Goal: Task Accomplishment & Management: Manage account settings

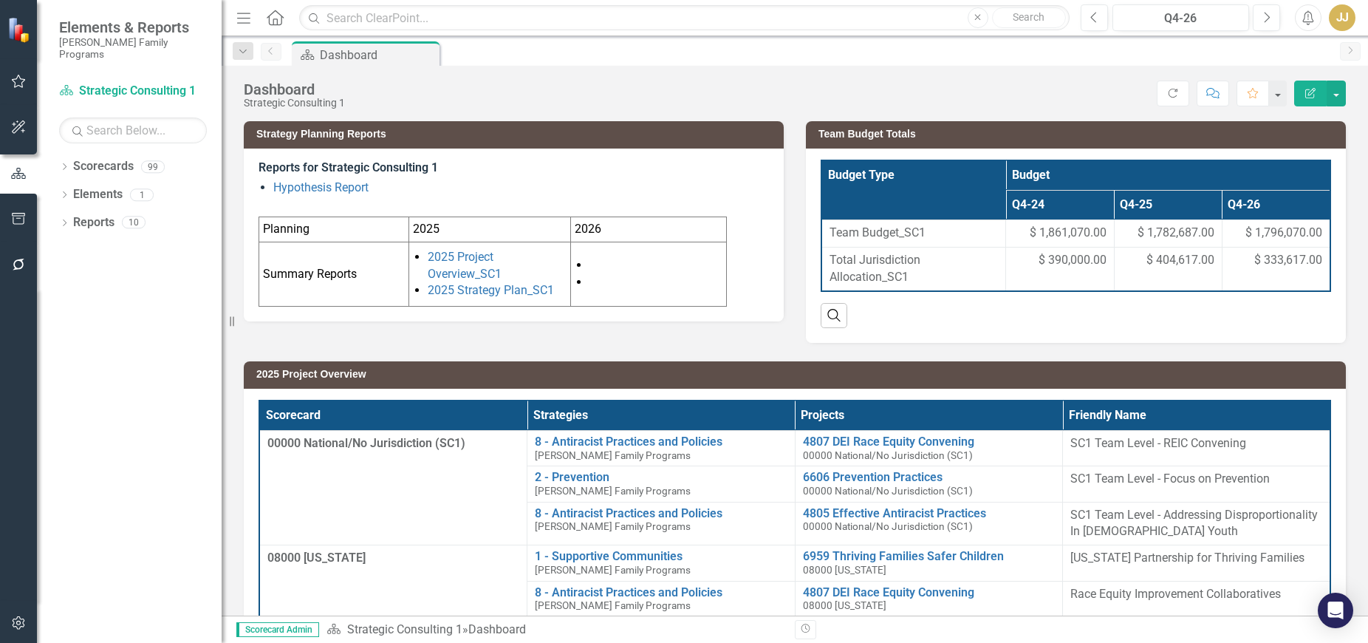
click at [62, 164] on icon "Dropdown" at bounding box center [64, 168] width 10 height 8
click at [70, 190] on icon "Dropdown" at bounding box center [71, 194] width 11 height 9
click at [88, 217] on icon "Dropdown" at bounding box center [86, 221] width 11 height 9
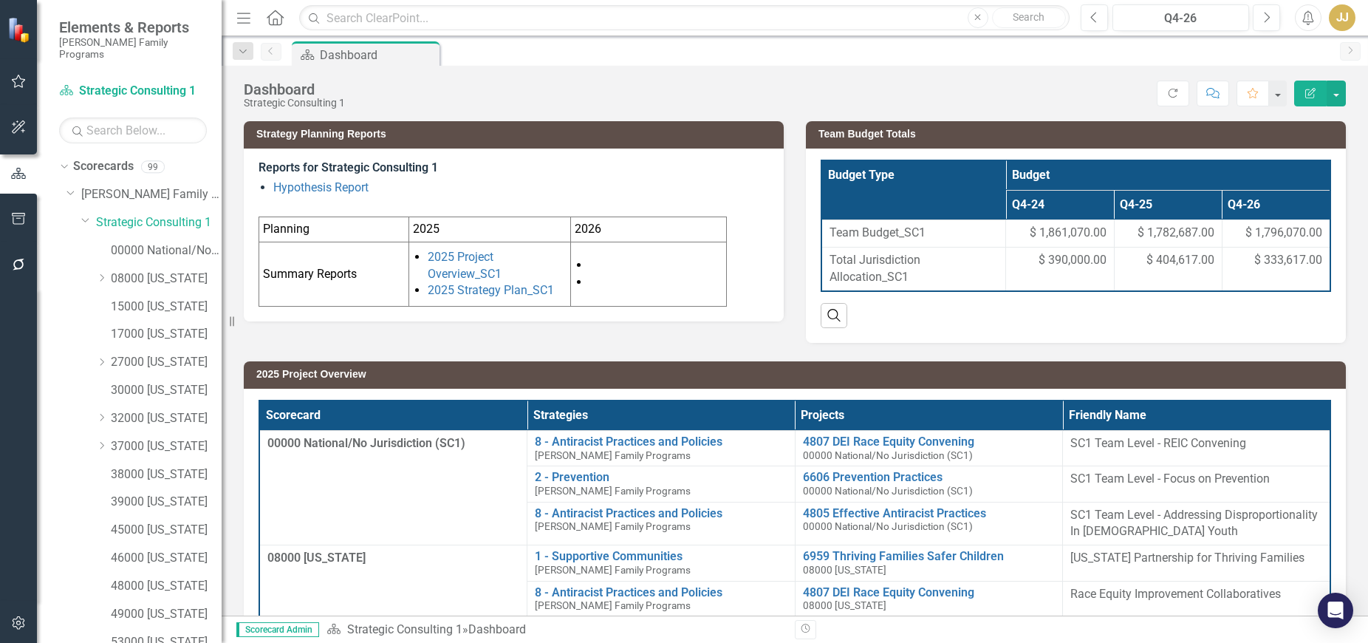
click at [98, 441] on icon "Dropdown" at bounding box center [101, 445] width 11 height 9
click at [191, 609] on link "37119 [GEOGRAPHIC_DATA]" at bounding box center [174, 614] width 96 height 17
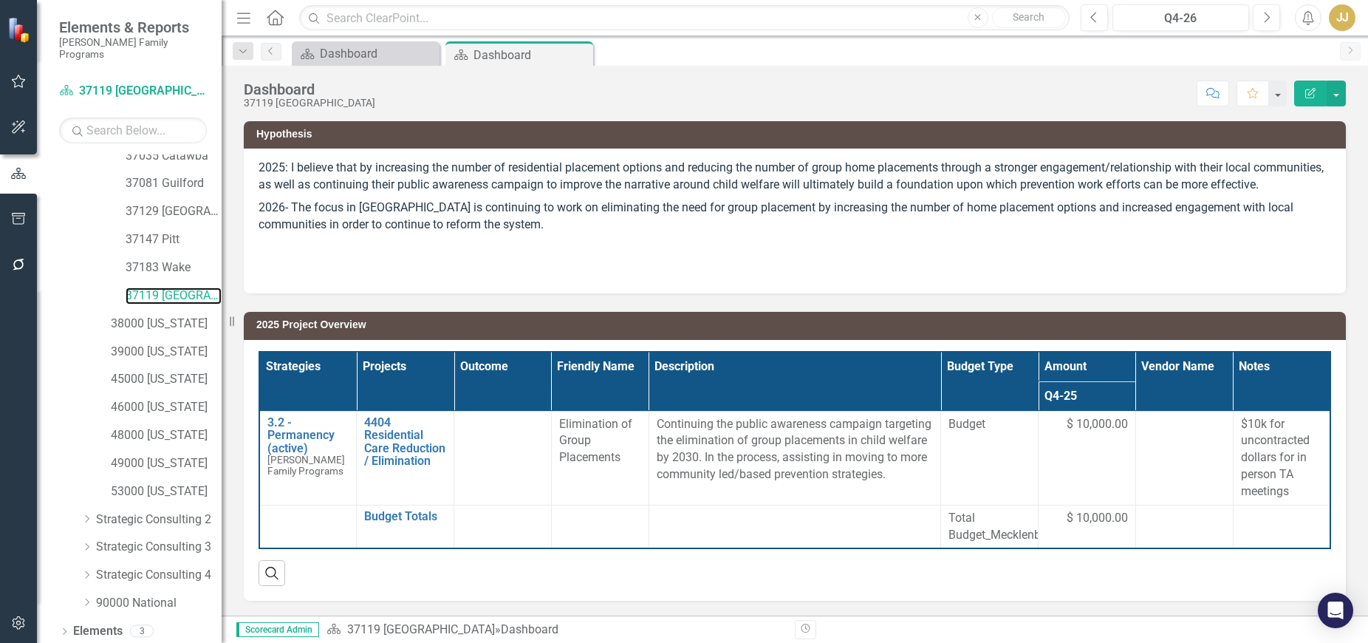
scroll to position [338, 0]
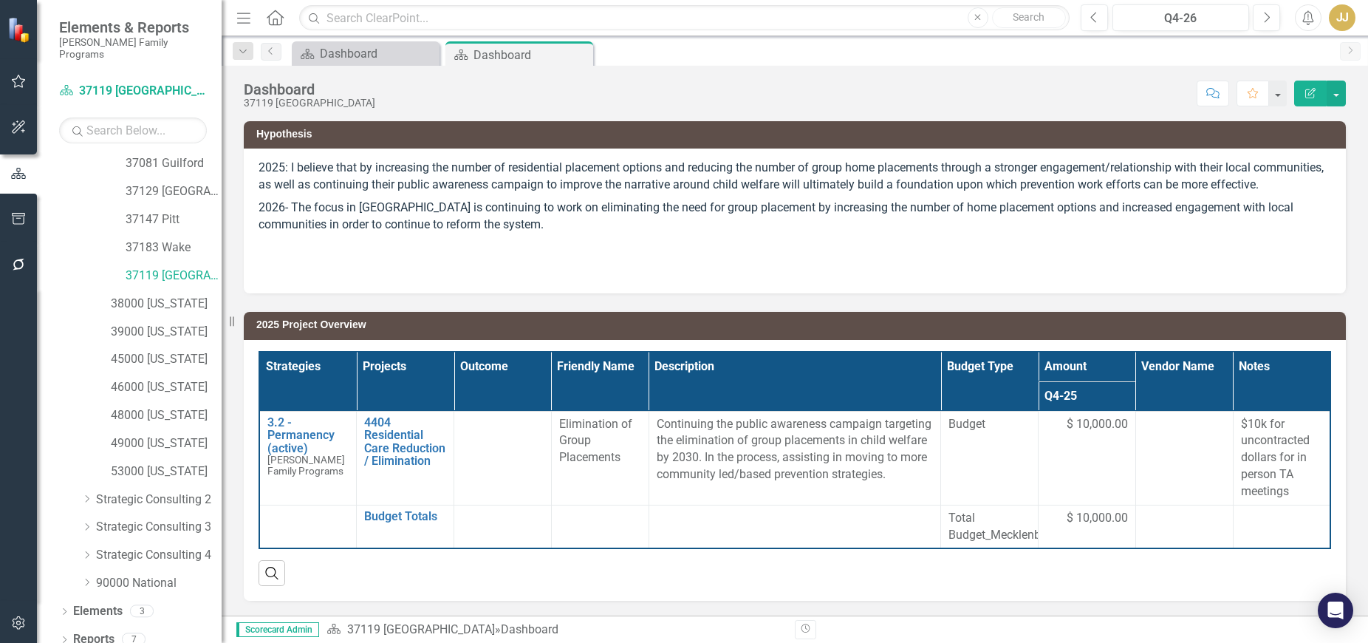
click at [70, 600] on div "Dropdown Elements 3" at bounding box center [140, 613] width 163 height 28
click at [67, 609] on icon "Dropdown" at bounding box center [64, 613] width 10 height 8
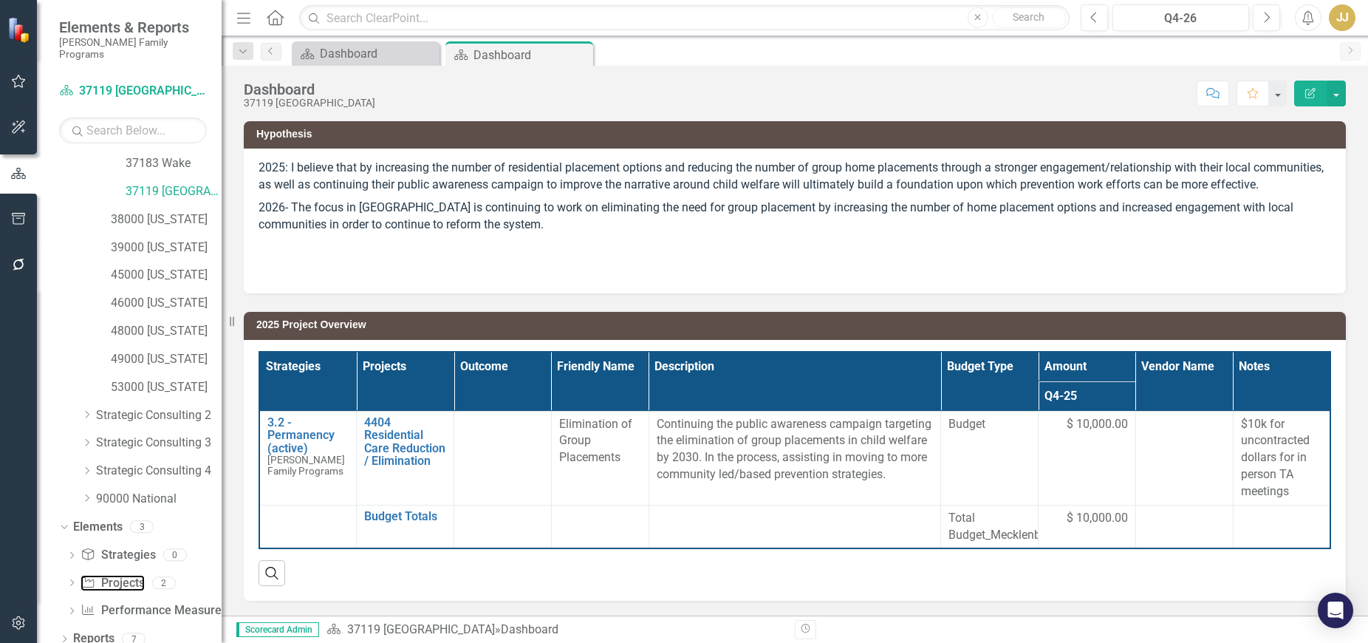
click at [127, 575] on link "Project Projects" at bounding box center [113, 583] width 64 height 17
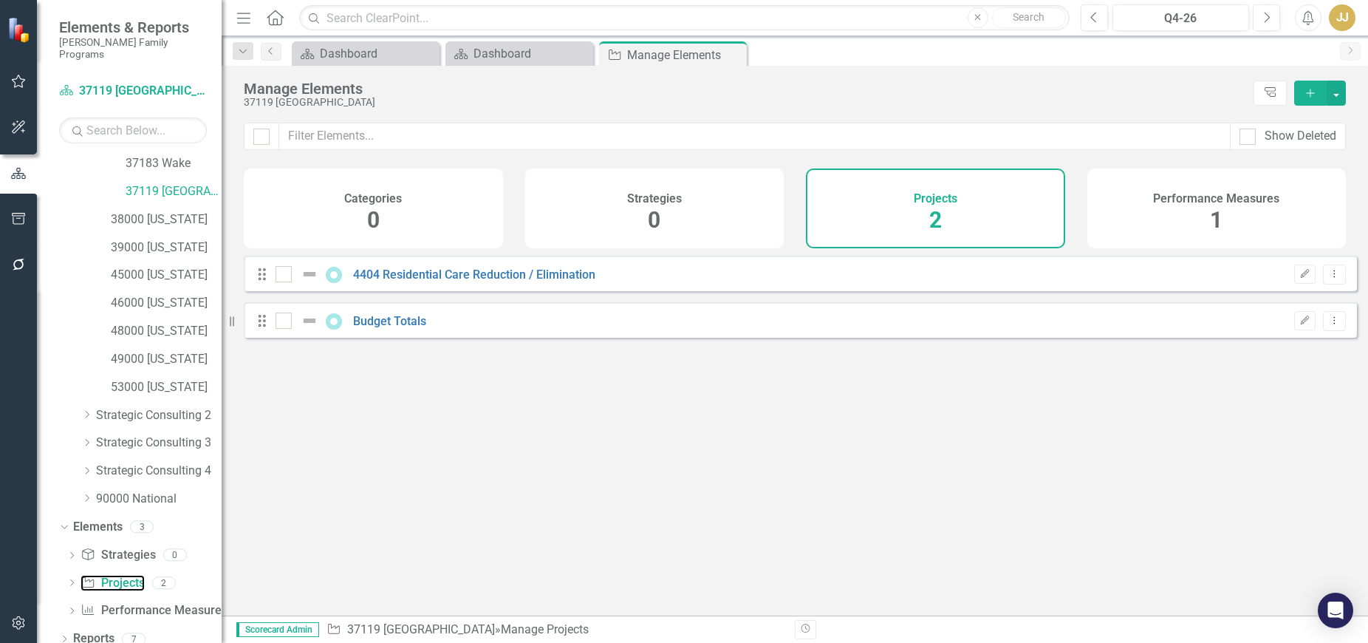
checkbox input "false"
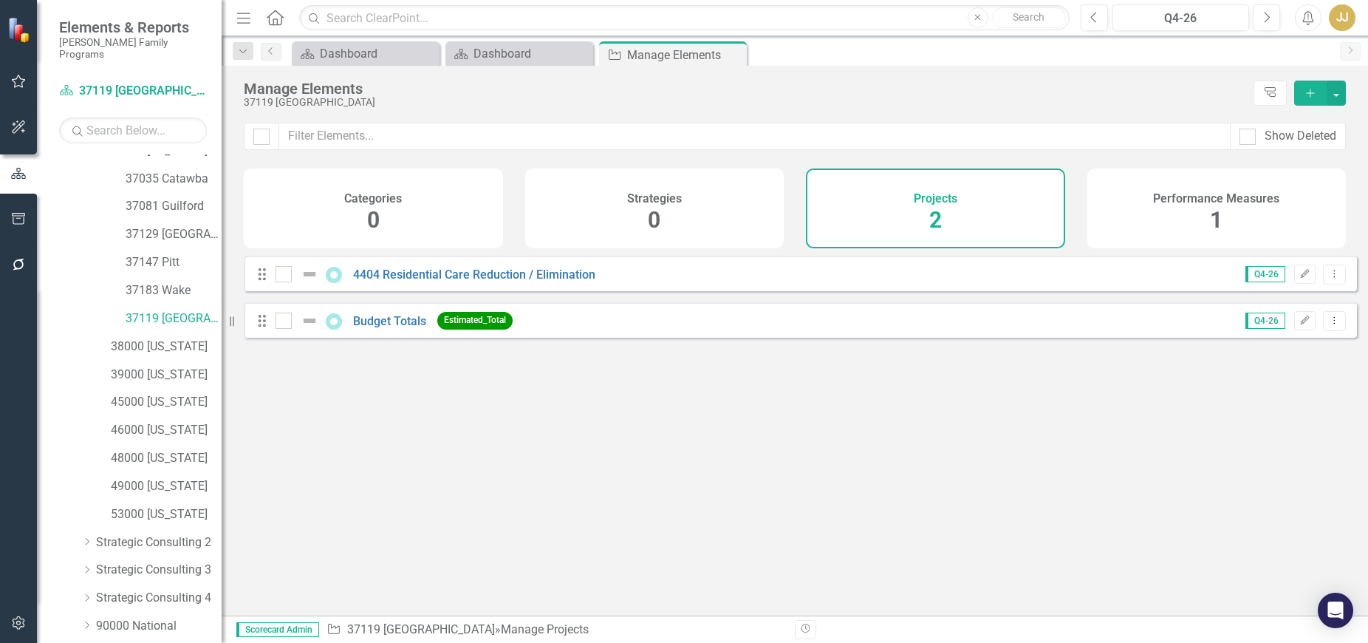
scroll to position [275, 0]
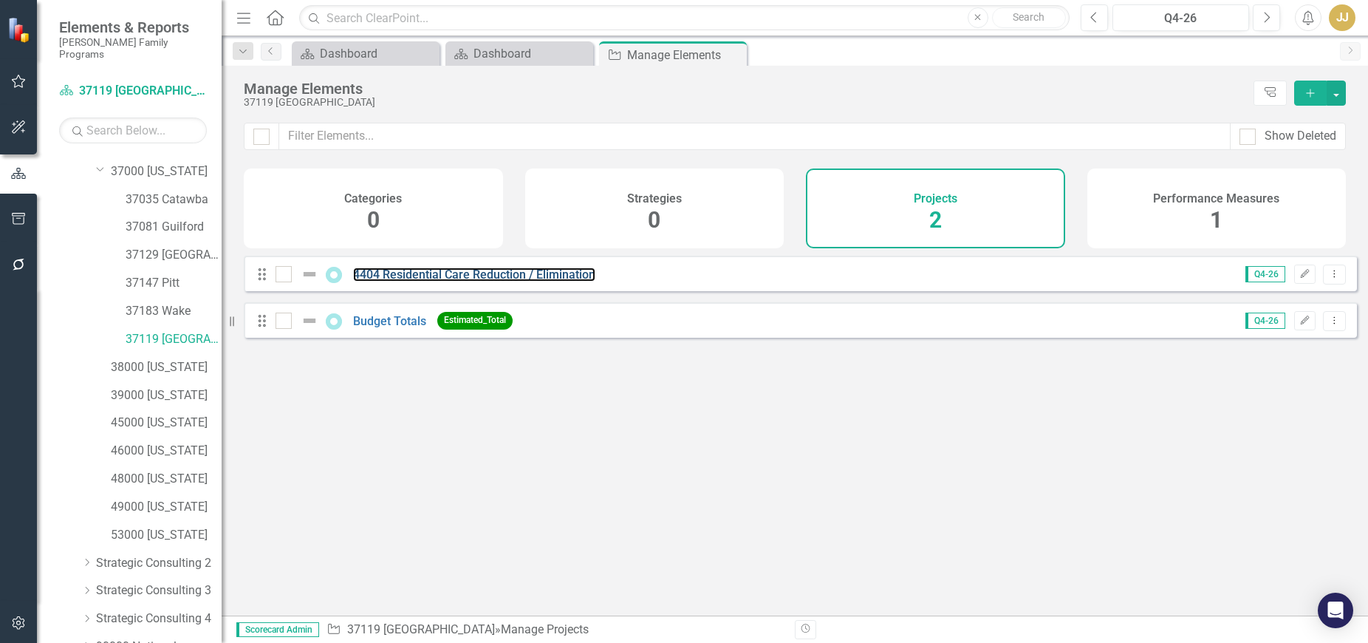
click at [488, 282] on link "4404 Residential Care Reduction / Elimination" at bounding box center [474, 274] width 242 height 14
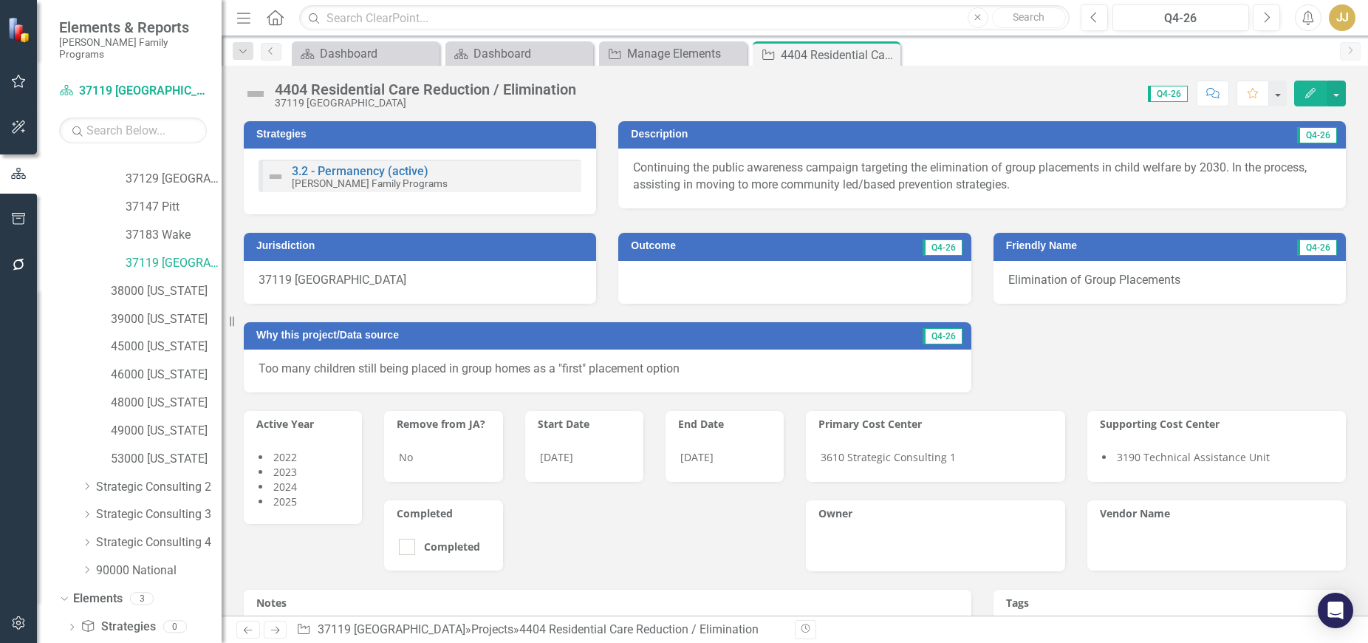
scroll to position [423, 0]
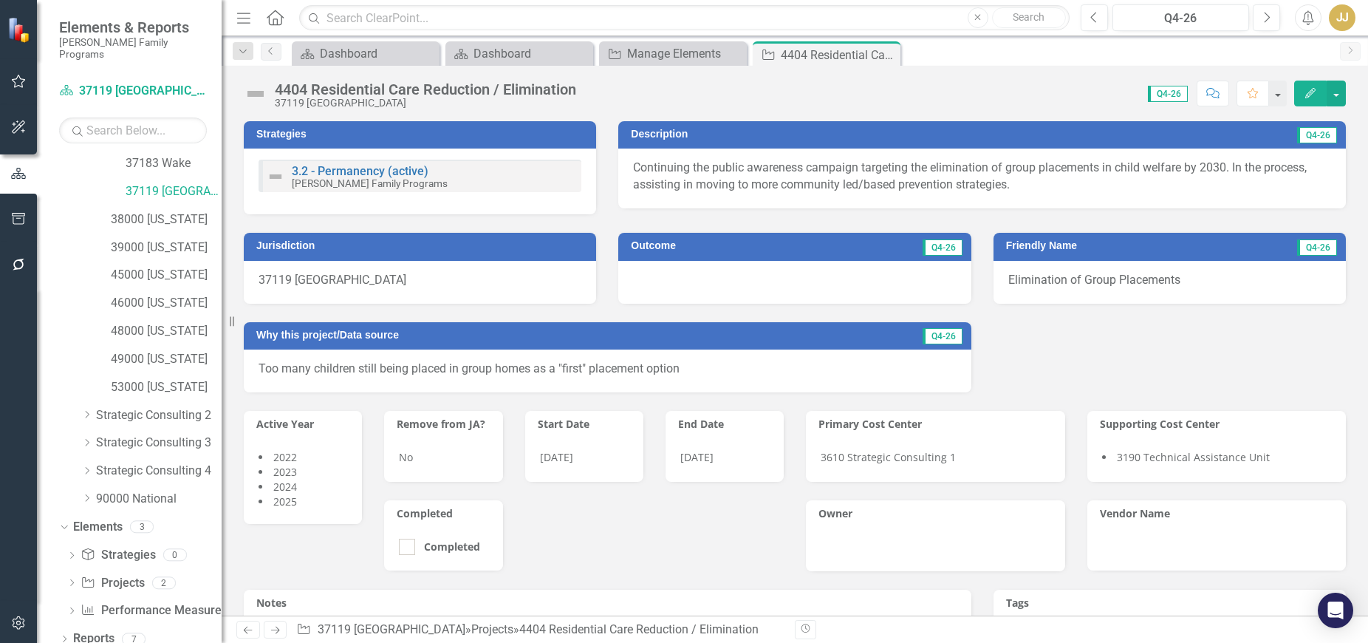
click at [64, 636] on icon "Dropdown" at bounding box center [64, 640] width 10 height 8
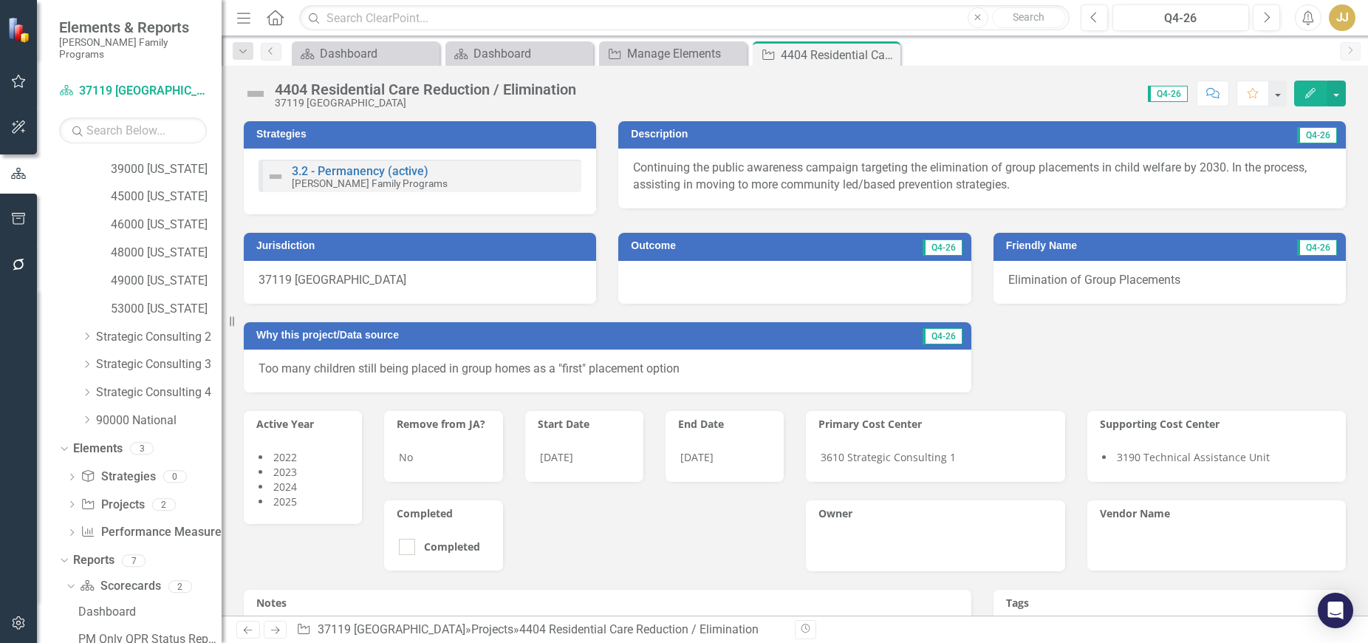
scroll to position [607, 0]
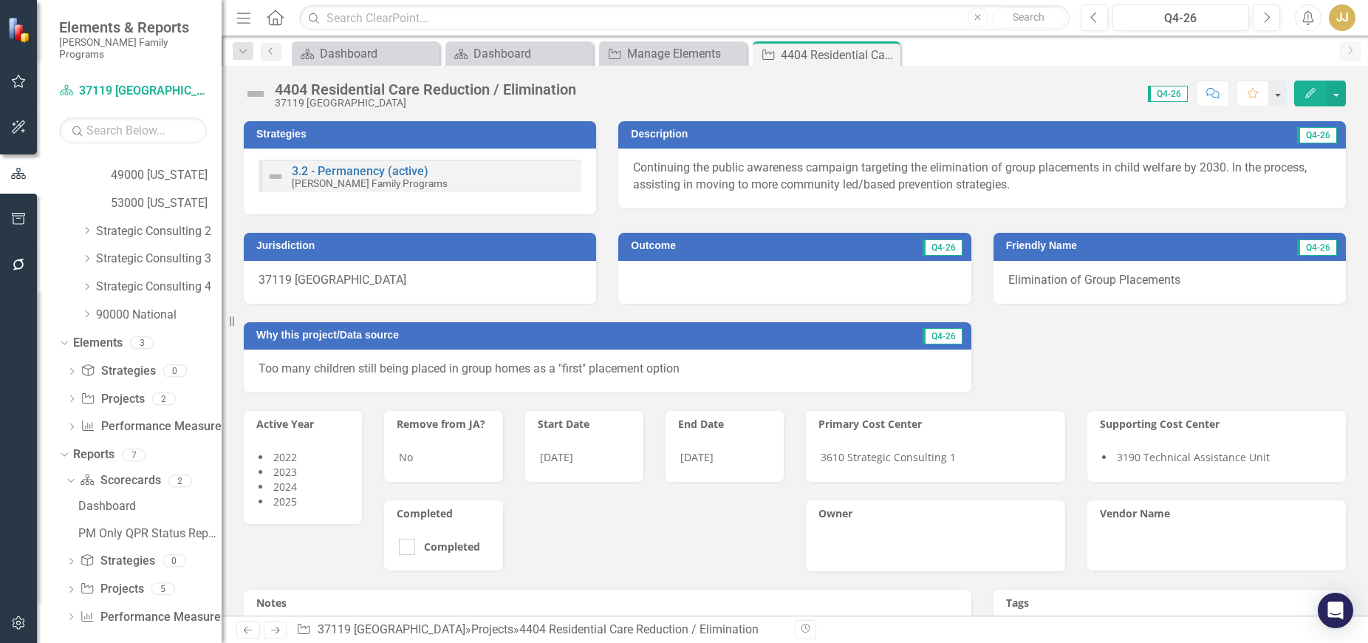
click at [70, 587] on icon "Dropdown" at bounding box center [71, 591] width 10 height 8
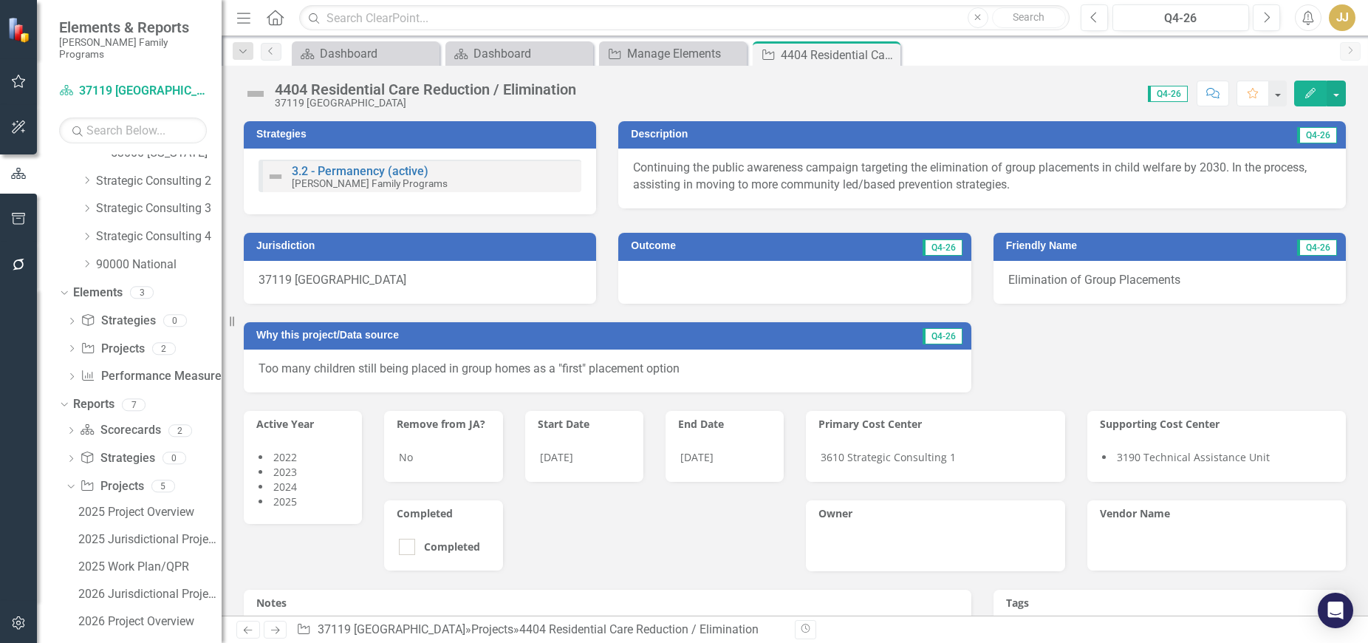
scroll to position [689, 0]
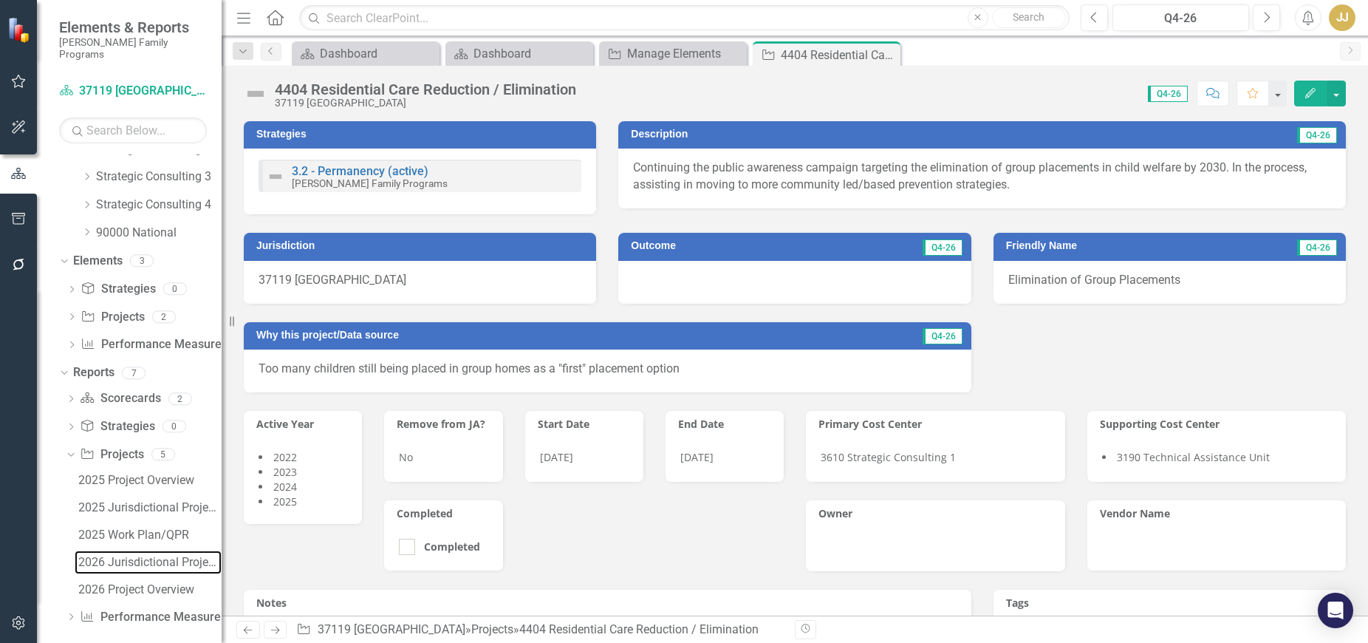
click at [163, 556] on div "2026 Jurisdictional Projects Assessment" at bounding box center [149, 562] width 143 height 13
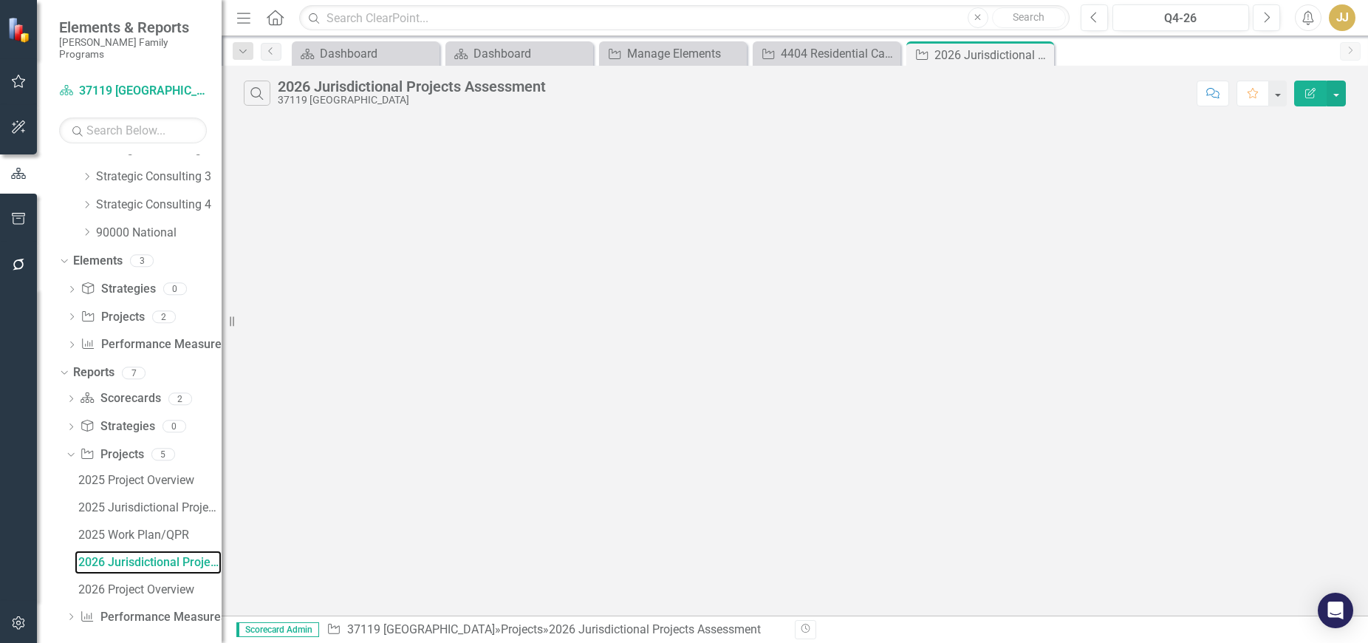
scroll to position [607, 0]
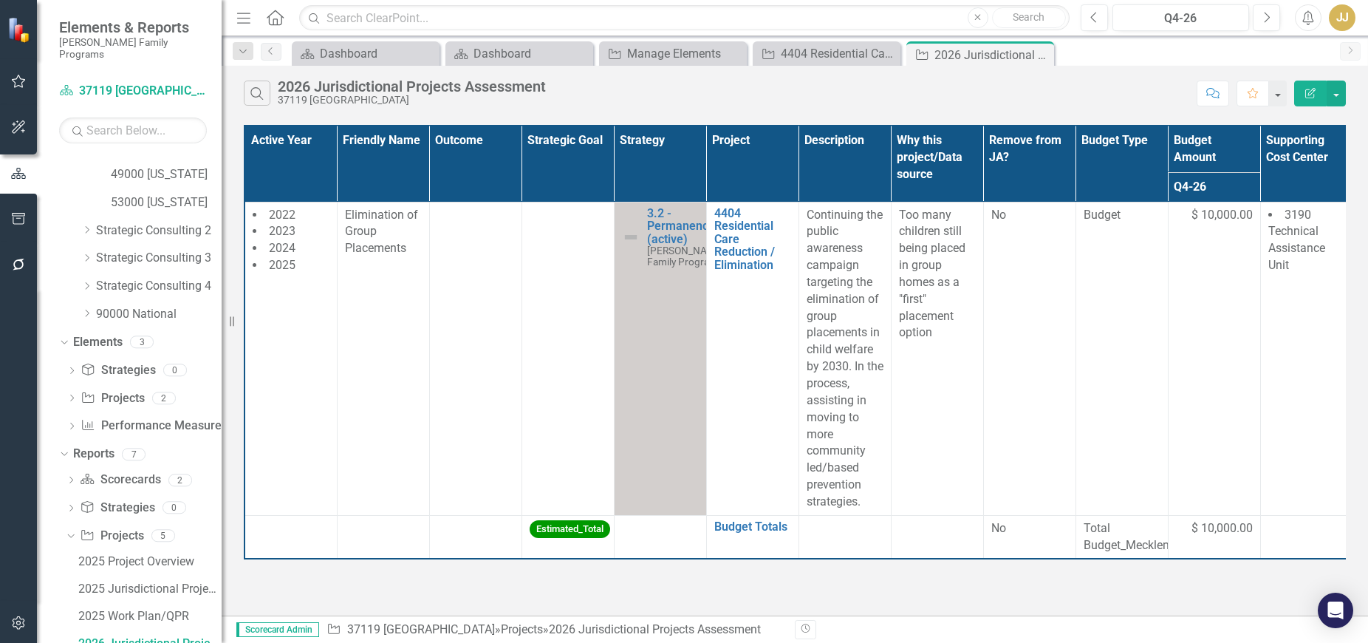
click at [302, 363] on td "2022 2023 2024 2025" at bounding box center [291, 358] width 92 height 313
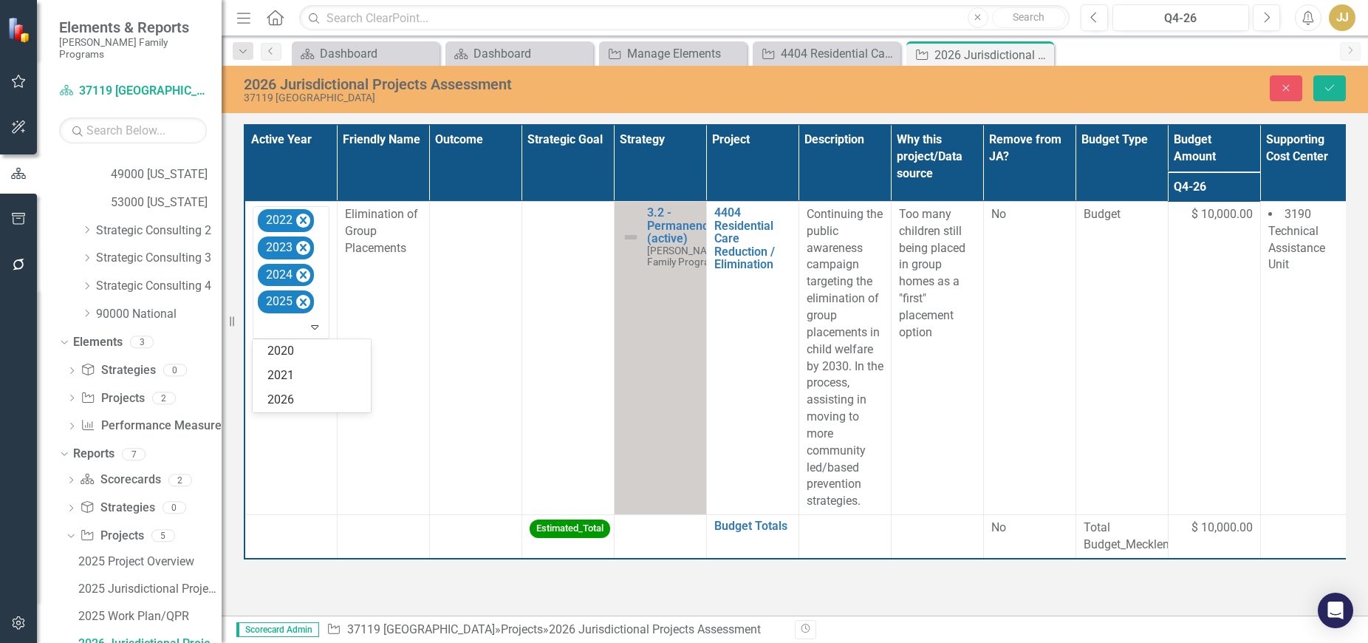
click at [301, 334] on div at bounding box center [292, 327] width 70 height 20
click at [301, 401] on div "2026" at bounding box center [314, 400] width 95 height 17
click at [457, 253] on td at bounding box center [475, 357] width 92 height 313
click at [484, 225] on div "Not Defined" at bounding box center [468, 219] width 41 height 17
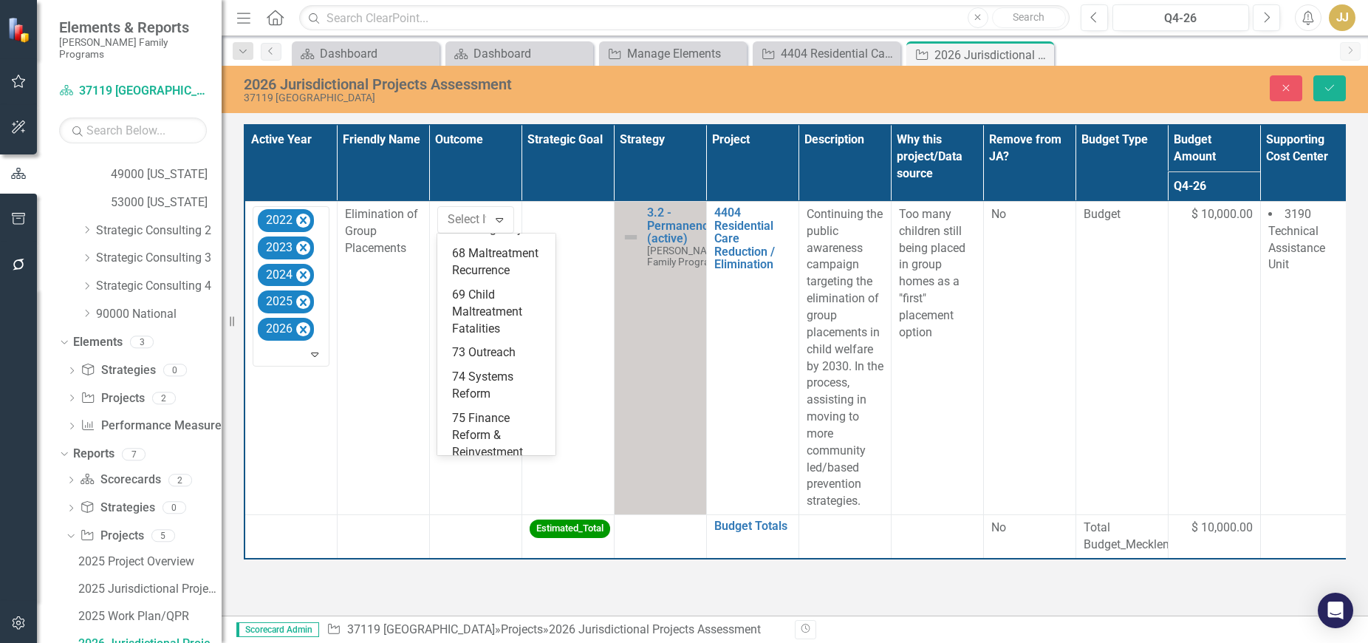
scroll to position [222, 0]
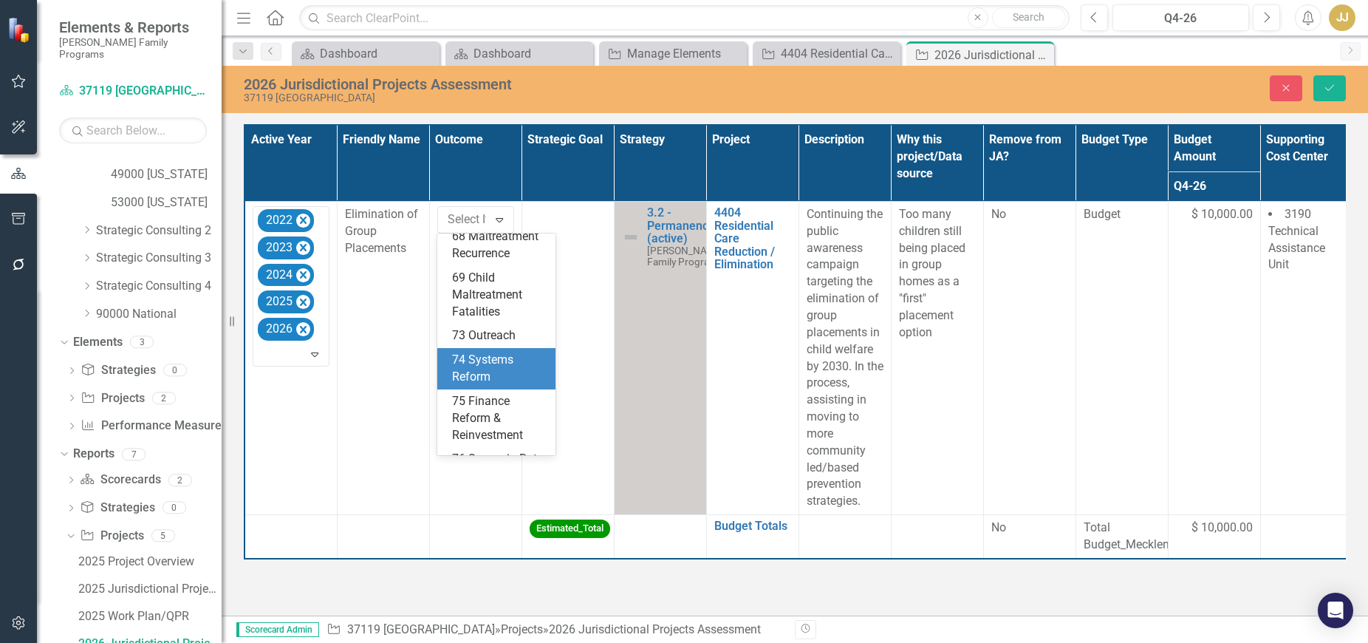
click at [495, 386] on div "74 Systems Reform" at bounding box center [499, 369] width 95 height 34
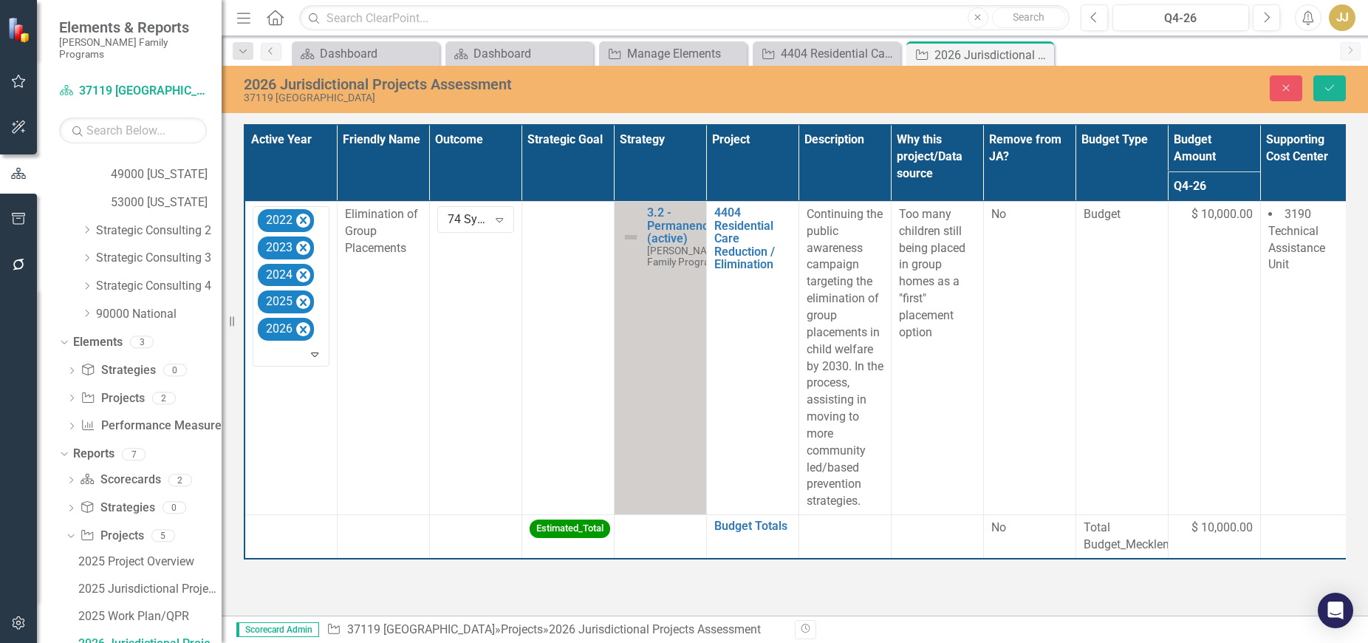
click at [537, 241] on td at bounding box center [568, 357] width 92 height 313
click at [583, 236] on div "Expand" at bounding box center [592, 240] width 27 height 24
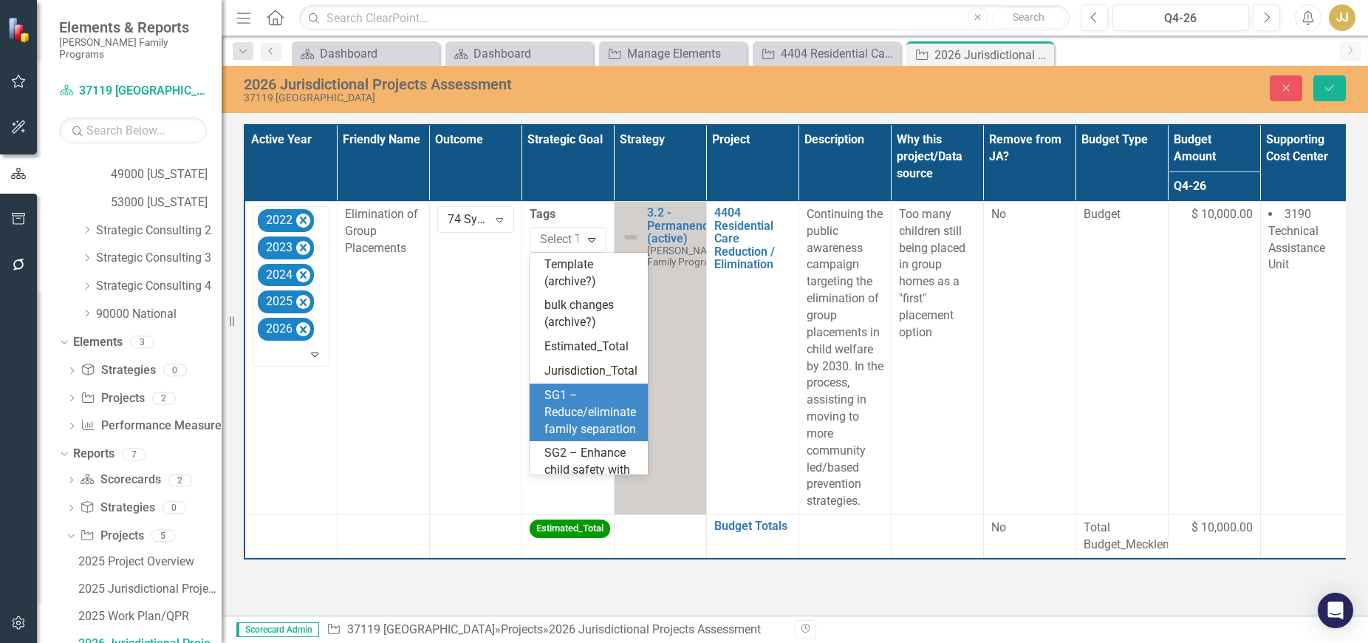
click at [574, 429] on span "SG1 – Reduce/eliminate family separation" at bounding box center [591, 412] width 92 height 48
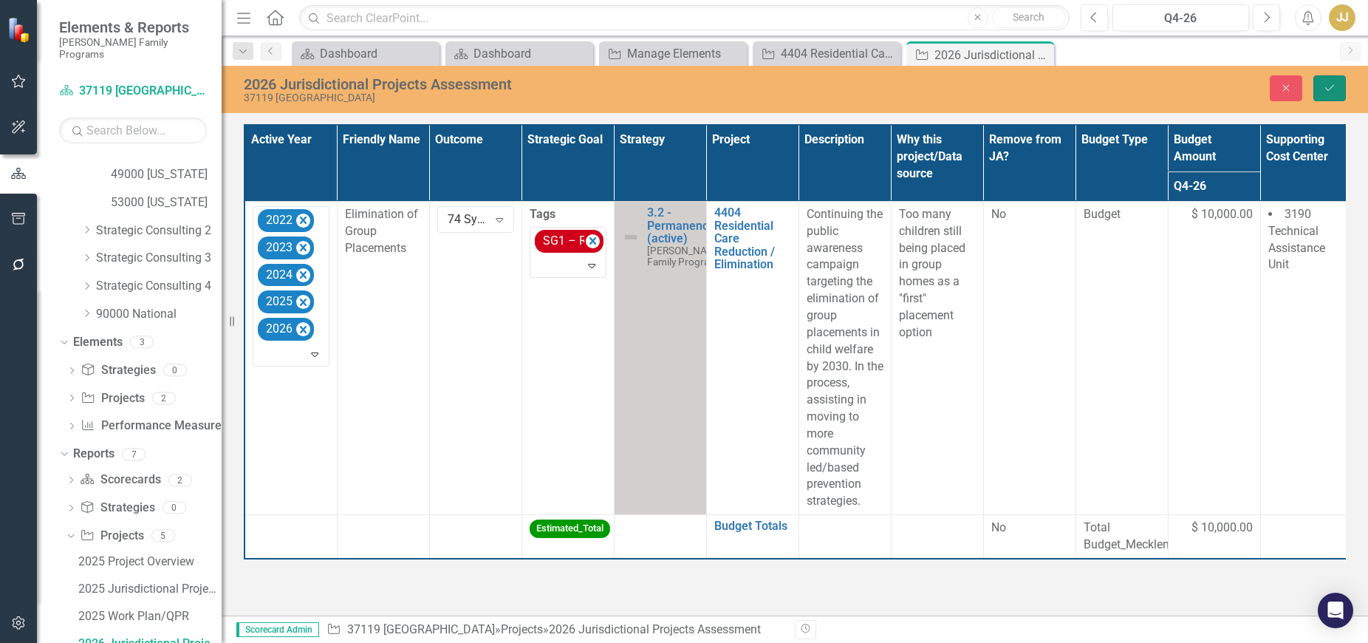
click at [1334, 83] on icon "Save" at bounding box center [1329, 88] width 13 height 10
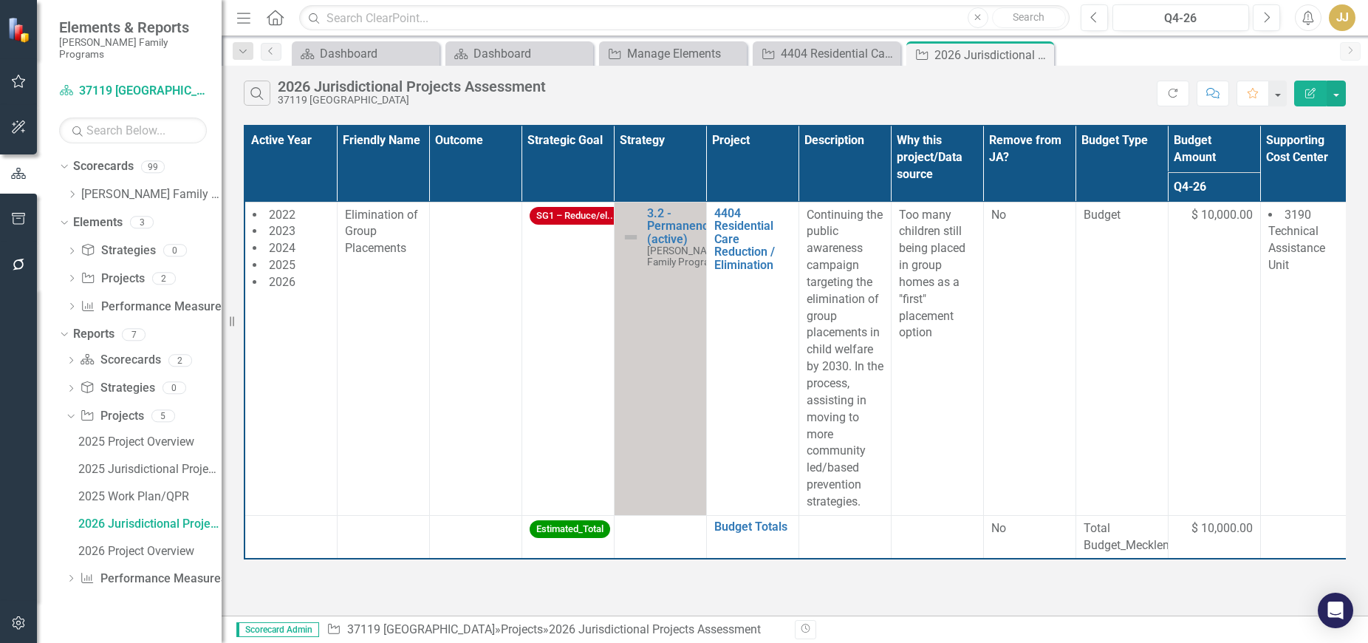
scroll to position [0, 0]
click at [0, 0] on icon at bounding box center [0, 0] width 0 height 0
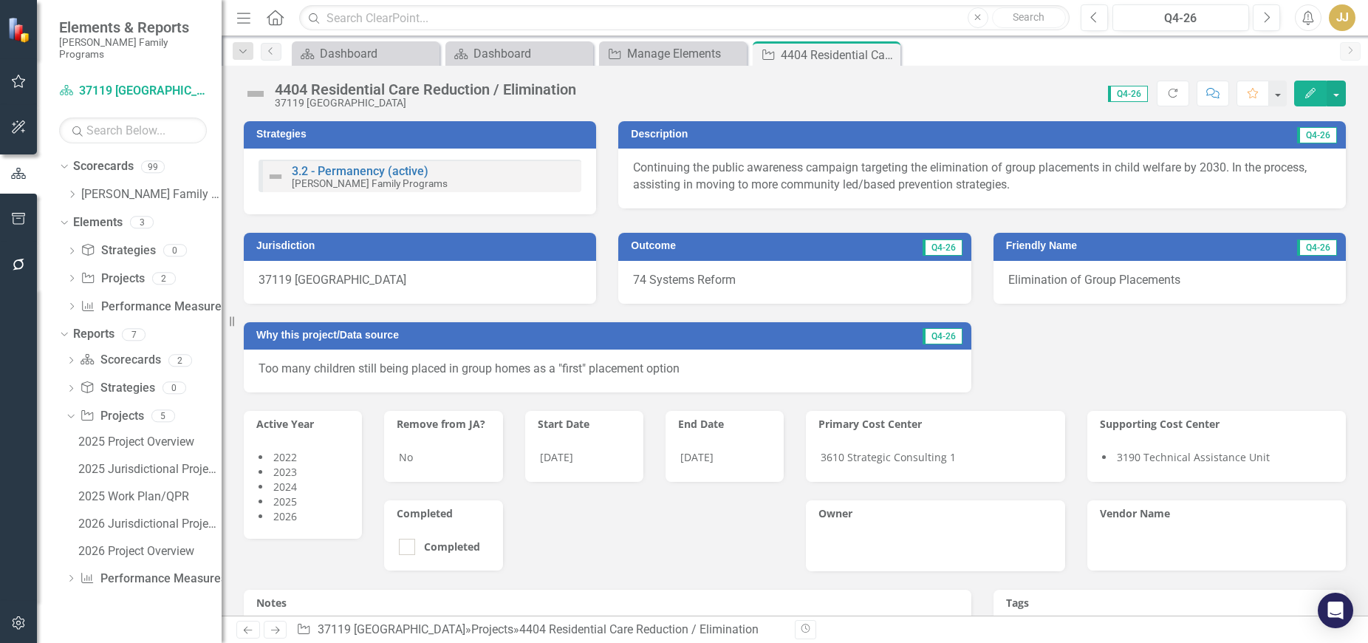
click at [0, 0] on icon "Close" at bounding box center [0, 0] width 0 height 0
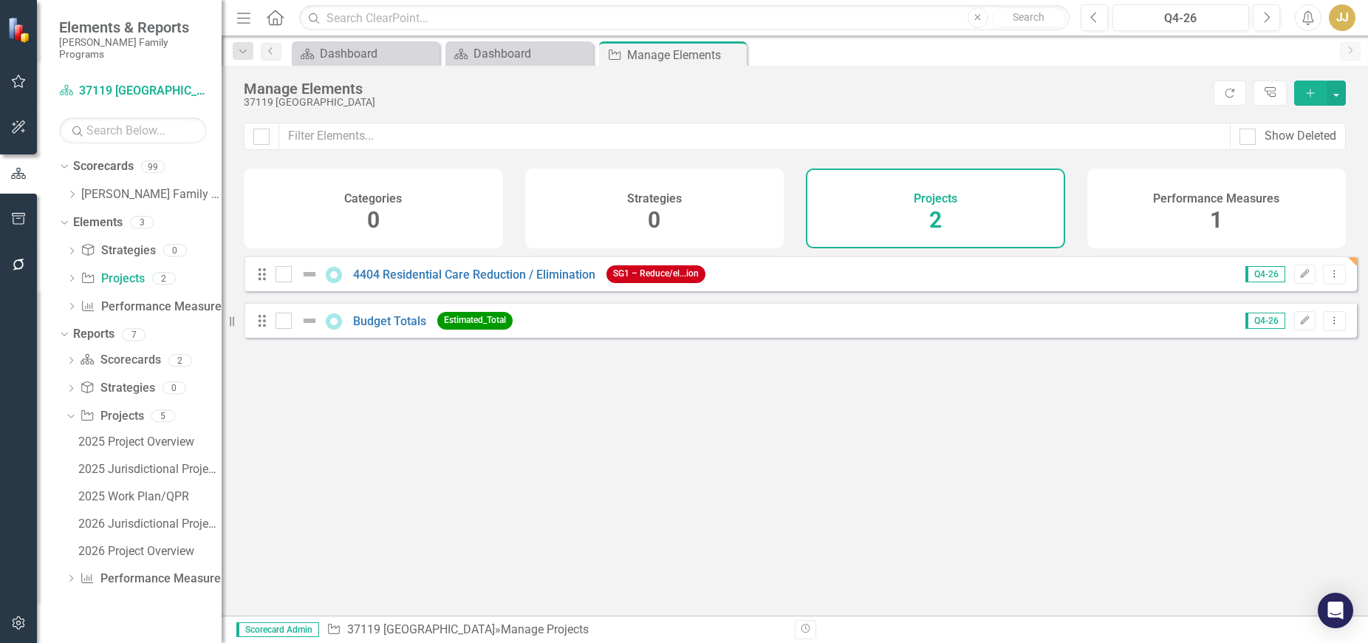
click at [0, 0] on icon "Close" at bounding box center [0, 0] width 0 height 0
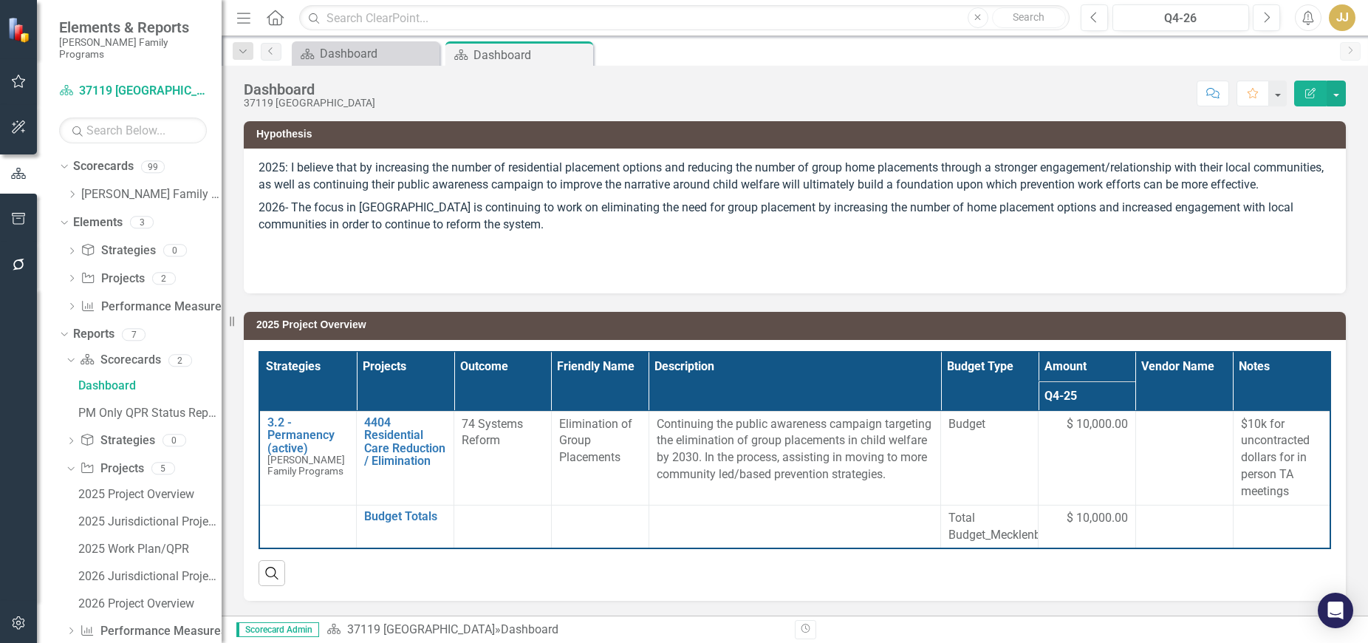
click at [0, 0] on icon "Close" at bounding box center [0, 0] width 0 height 0
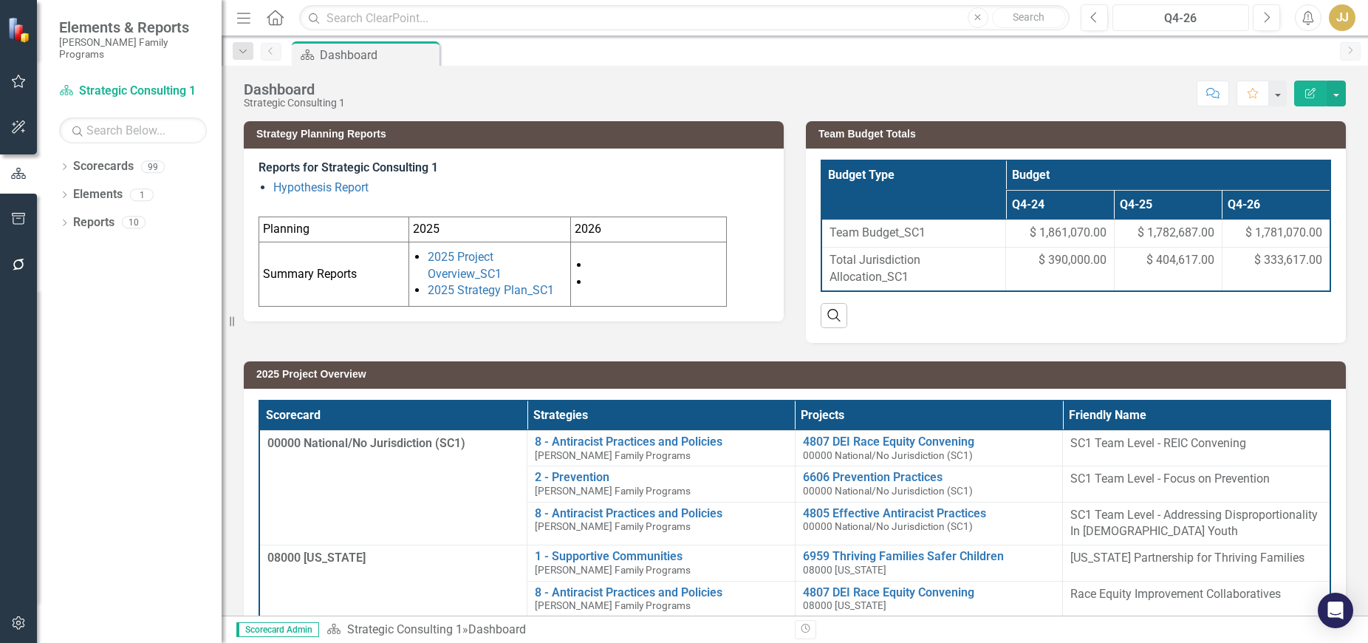
click at [1175, 24] on div "Q4-26" at bounding box center [1181, 19] width 126 height 18
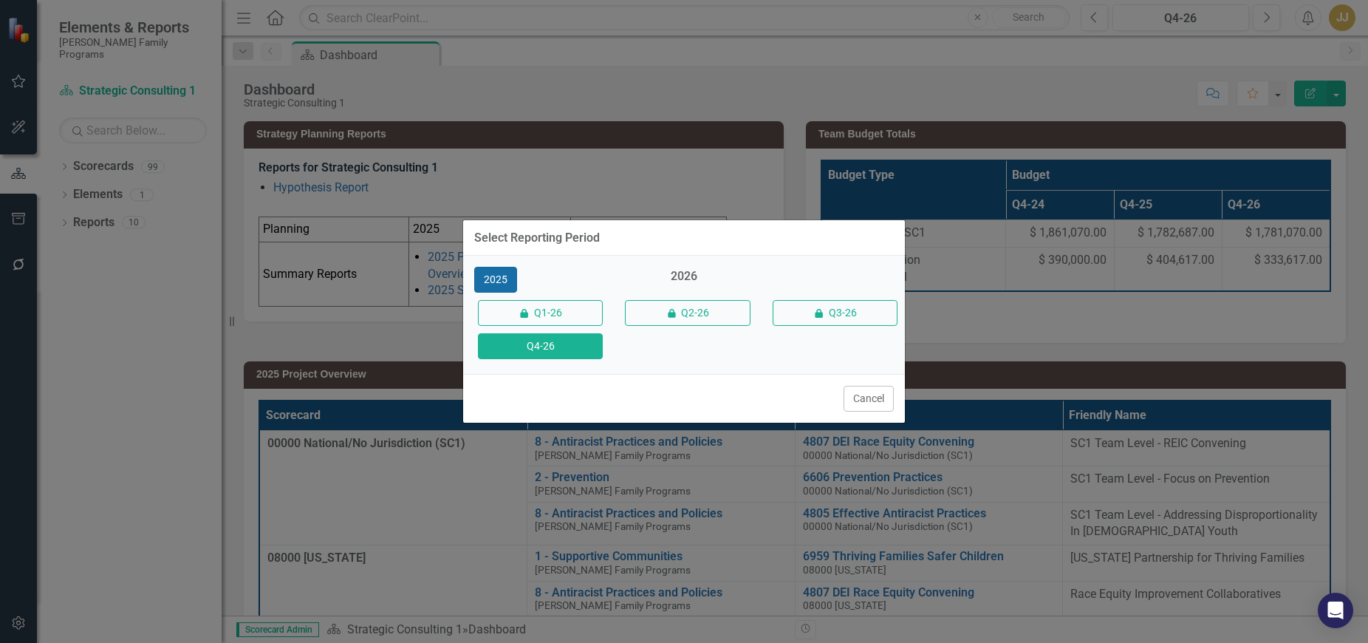
click at [499, 275] on button "2025" at bounding box center [495, 280] width 43 height 26
click at [571, 339] on button "Q4-25" at bounding box center [540, 346] width 125 height 26
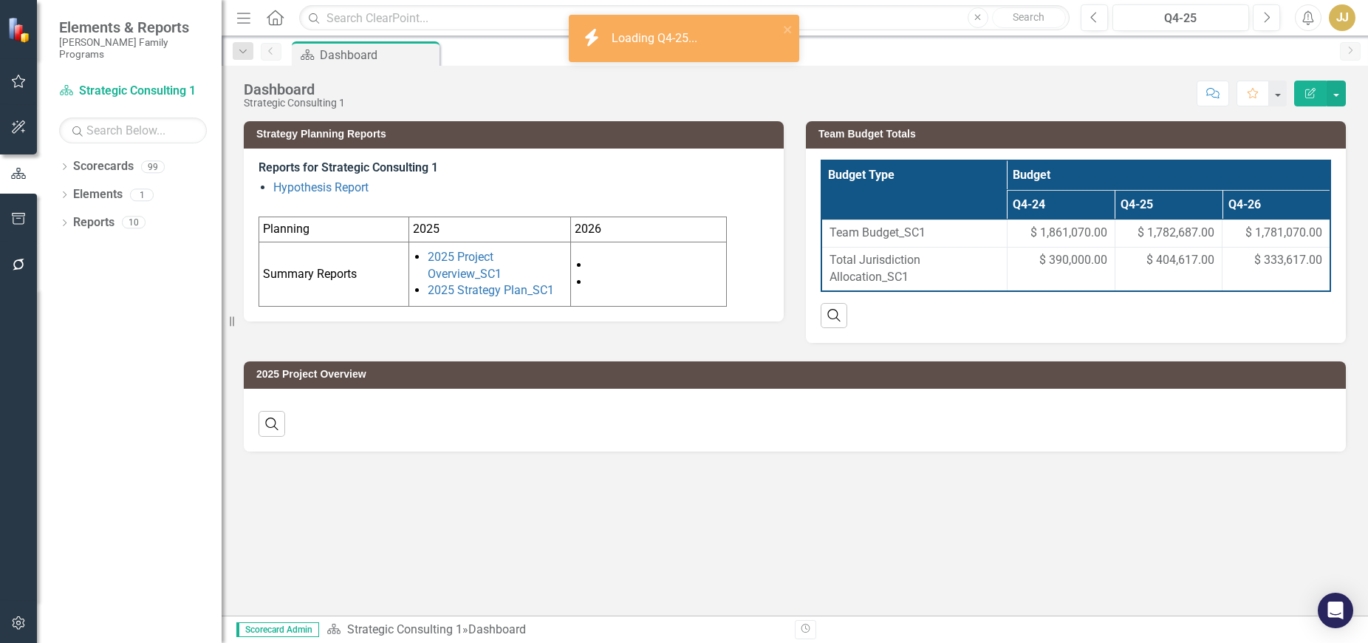
click at [70, 160] on div "Dropdown Scorecards 99" at bounding box center [140, 168] width 163 height 28
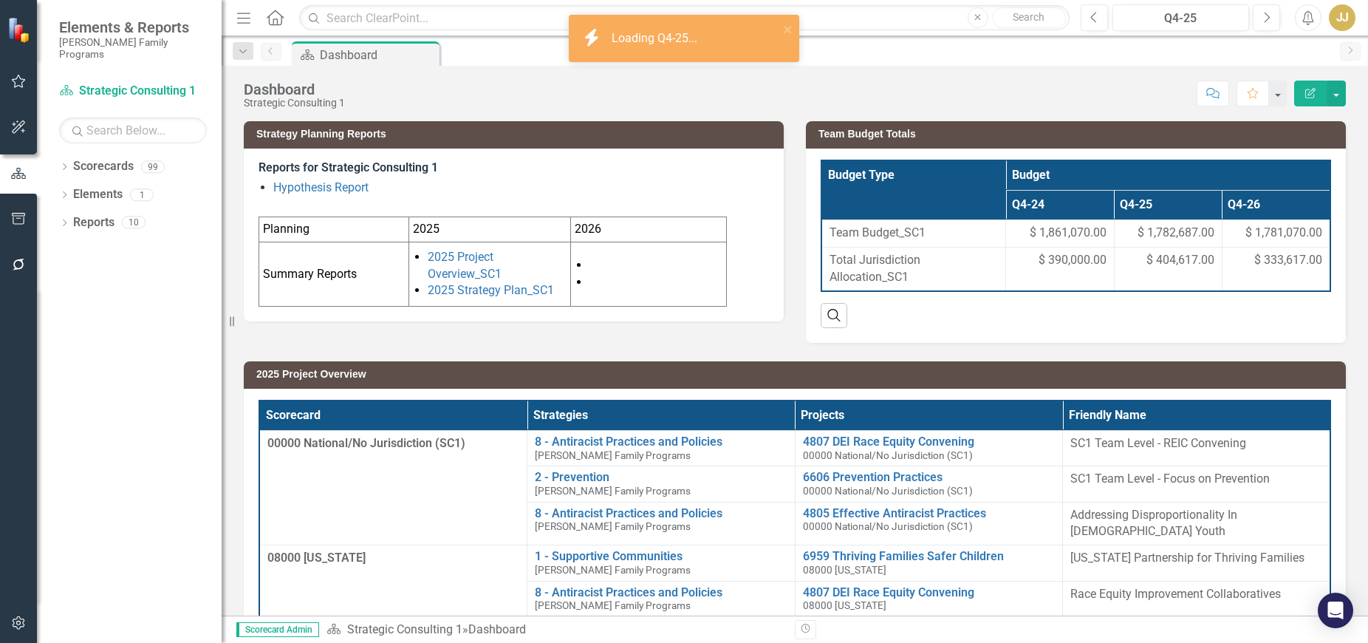
click at [64, 164] on icon "Dropdown" at bounding box center [64, 168] width 10 height 8
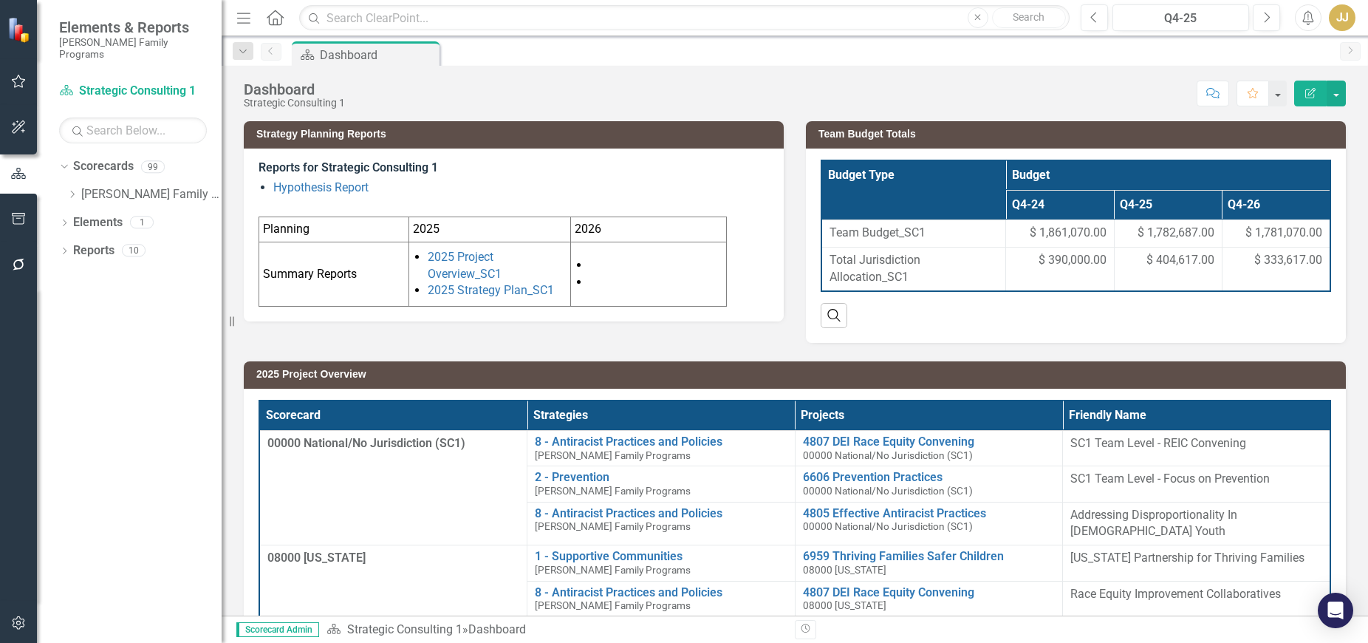
click at [73, 190] on icon "Dropdown" at bounding box center [71, 194] width 11 height 9
click at [85, 217] on icon "Dropdown" at bounding box center [86, 221] width 11 height 9
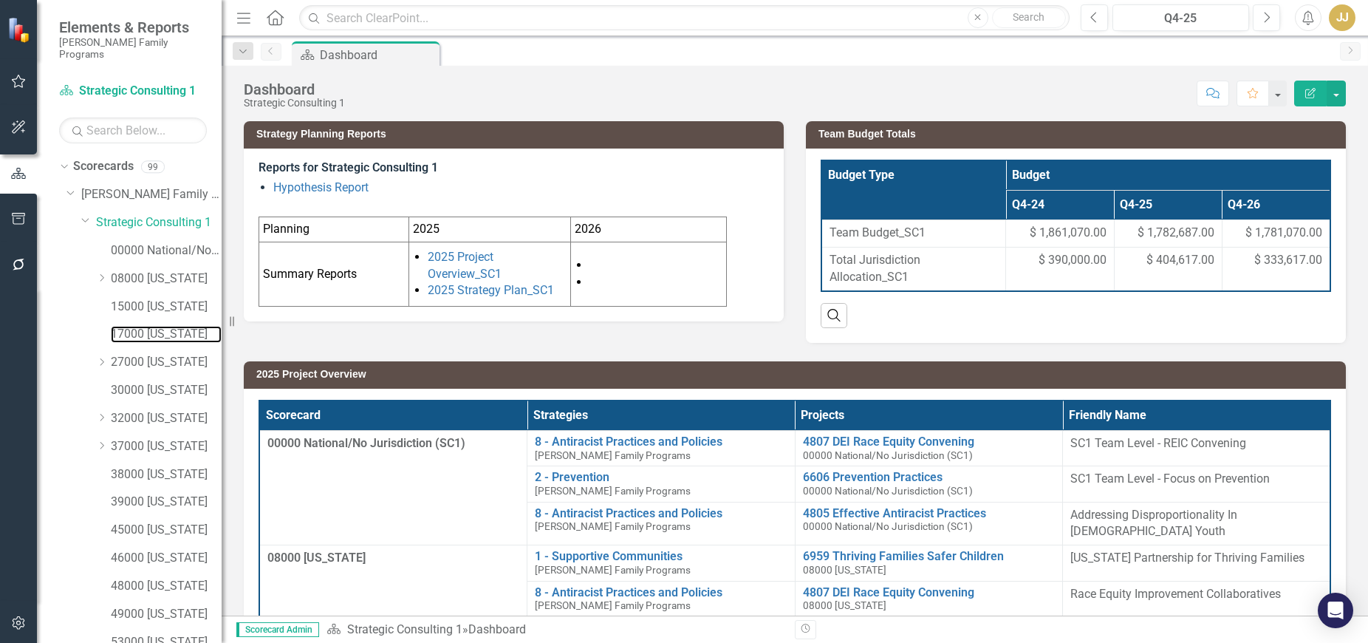
click at [137, 326] on link "17000 [US_STATE]" at bounding box center [166, 334] width 111 height 17
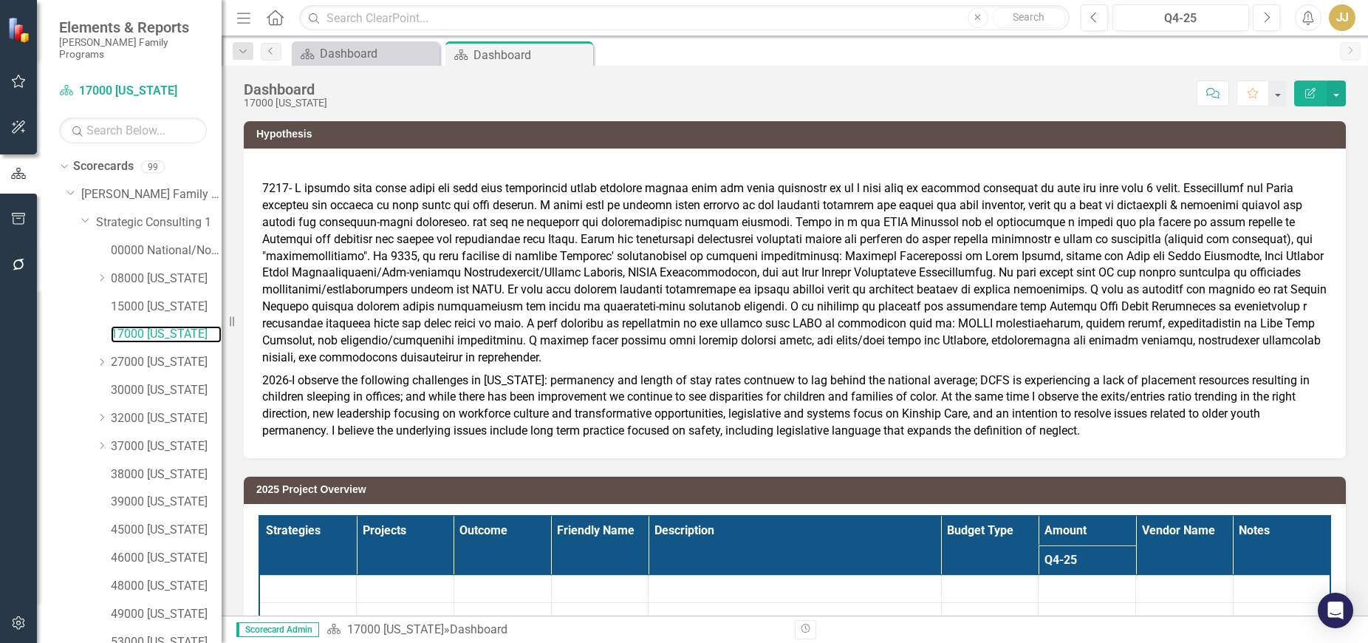
scroll to position [171, 0]
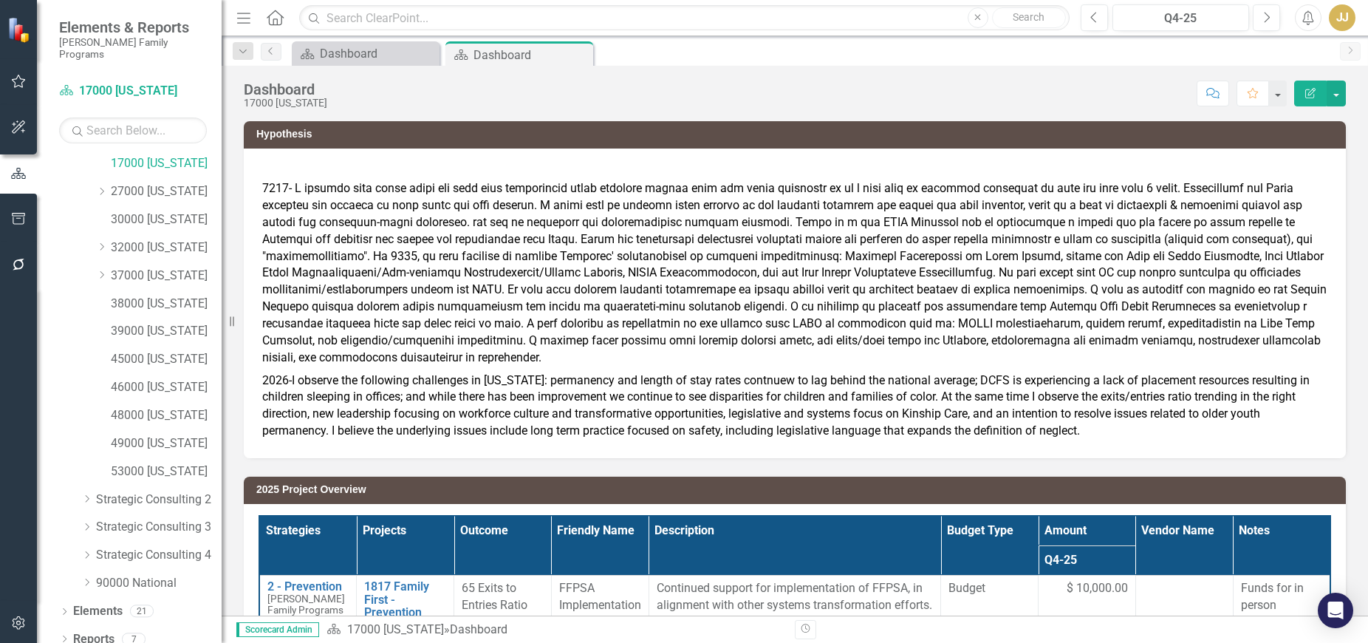
click at [64, 636] on icon "Dropdown" at bounding box center [64, 640] width 10 height 8
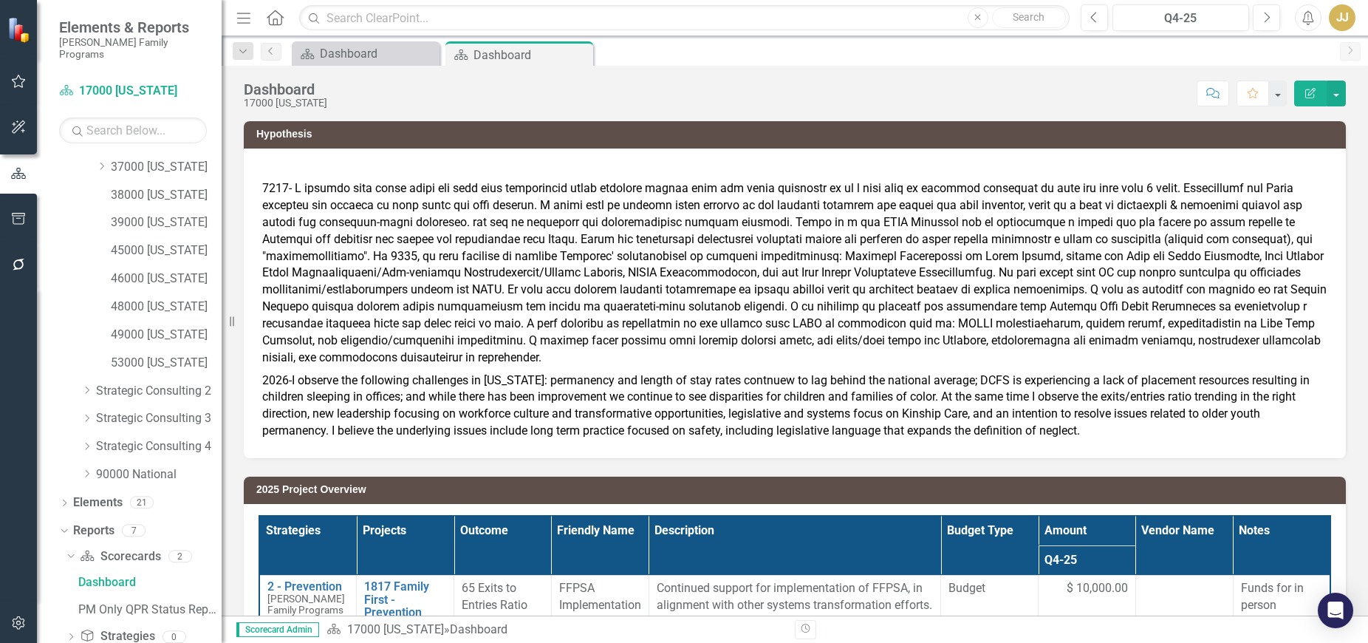
scroll to position [355, 0]
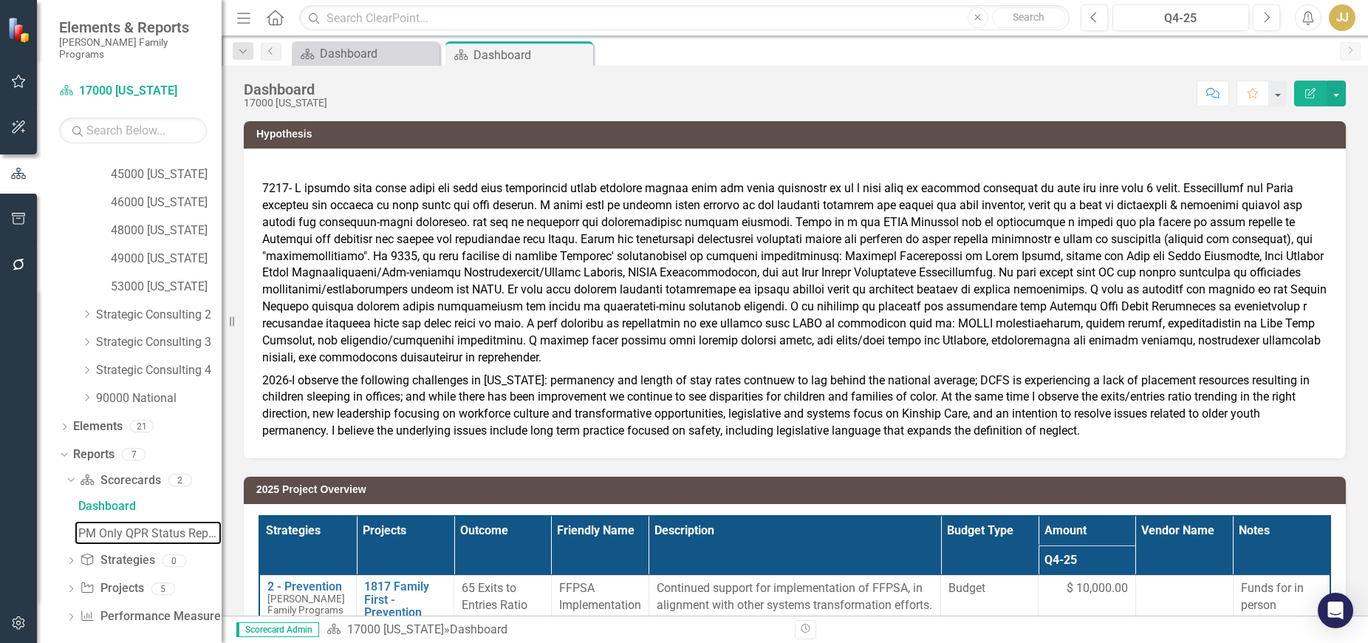
click at [134, 527] on div "PM Only QPR Status Report" at bounding box center [149, 533] width 143 height 13
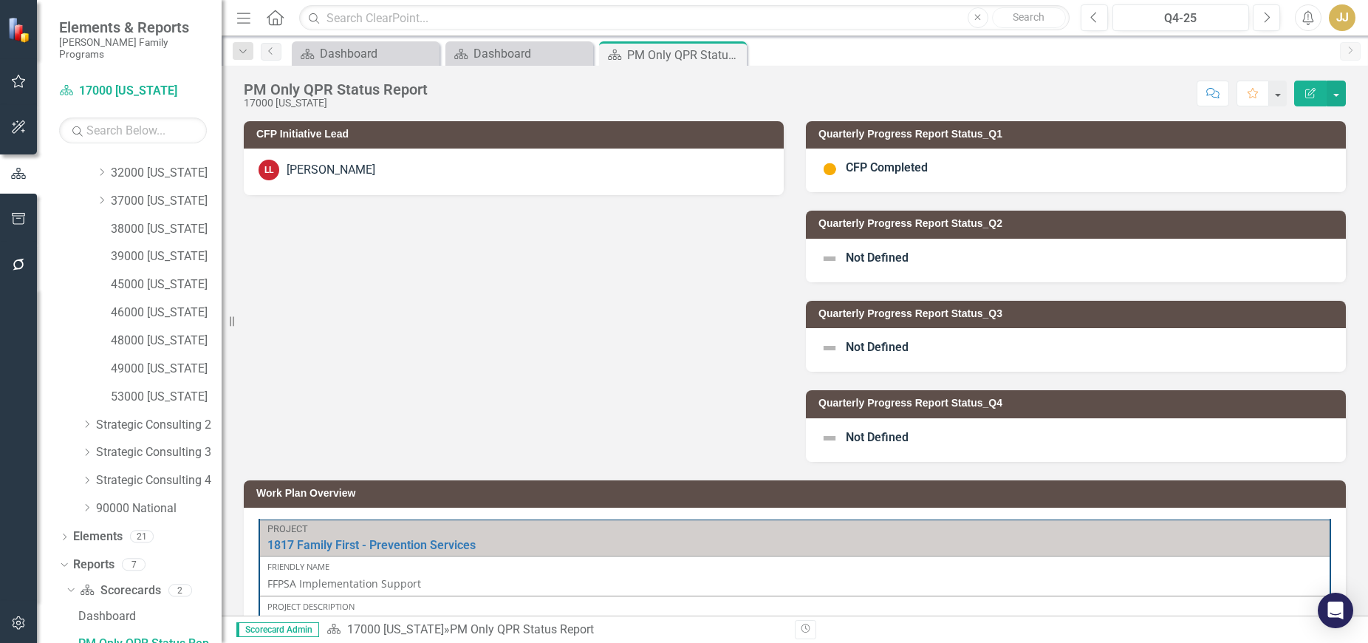
click at [856, 250] on label "Not Defined" at bounding box center [865, 259] width 88 height 18
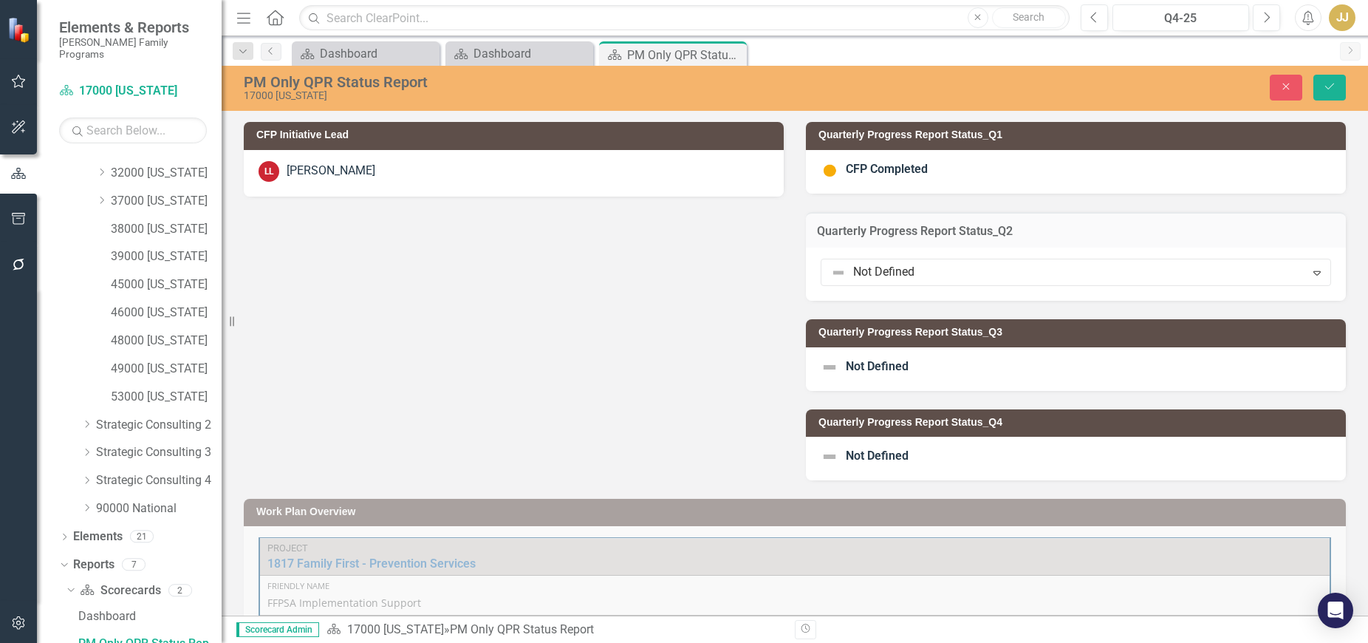
click at [893, 270] on div at bounding box center [1063, 272] width 465 height 20
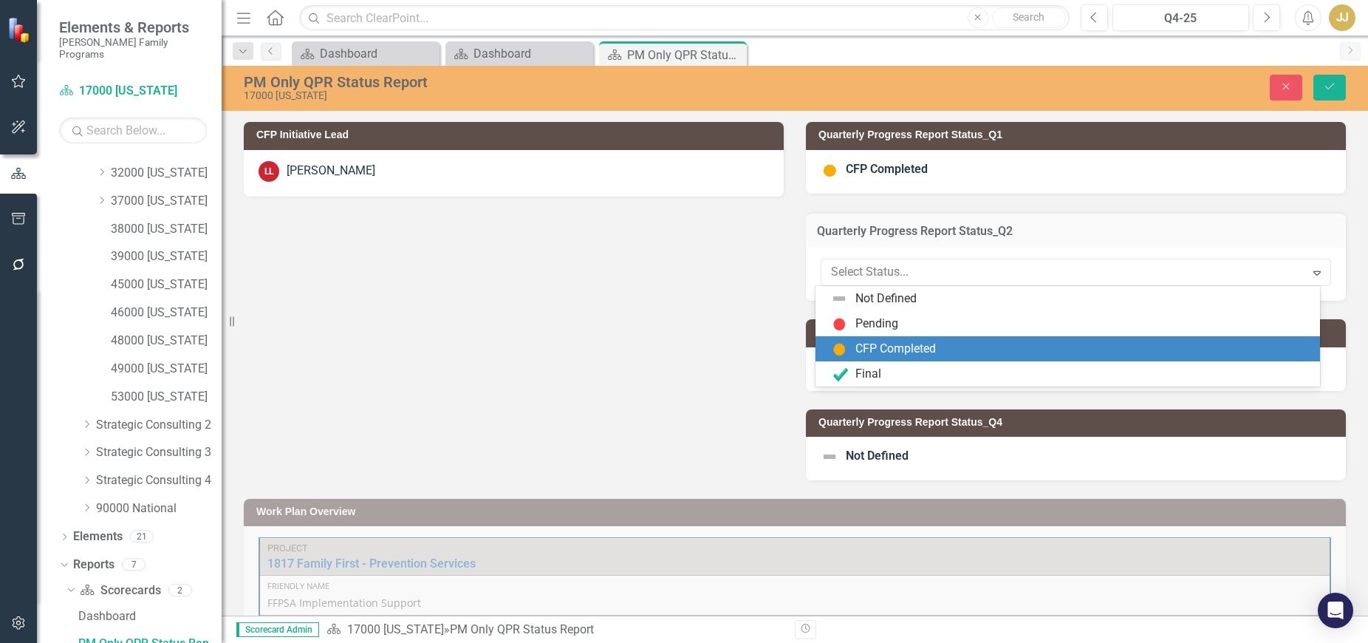
click at [879, 346] on div "CFP Completed" at bounding box center [896, 349] width 81 height 17
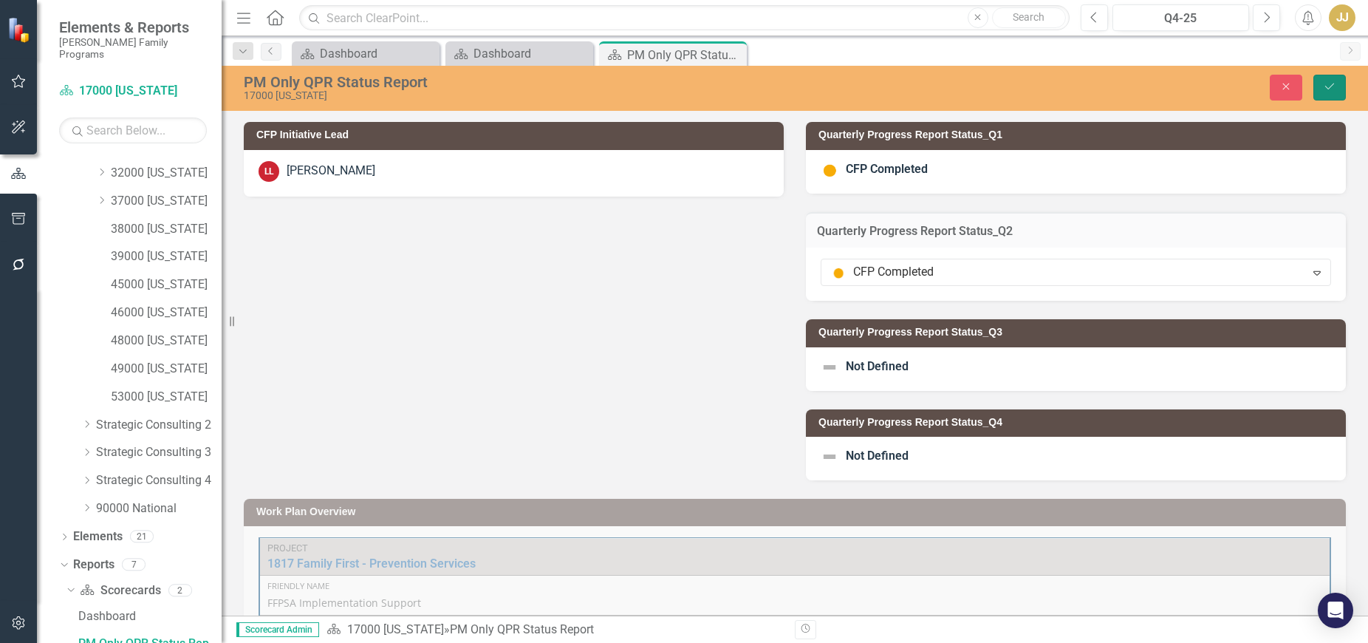
click at [1337, 84] on button "Save" at bounding box center [1330, 88] width 33 height 26
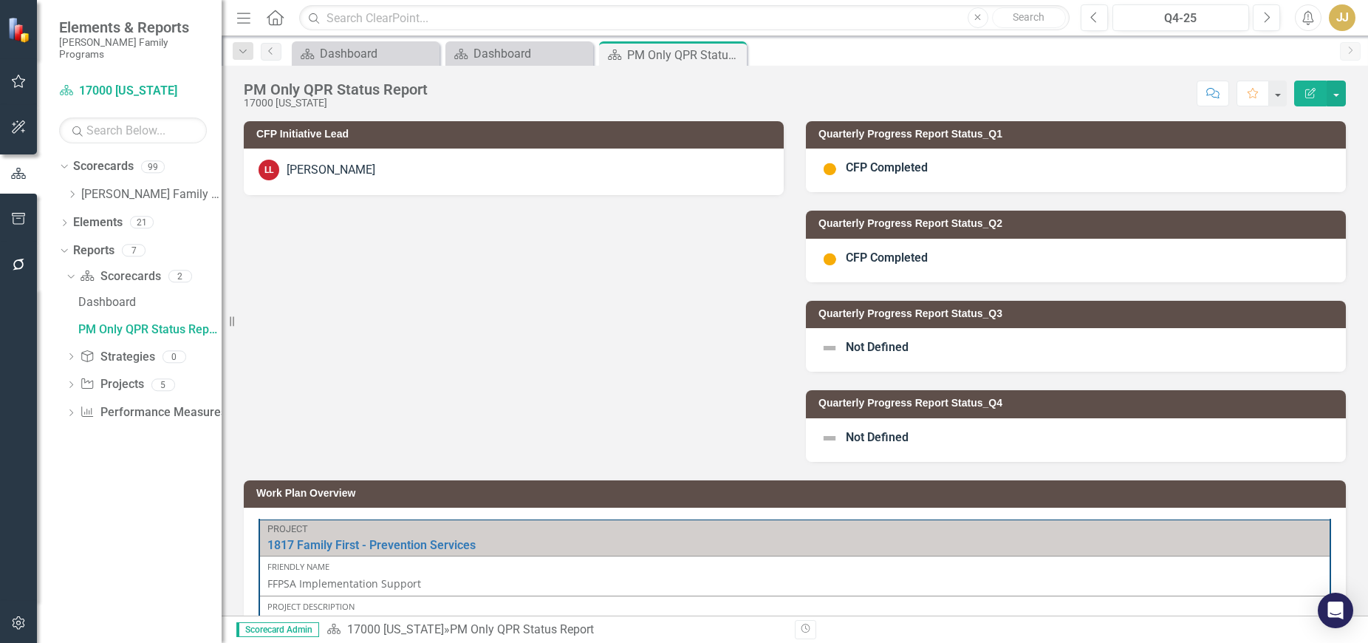
click at [0, 0] on icon "Close" at bounding box center [0, 0] width 0 height 0
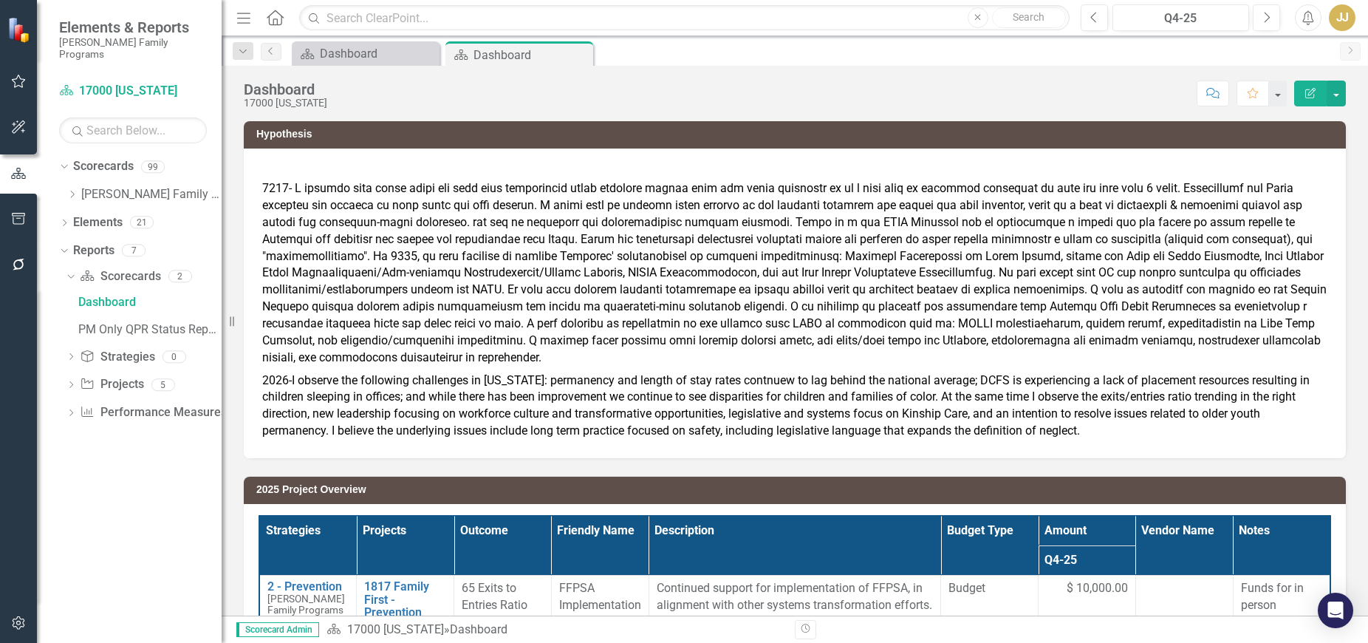
click at [72, 191] on icon at bounding box center [73, 194] width 4 height 7
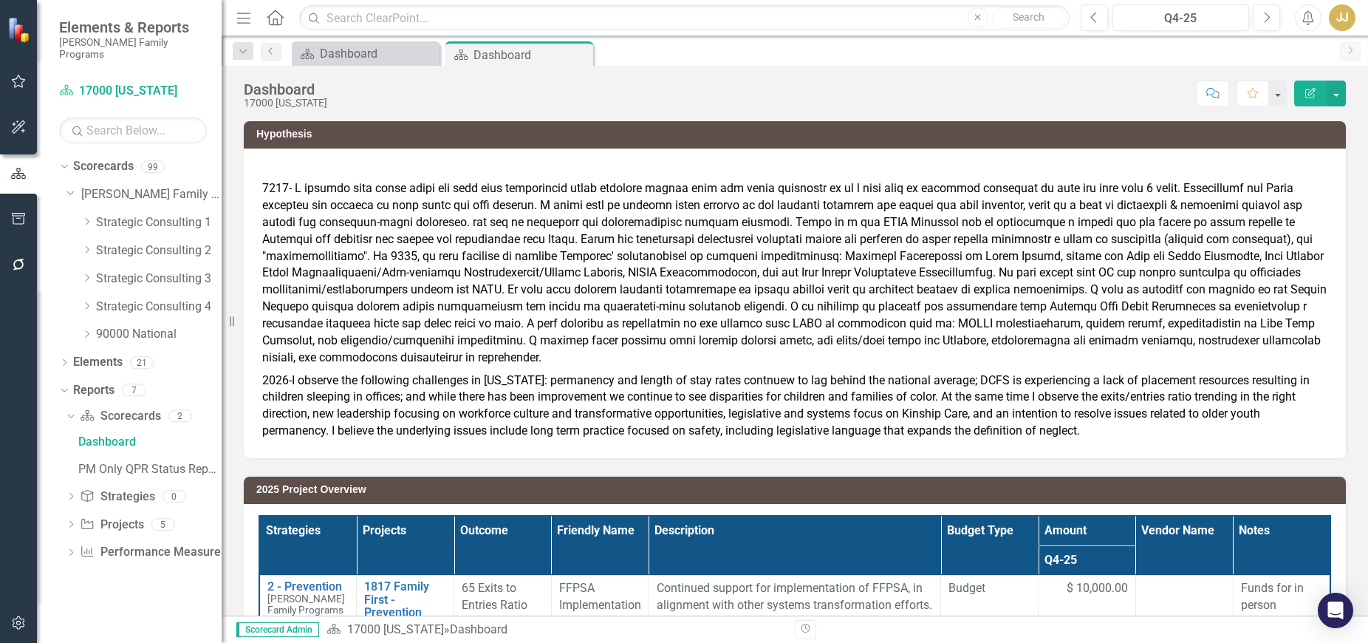
click at [83, 217] on icon "Dropdown" at bounding box center [86, 221] width 11 height 9
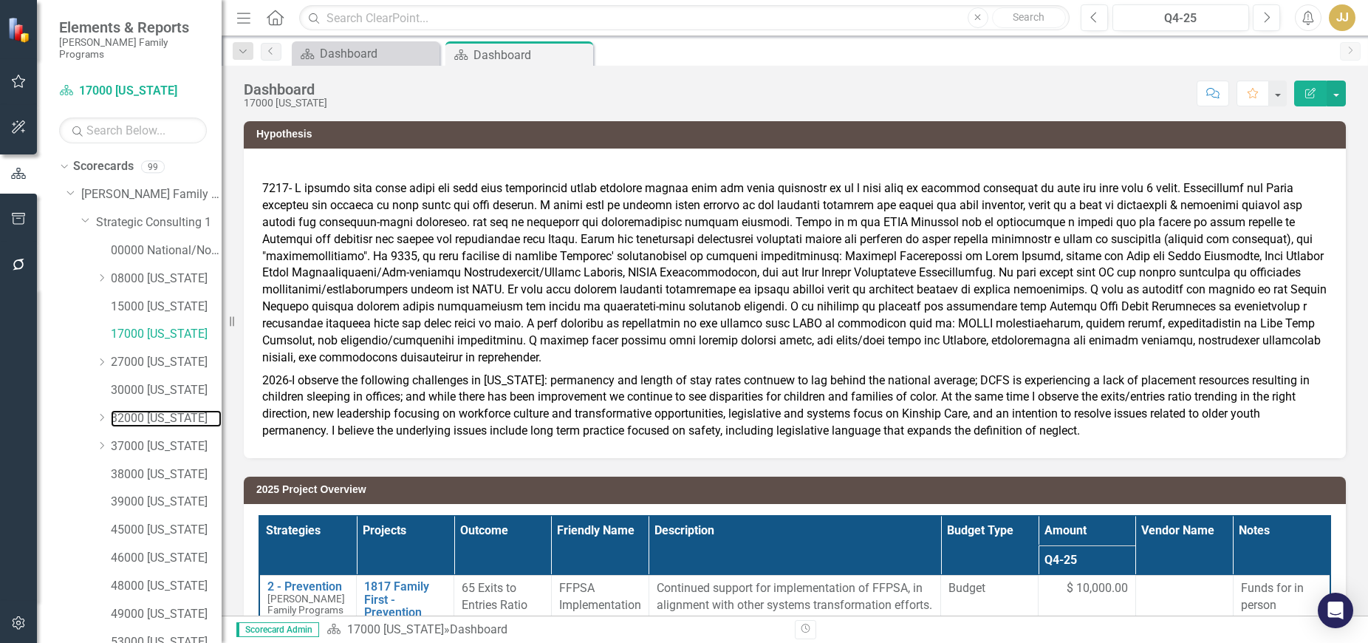
click at [154, 410] on link "32000 [US_STATE]" at bounding box center [166, 418] width 111 height 17
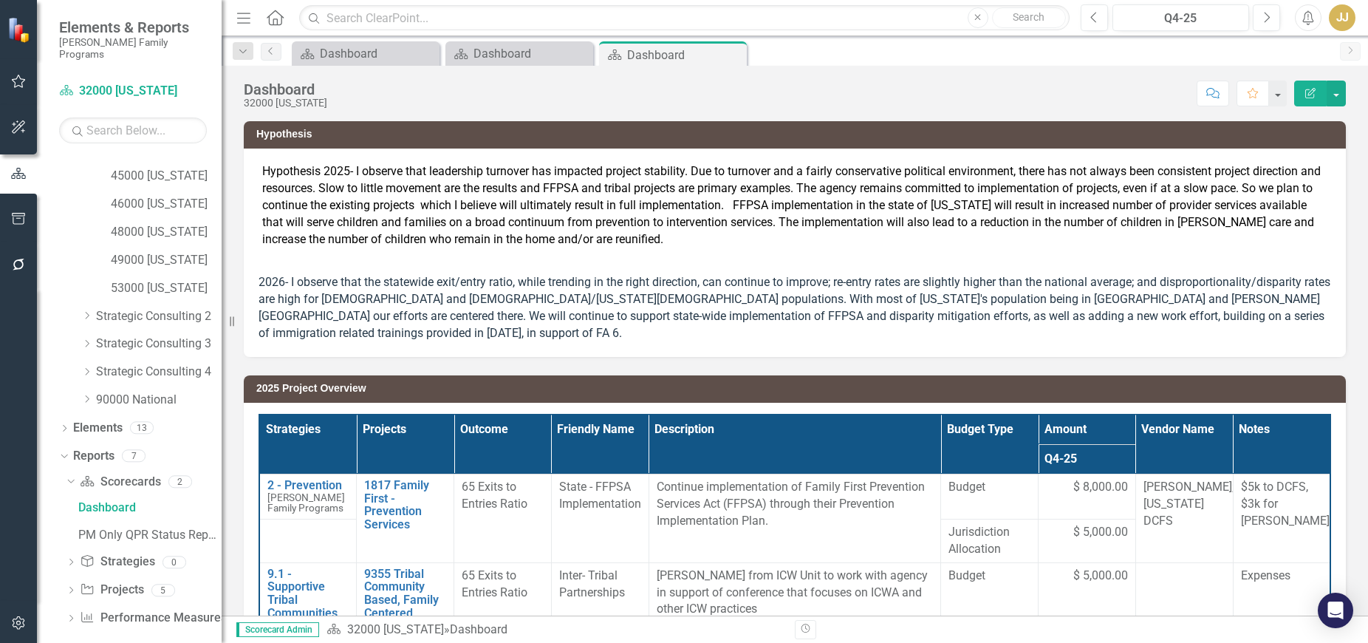
scroll to position [355, 0]
click at [135, 527] on div "PM Only QPR Status Report" at bounding box center [149, 533] width 143 height 13
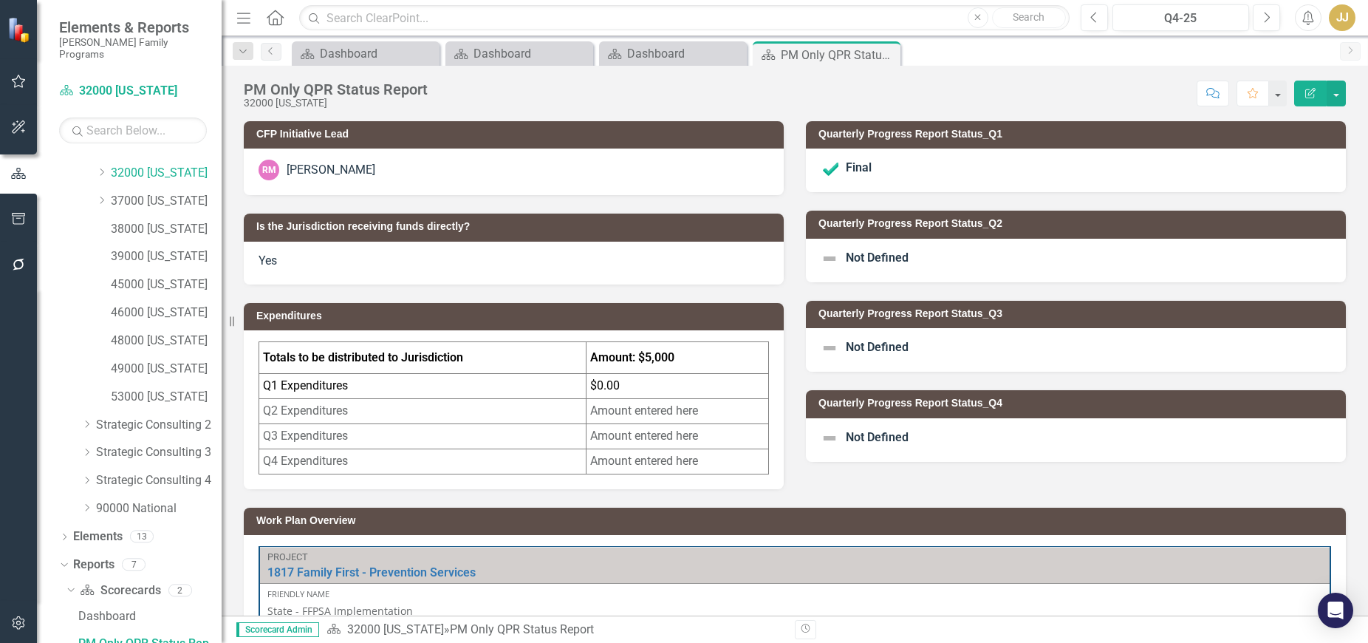
click at [884, 261] on span "Not Defined" at bounding box center [877, 257] width 63 height 14
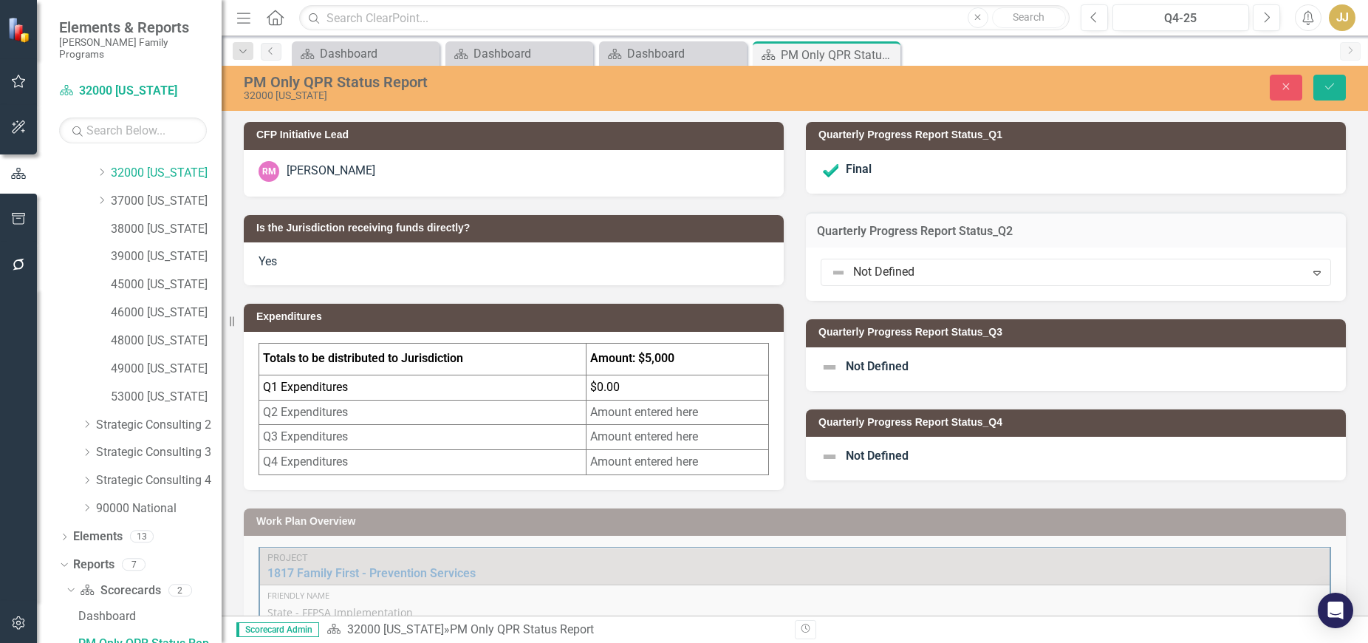
click at [880, 265] on div at bounding box center [1063, 272] width 465 height 20
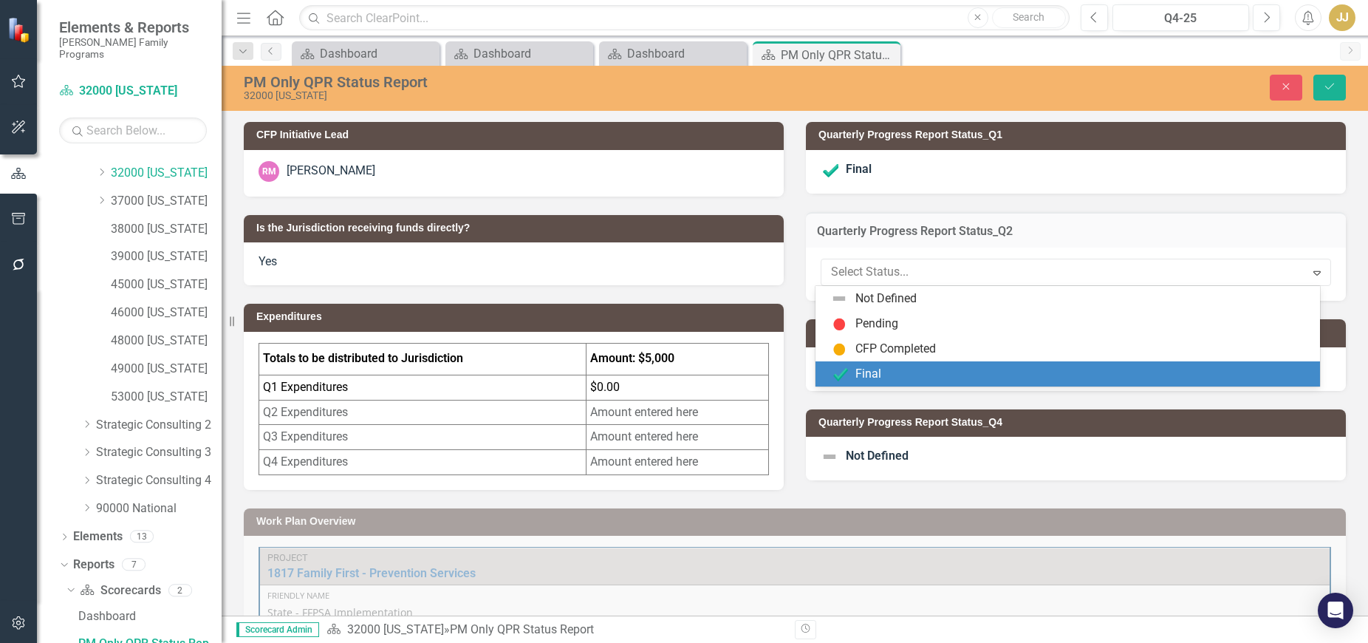
click at [870, 368] on div "Final" at bounding box center [869, 374] width 26 height 17
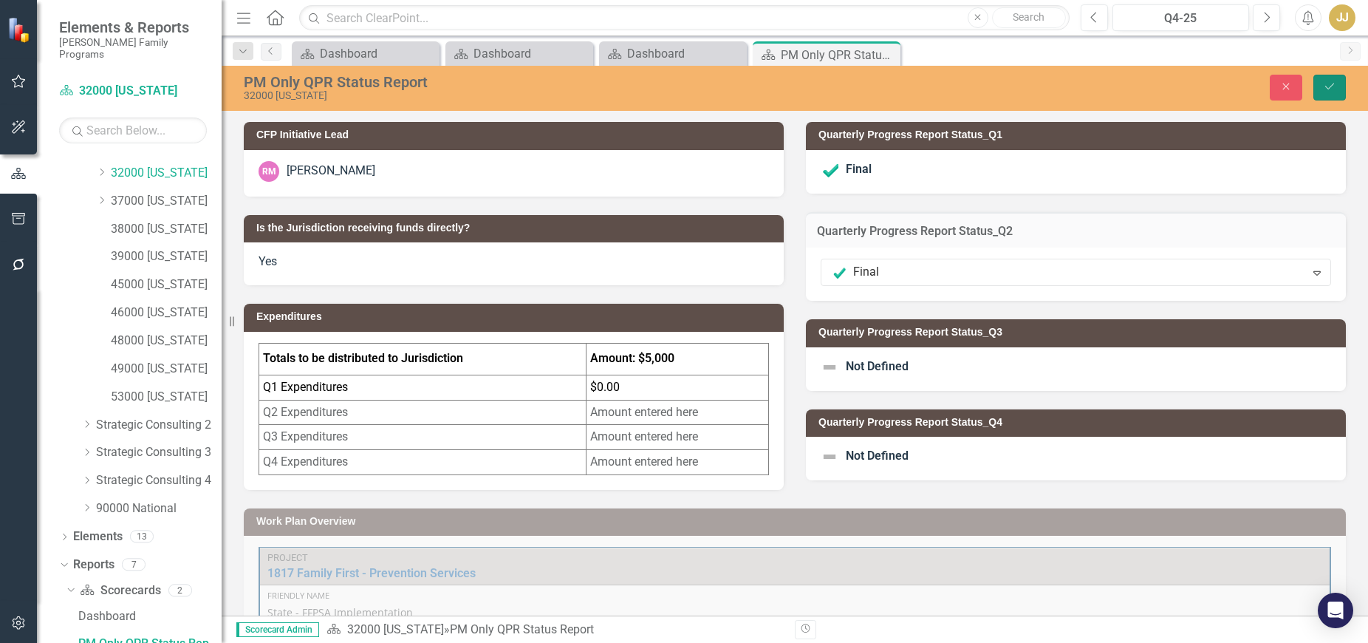
click at [1331, 91] on icon "Save" at bounding box center [1329, 86] width 13 height 10
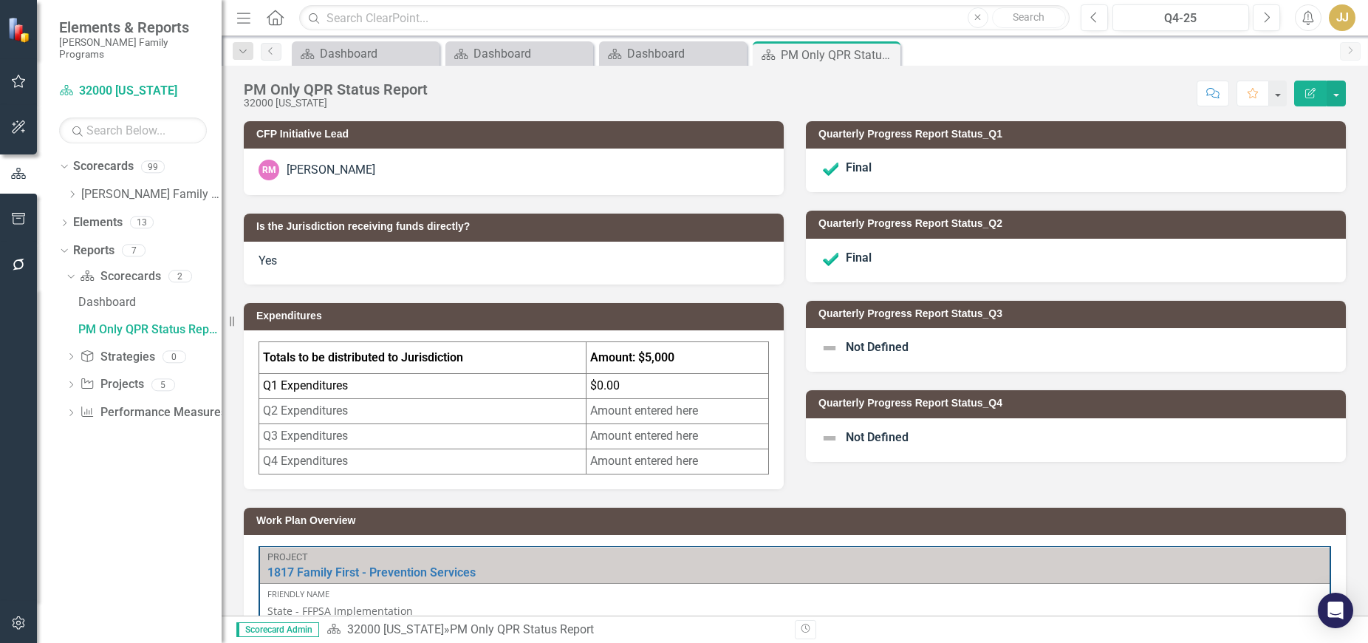
click at [69, 188] on div "Dropdown" at bounding box center [71, 194] width 11 height 13
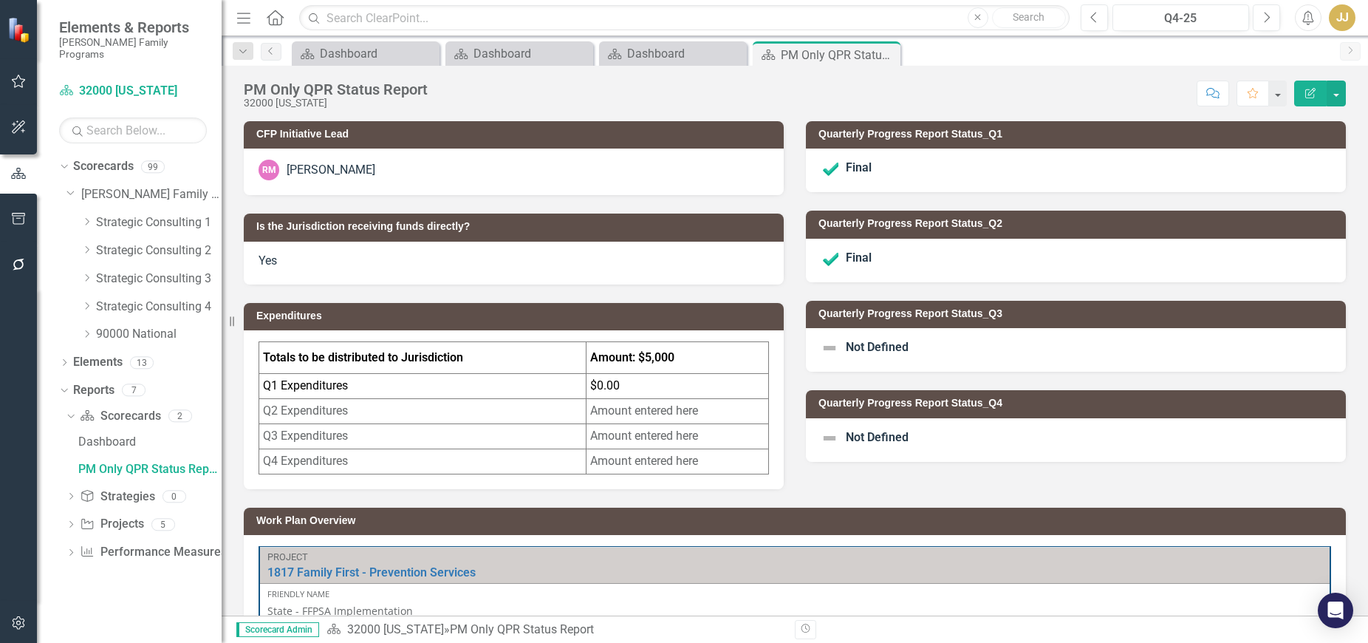
click at [88, 218] on icon at bounding box center [88, 221] width 4 height 7
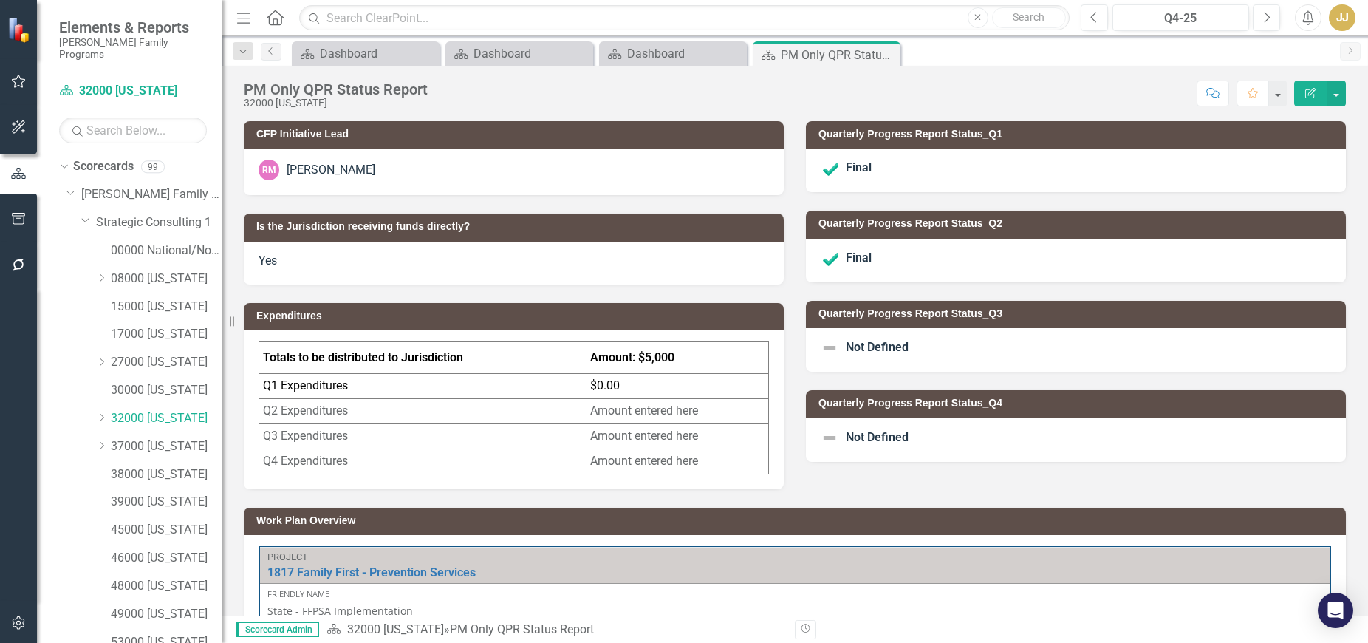
click at [103, 412] on div "Dropdown" at bounding box center [101, 418] width 11 height 13
click at [168, 443] on div "32003 [PERSON_NAME]" at bounding box center [174, 446] width 96 height 24
click at [166, 438] on link "32003 [PERSON_NAME]" at bounding box center [174, 446] width 96 height 17
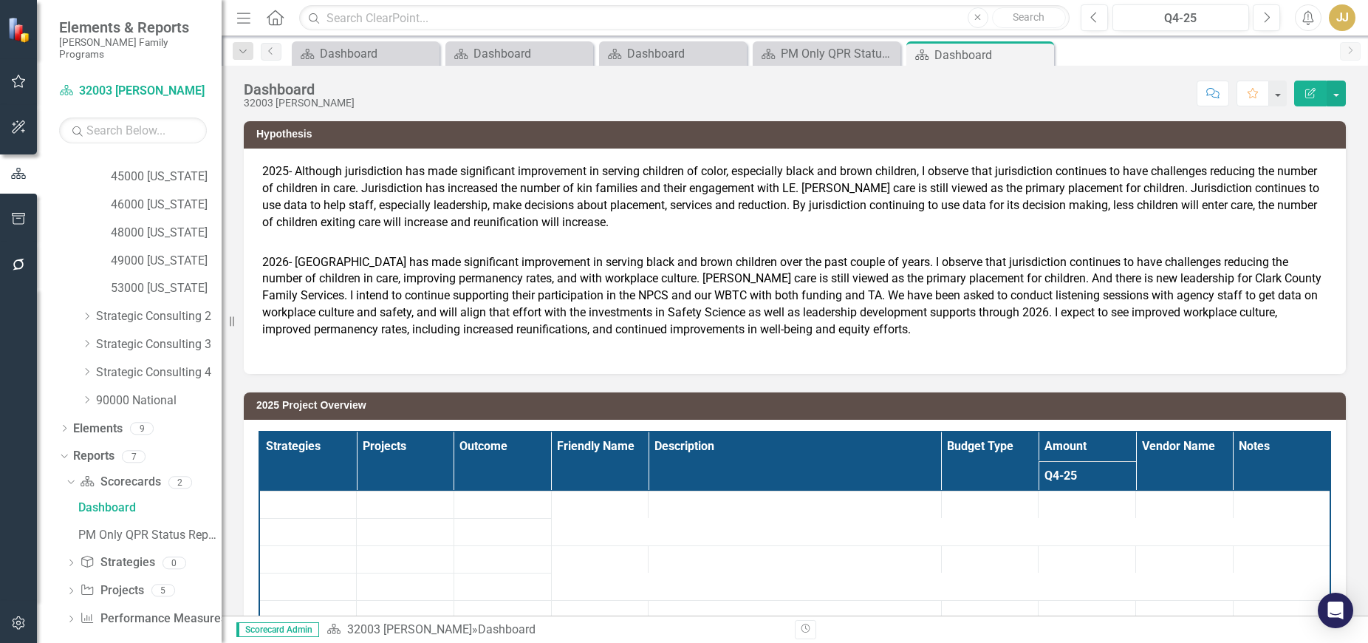
scroll to position [411, 0]
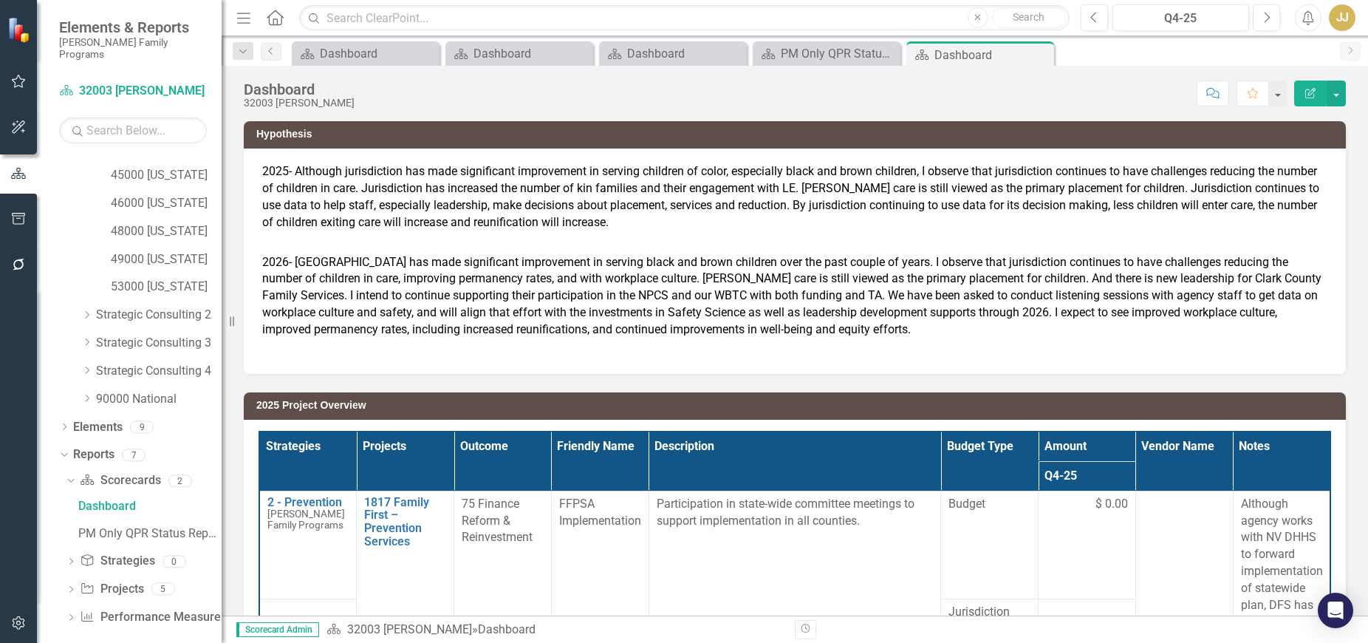
click at [66, 587] on icon "Dropdown" at bounding box center [71, 591] width 10 height 8
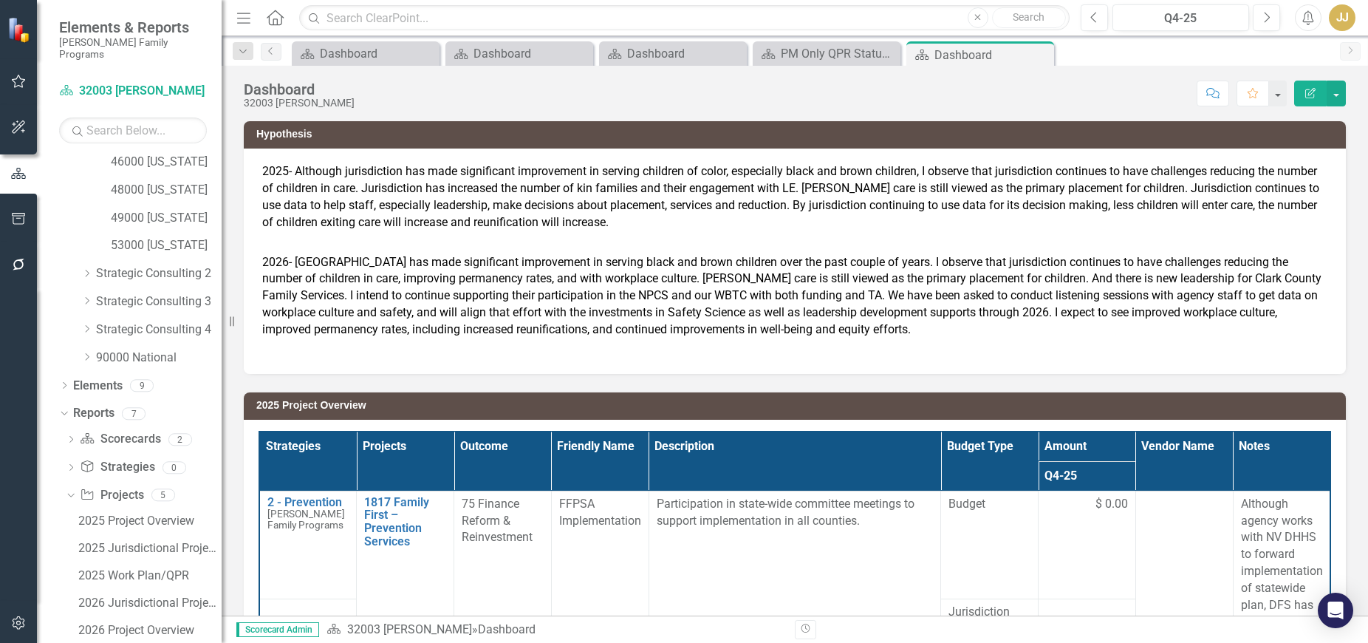
scroll to position [493, 0]
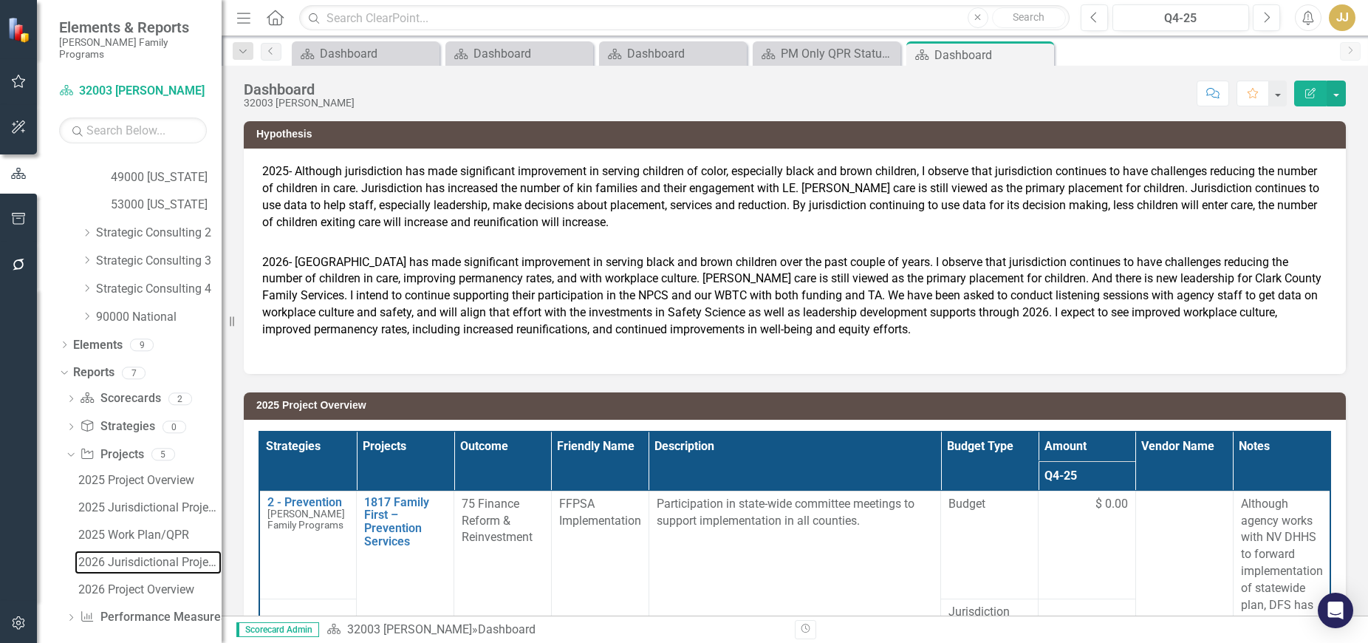
click at [143, 556] on div "2026 Jurisdictional Projects Assessment" at bounding box center [149, 562] width 143 height 13
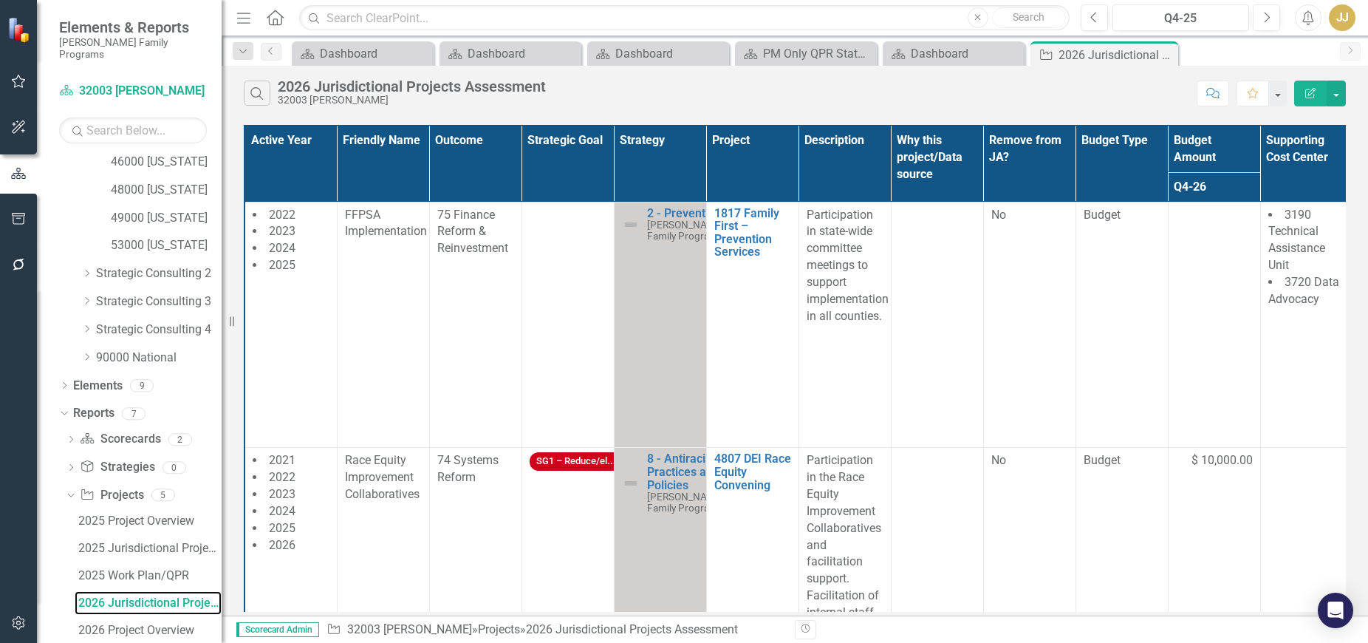
scroll to position [493, 0]
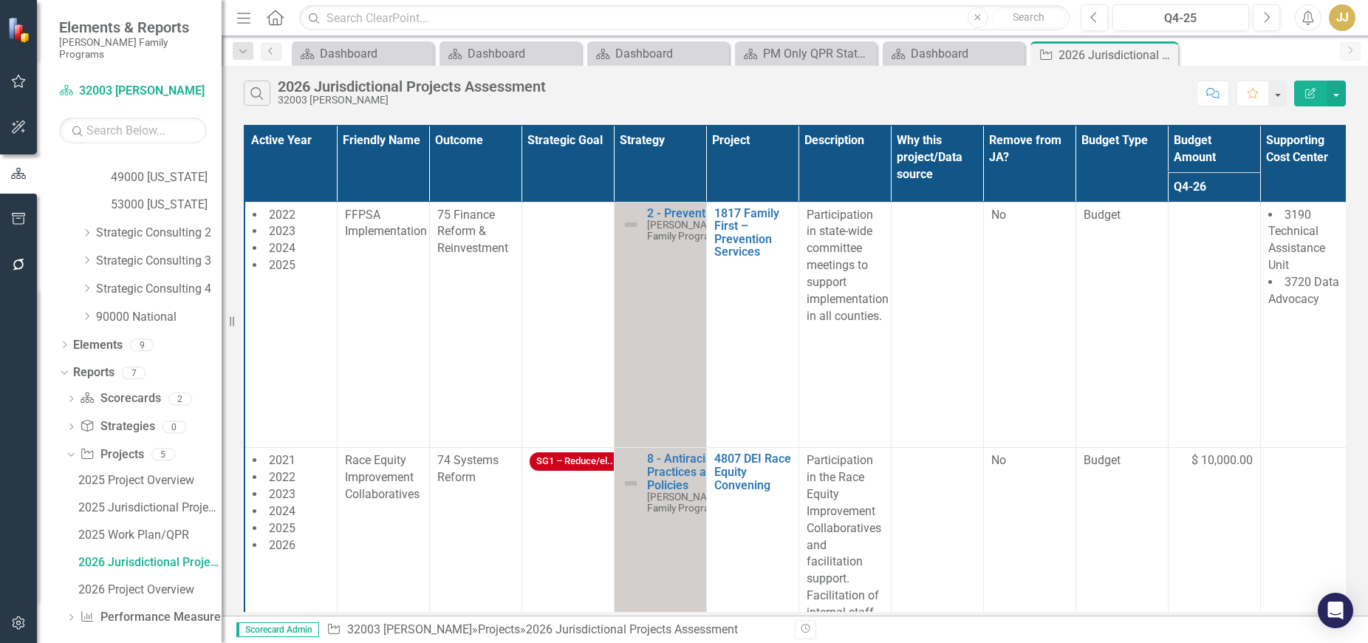
click at [72, 395] on icon at bounding box center [71, 398] width 4 height 7
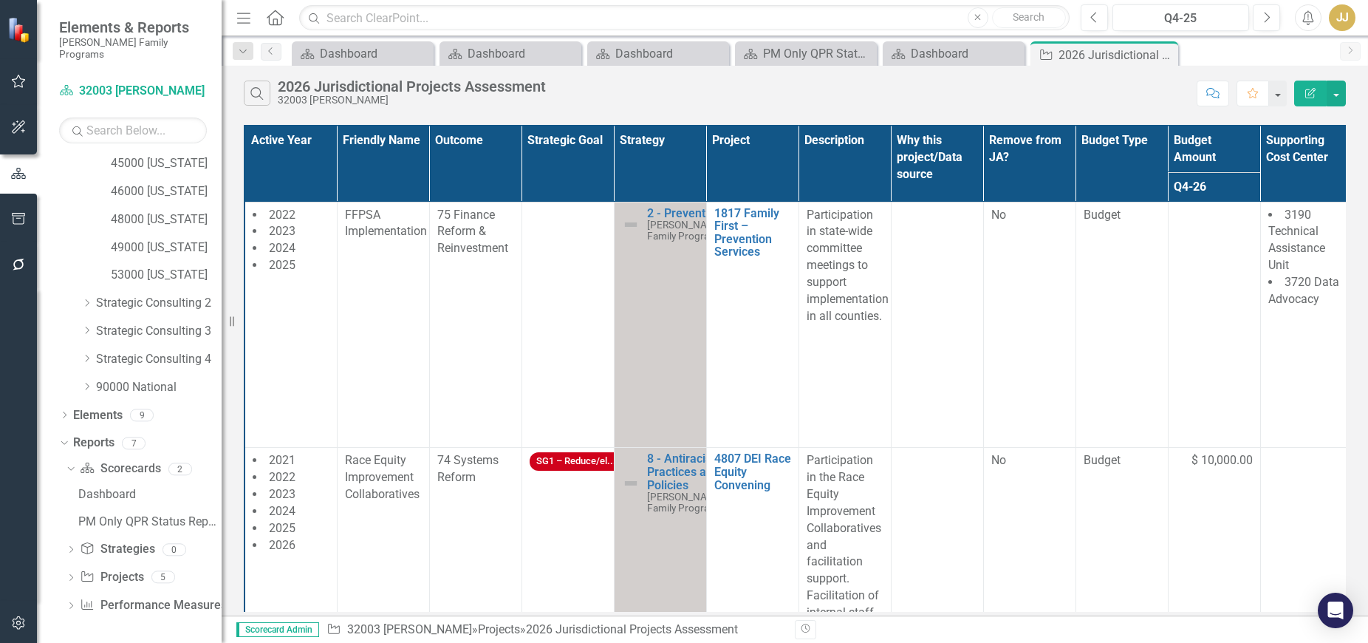
scroll to position [411, 0]
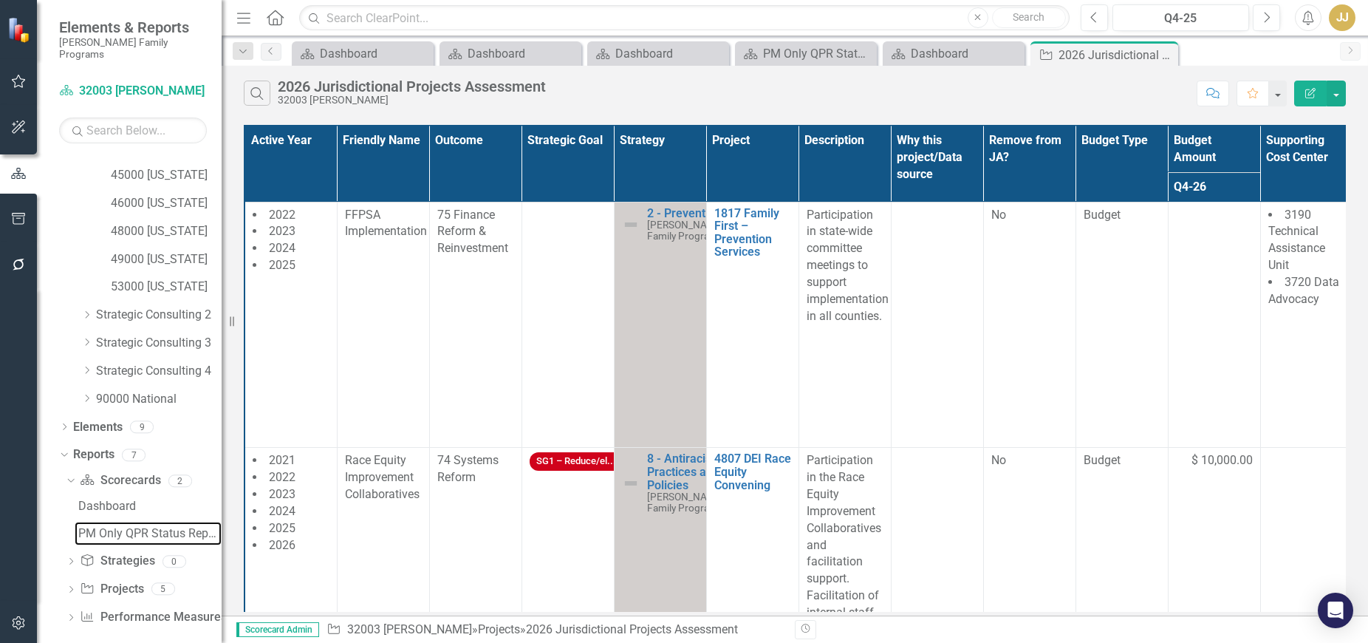
click at [137, 527] on div "PM Only QPR Status Report" at bounding box center [149, 533] width 143 height 13
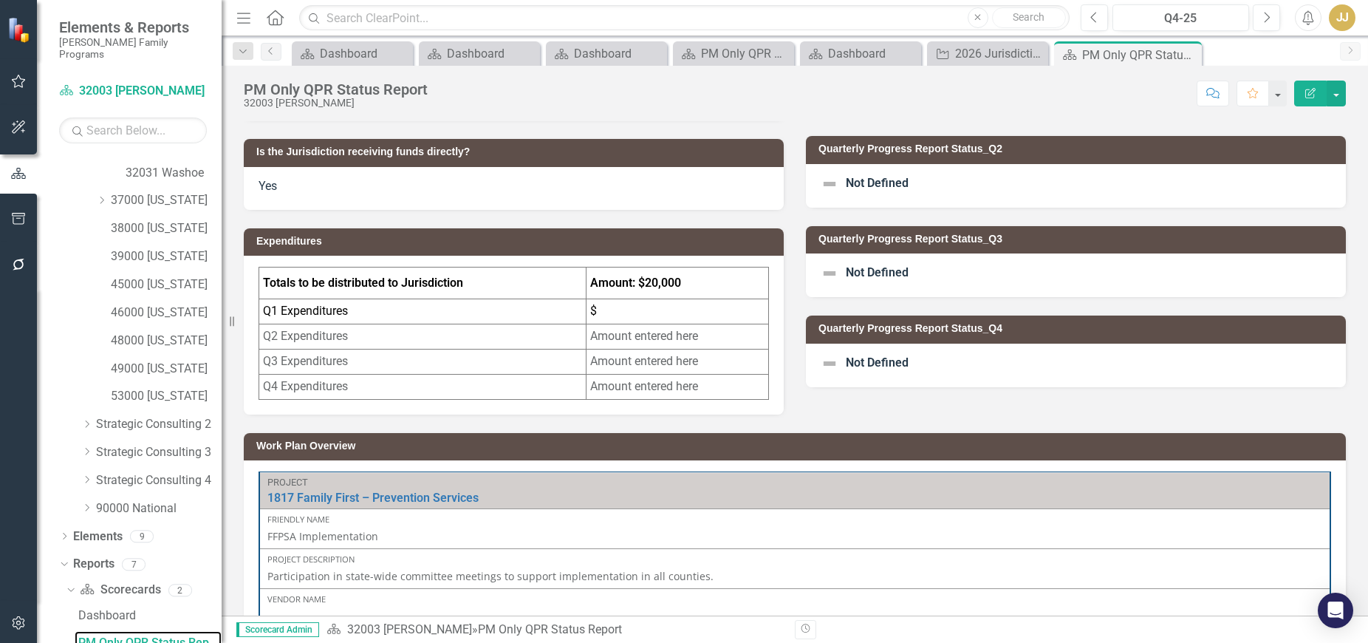
scroll to position [74, 0]
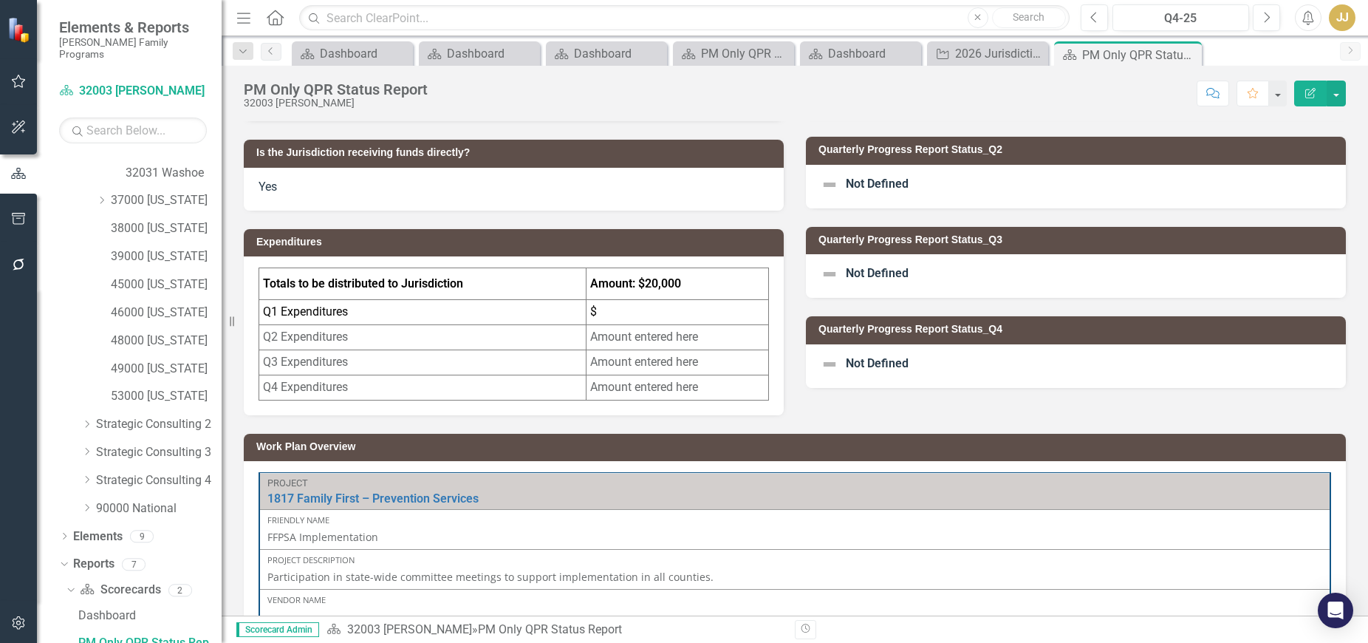
click at [893, 192] on label "Not Defined" at bounding box center [865, 185] width 88 height 18
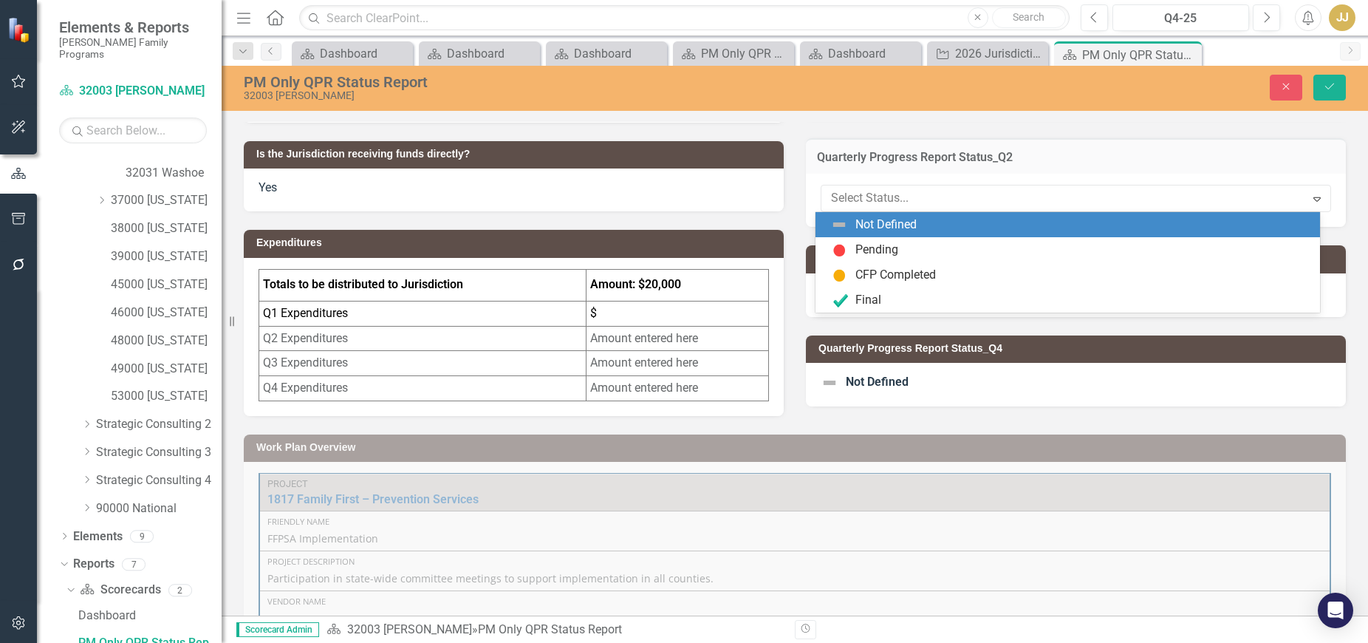
click at [894, 197] on div at bounding box center [1063, 198] width 465 height 20
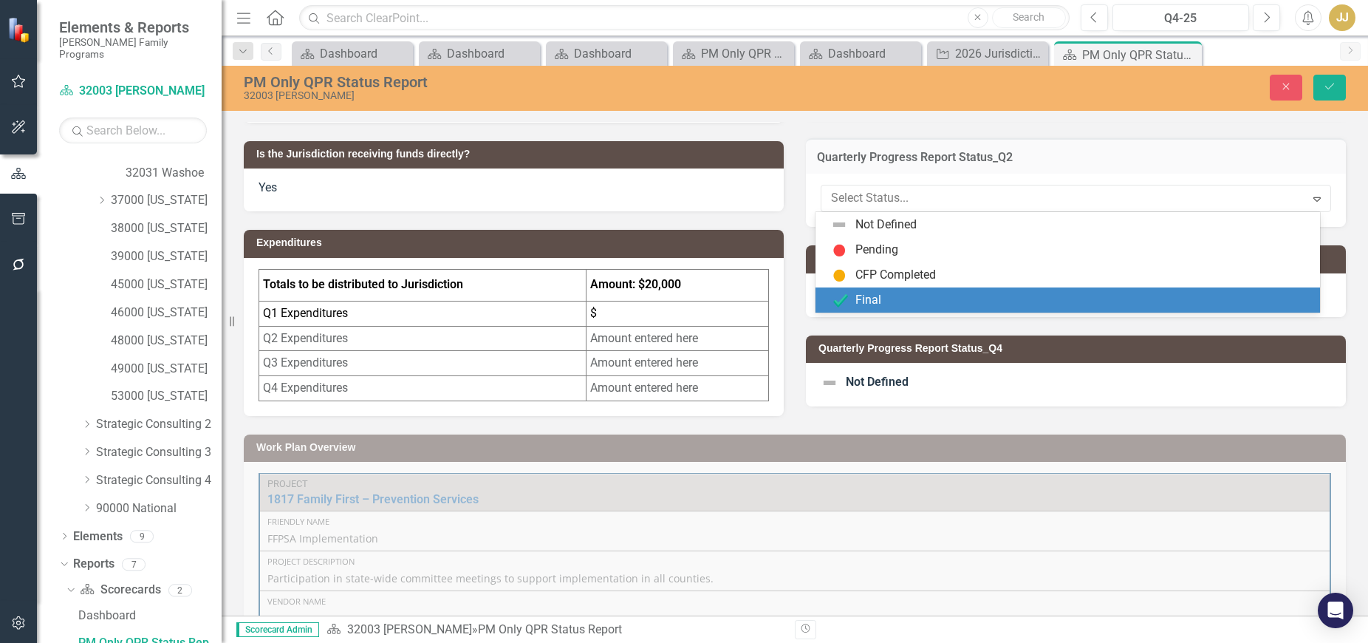
click at [881, 297] on div "Final" at bounding box center [1071, 300] width 482 height 18
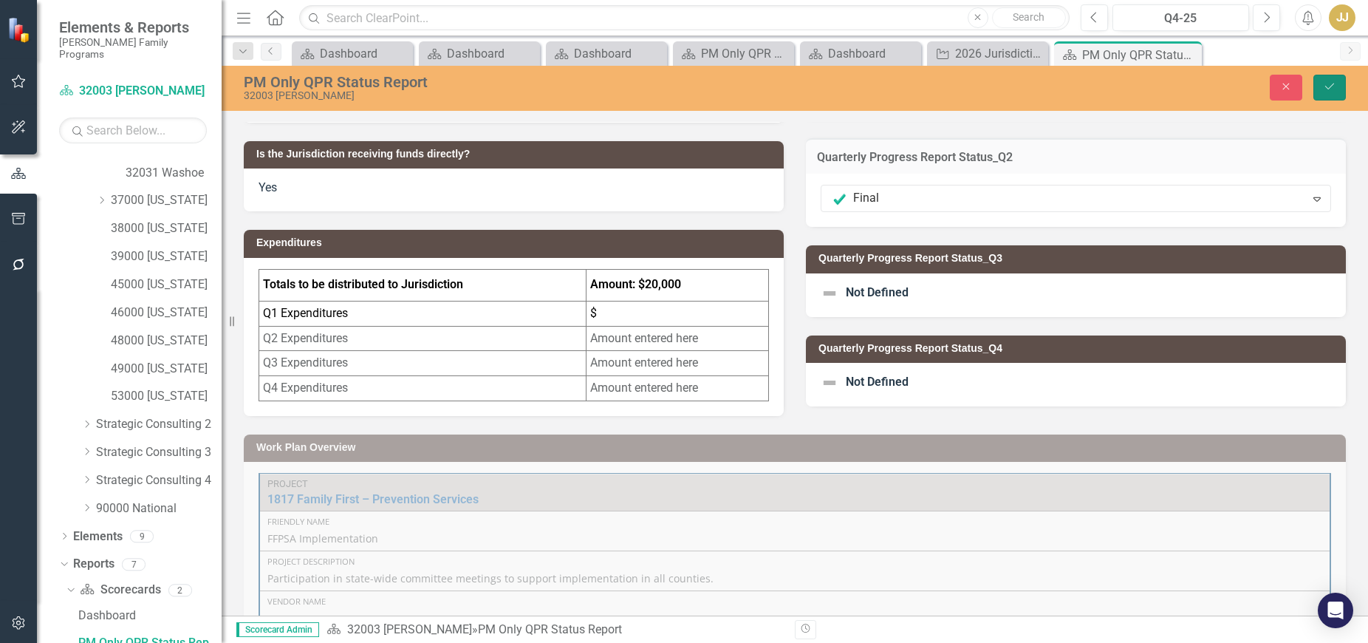
click at [1324, 91] on icon "Save" at bounding box center [1329, 86] width 13 height 10
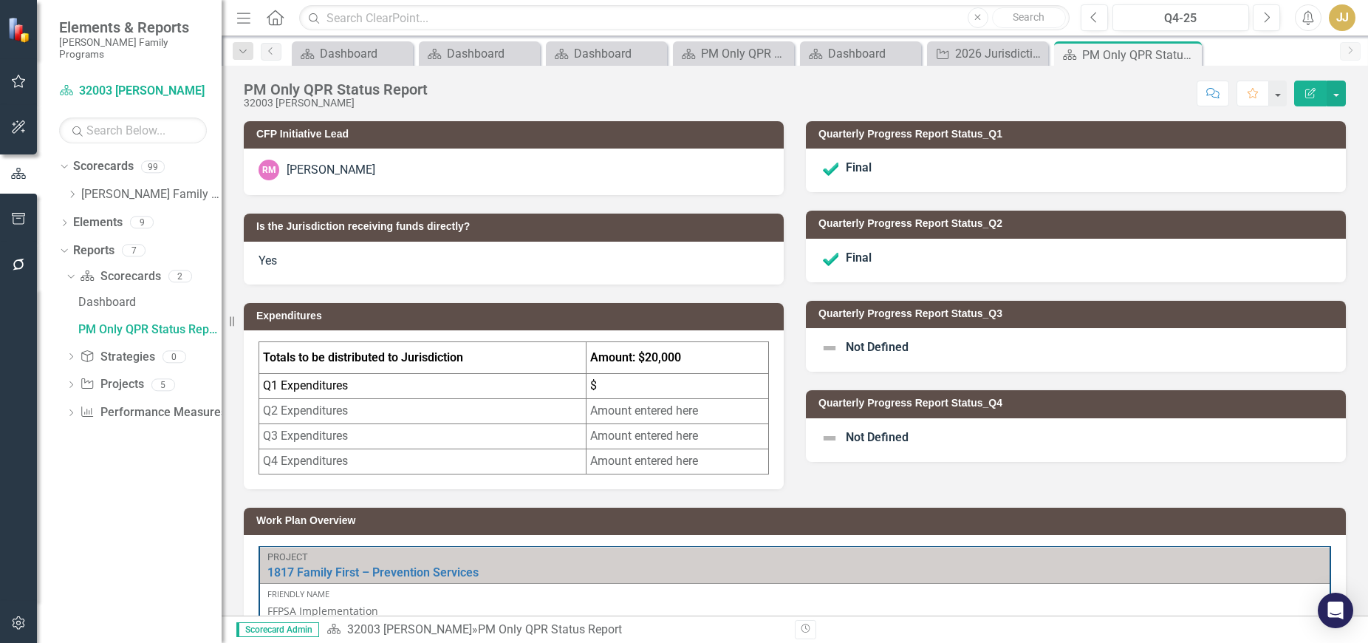
scroll to position [0, 0]
click at [0, 0] on icon at bounding box center [0, 0] width 0 height 0
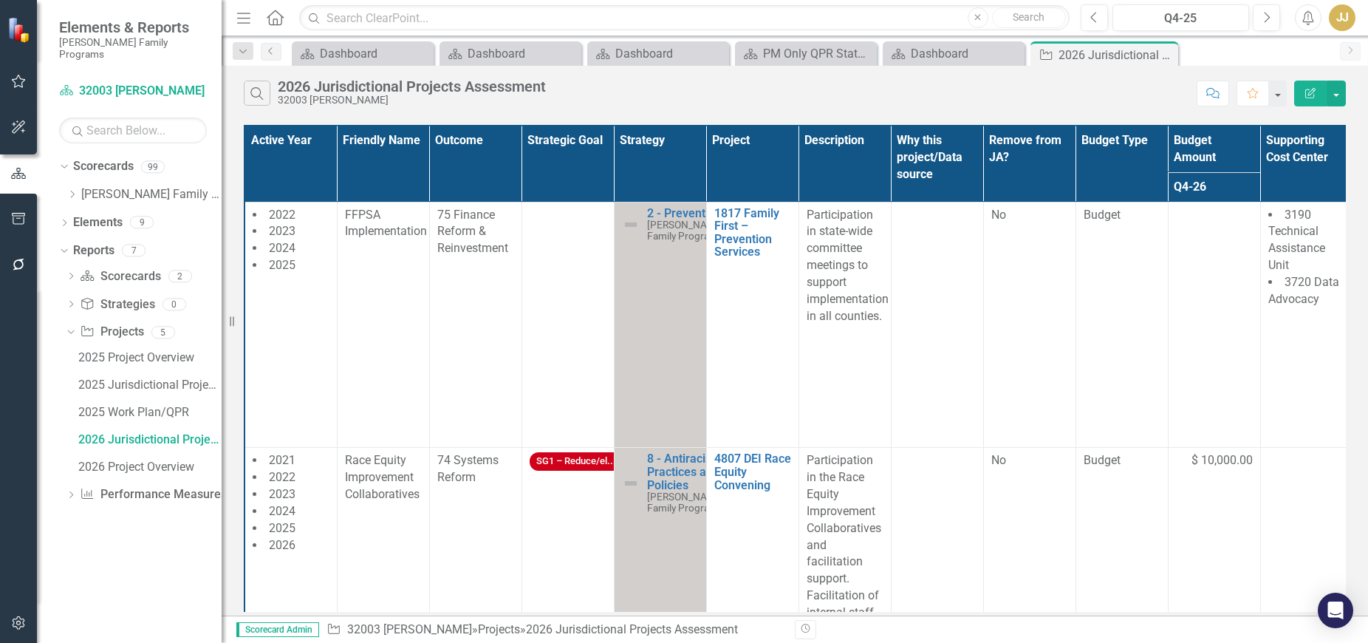
click at [0, 0] on icon "Close" at bounding box center [0, 0] width 0 height 0
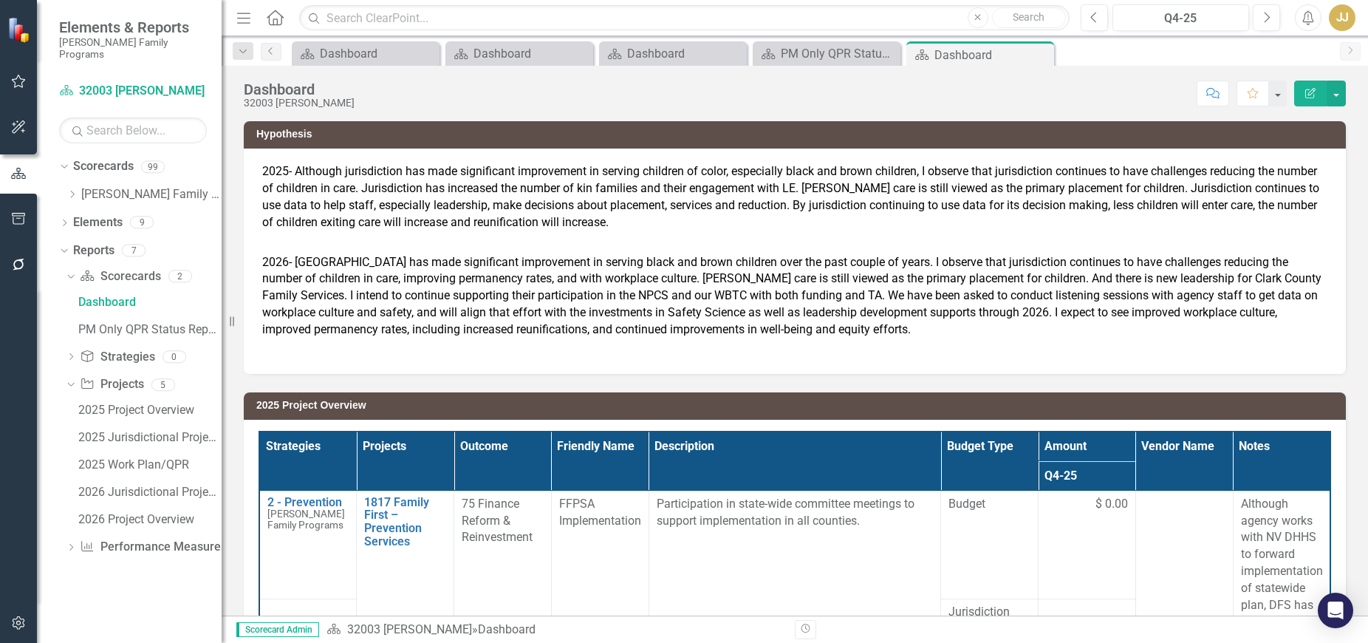
click at [0, 0] on icon "Close" at bounding box center [0, 0] width 0 height 0
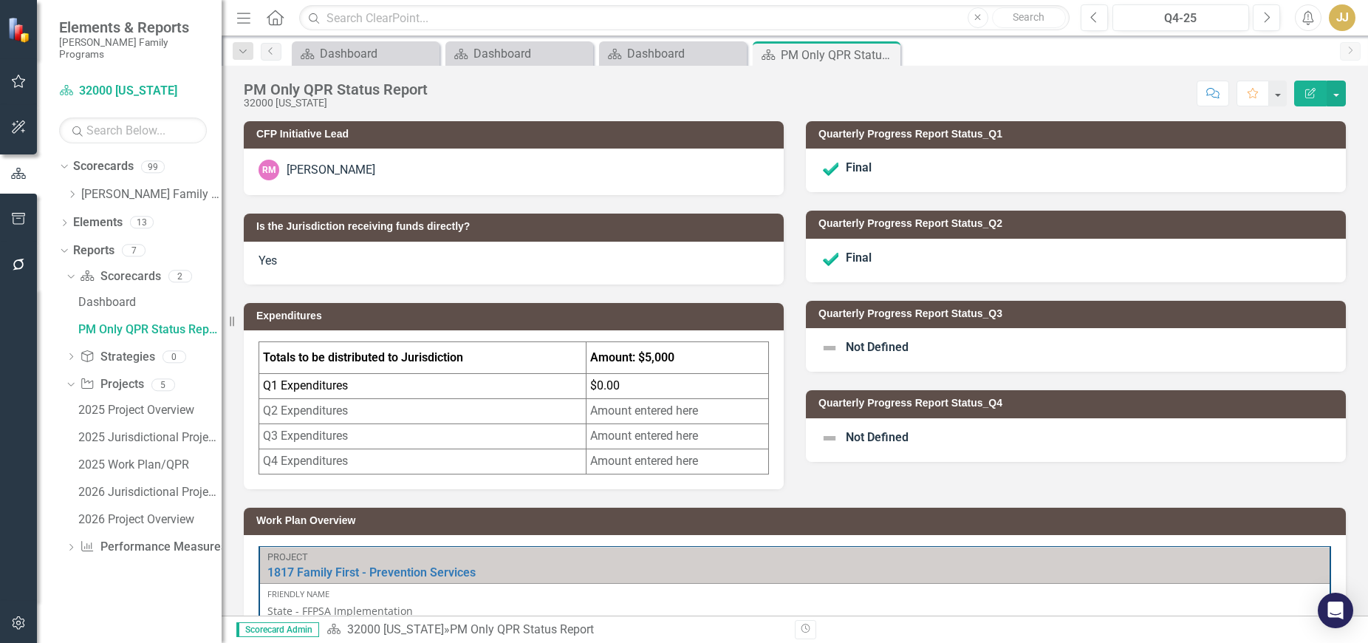
click at [0, 0] on icon "Close" at bounding box center [0, 0] width 0 height 0
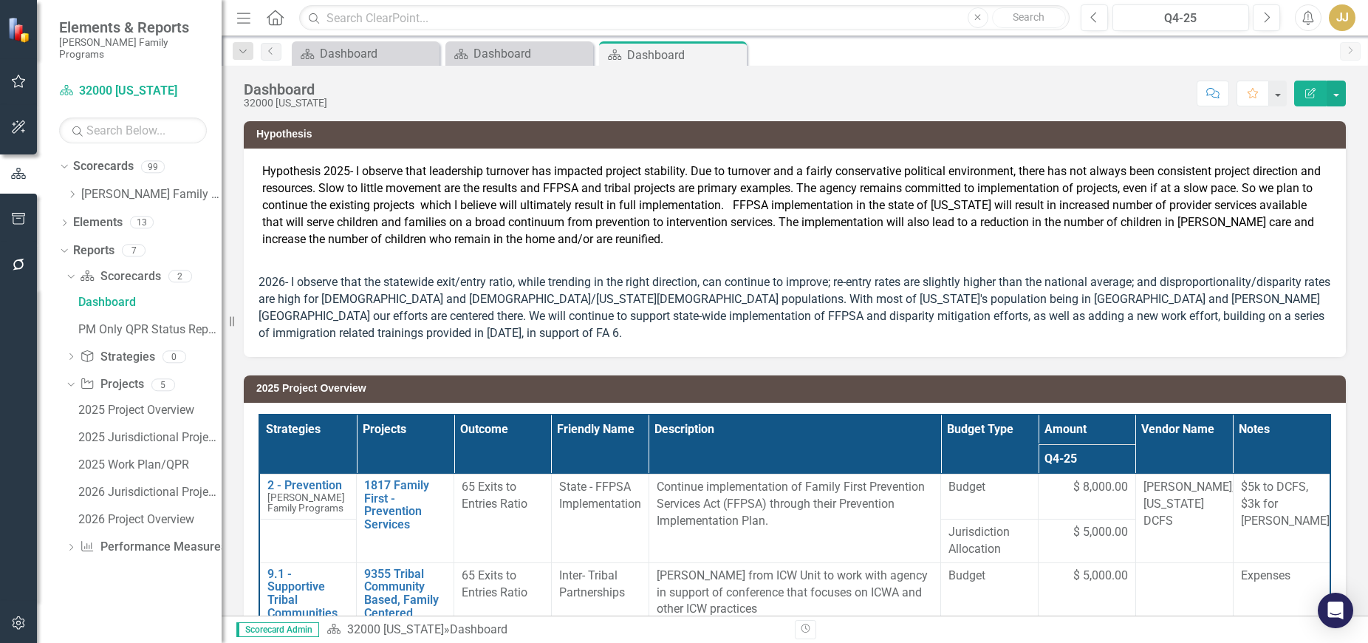
click at [70, 190] on icon "Dropdown" at bounding box center [71, 194] width 11 height 9
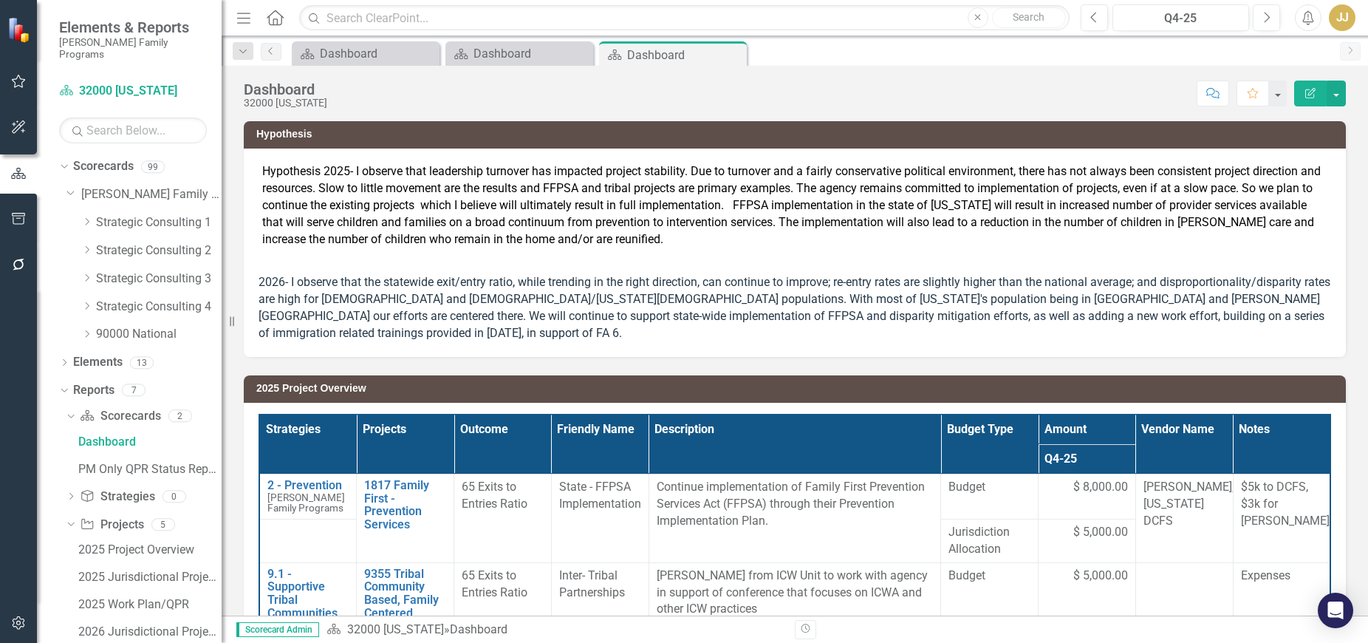
click at [84, 217] on icon "Dropdown" at bounding box center [86, 221] width 11 height 9
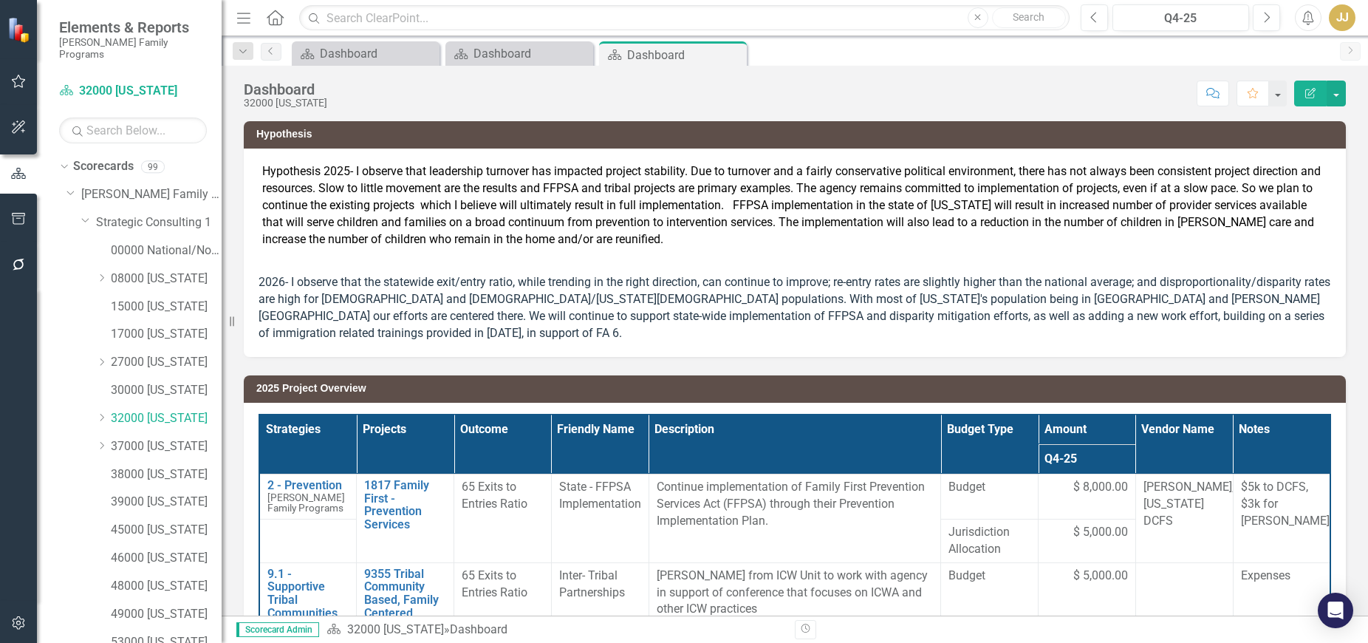
click at [97, 413] on icon "Dropdown" at bounding box center [101, 417] width 11 height 9
click at [167, 466] on link "32031 Washoe" at bounding box center [174, 474] width 96 height 17
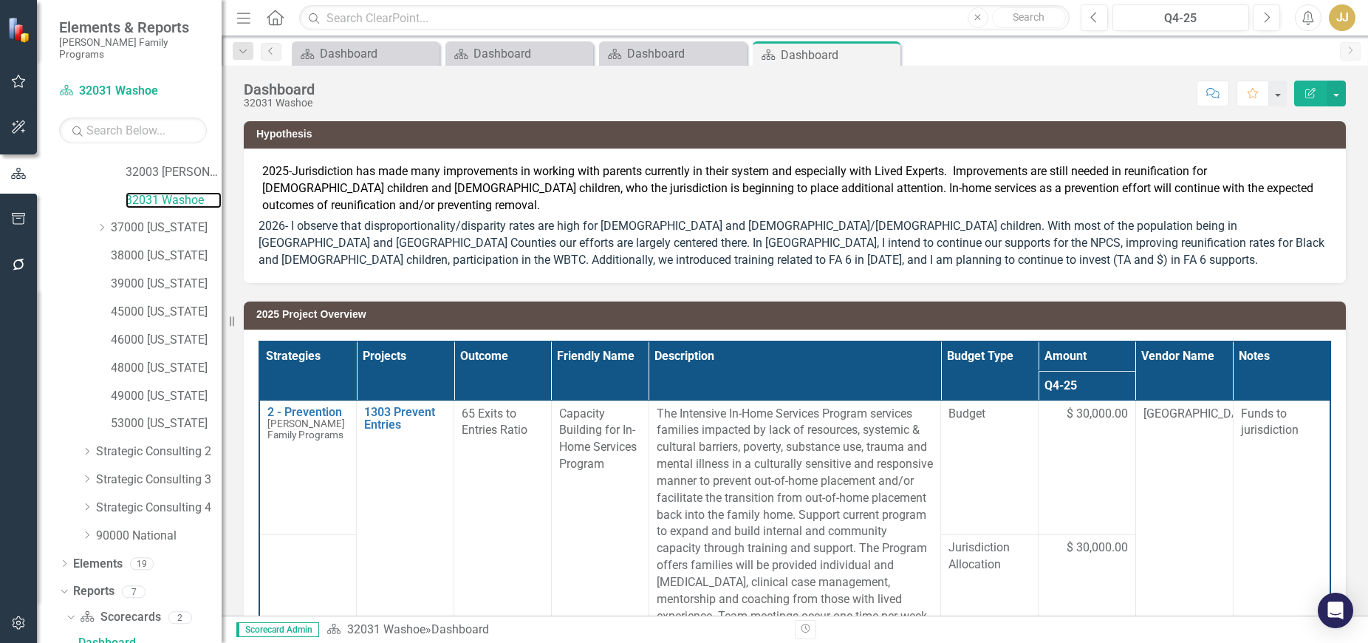
scroll to position [545, 0]
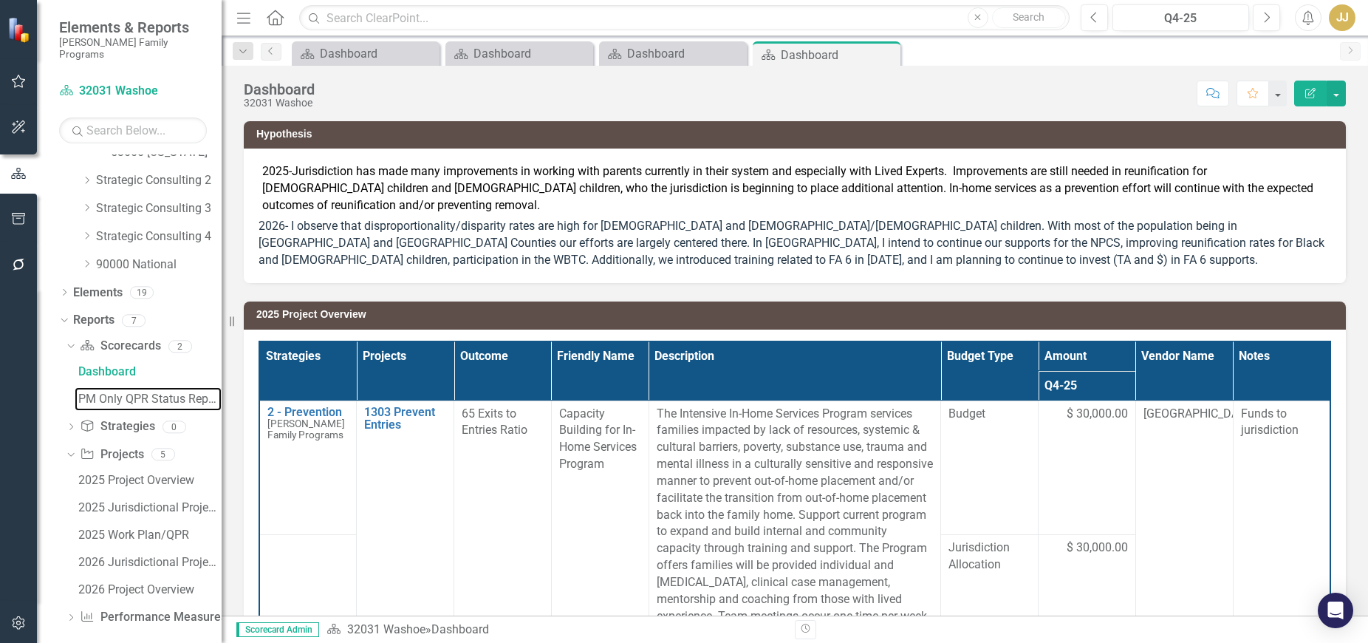
click at [84, 392] on div "PM Only QPR Status Report" at bounding box center [149, 398] width 143 height 13
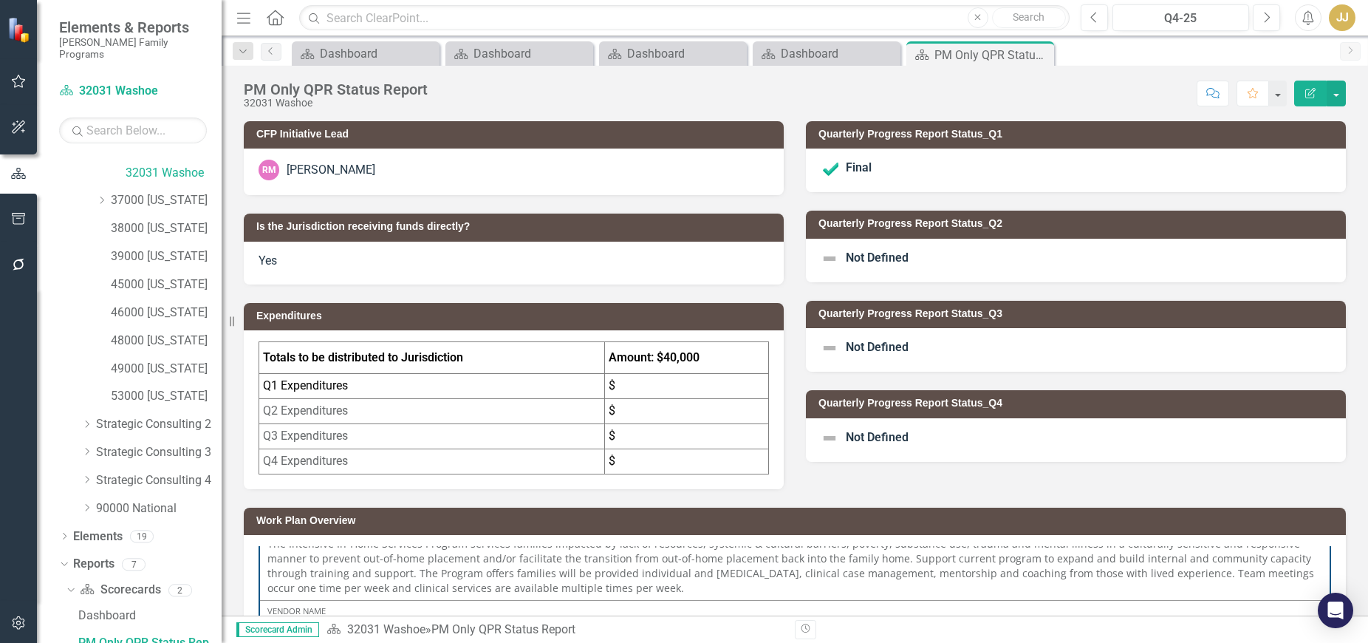
click at [894, 261] on span "Not Defined" at bounding box center [877, 257] width 63 height 14
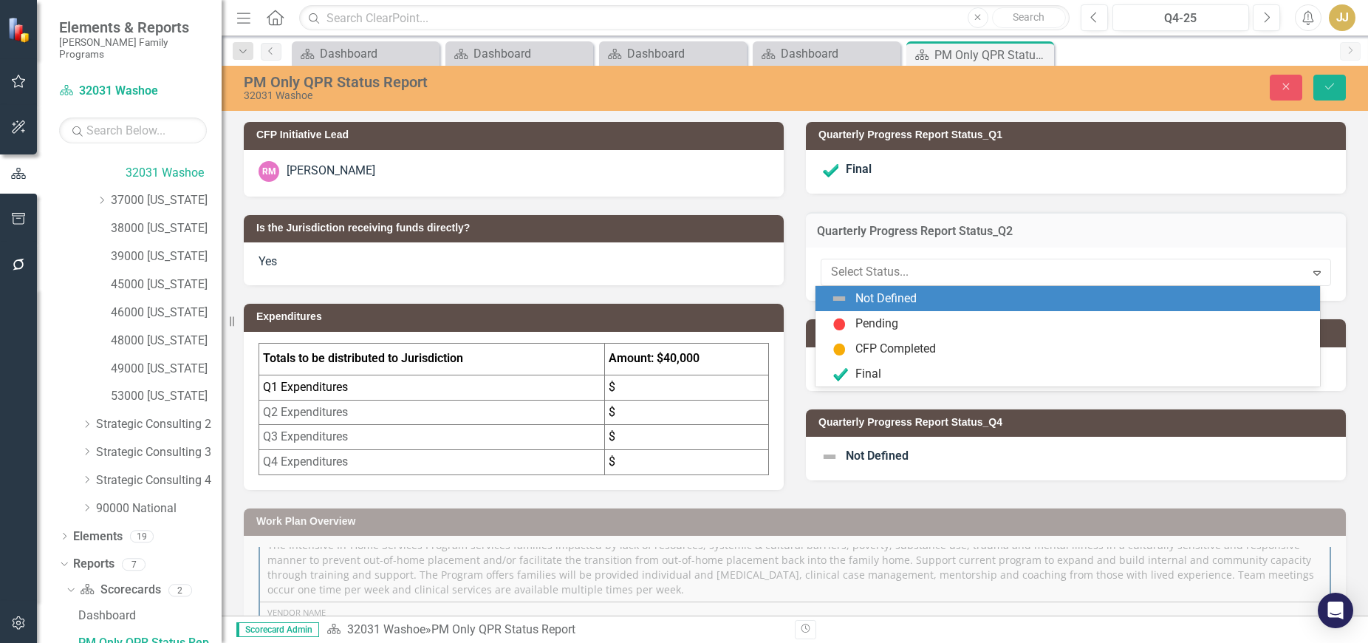
click at [873, 282] on div at bounding box center [1063, 272] width 465 height 20
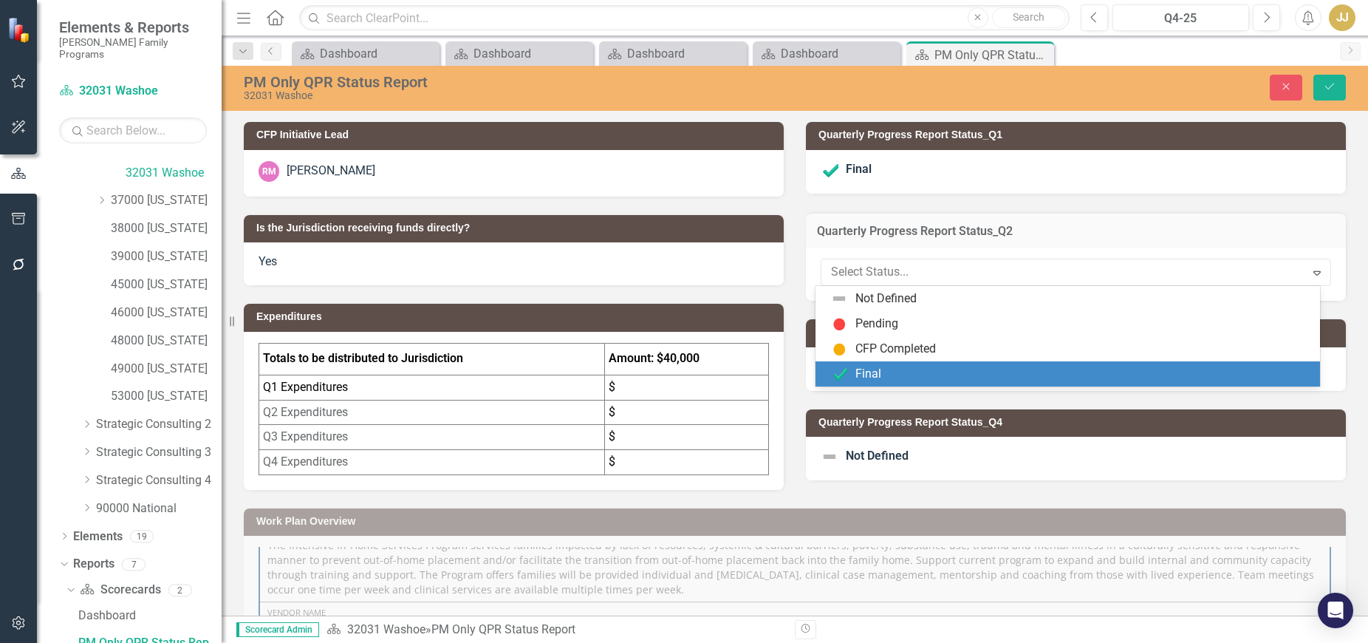
click at [864, 374] on div "Final" at bounding box center [869, 374] width 26 height 17
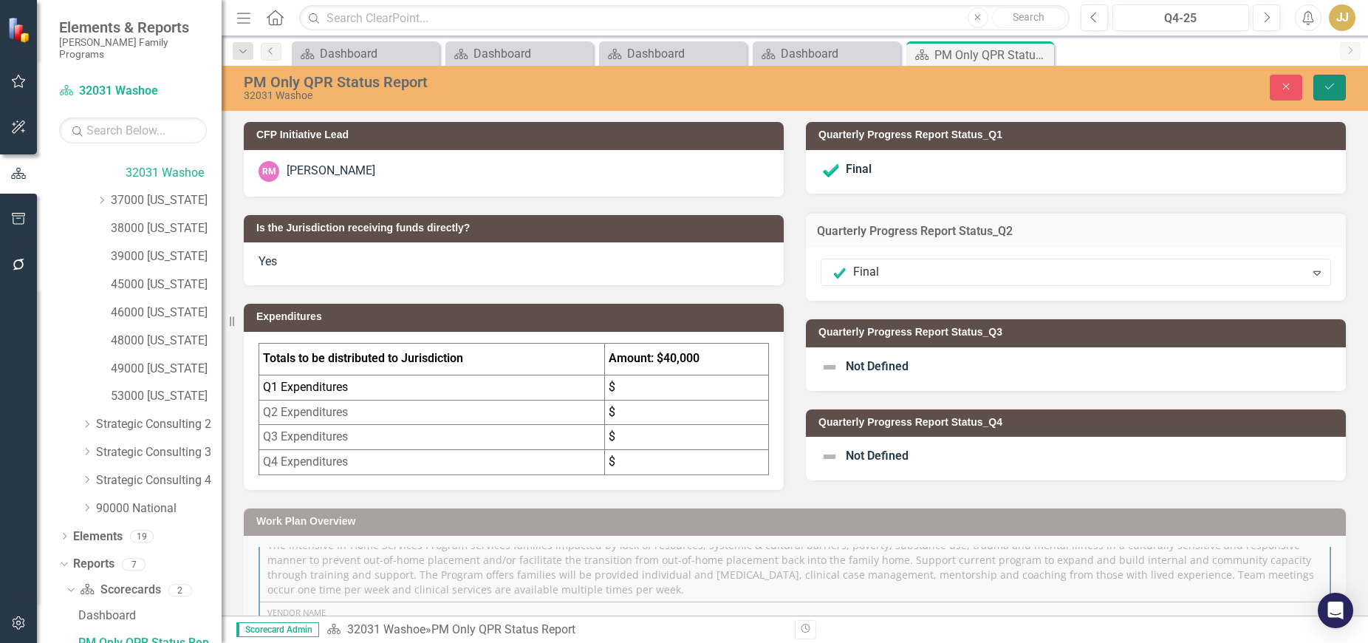
click at [1323, 94] on button "Save" at bounding box center [1330, 88] width 33 height 26
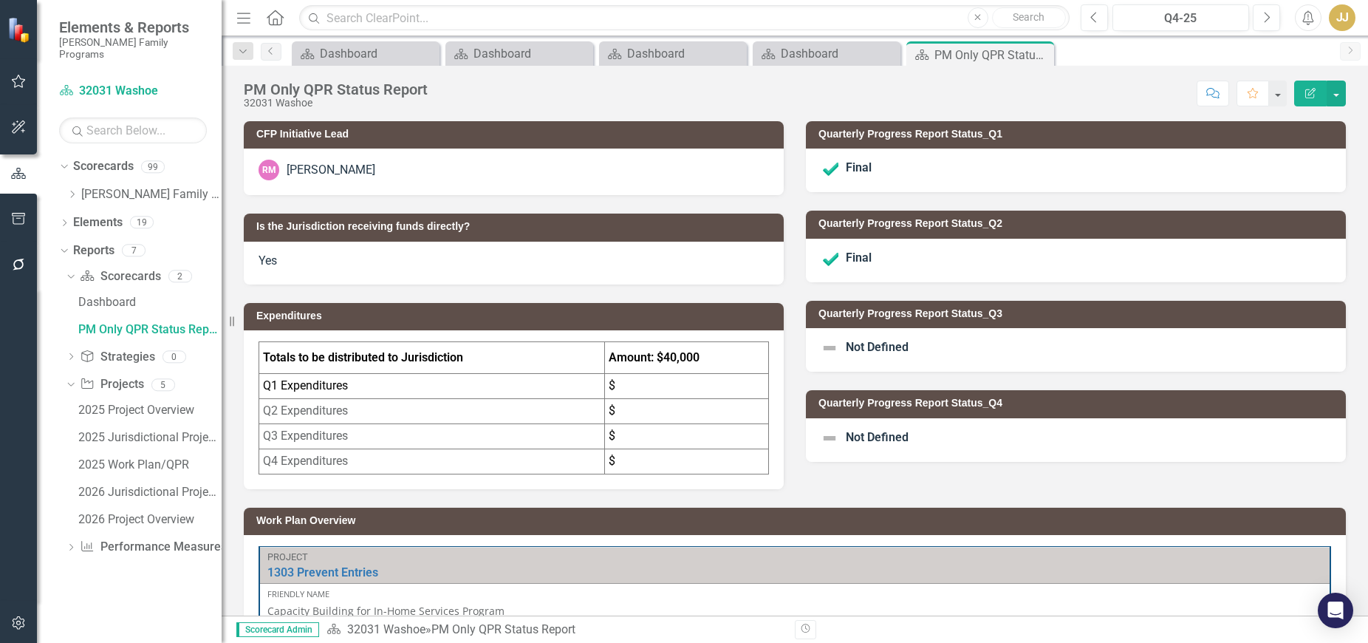
drag, startPoint x: 1042, startPoint y: 56, endPoint x: 930, endPoint y: 46, distance: 112.0
click at [0, 0] on icon at bounding box center [0, 0] width 0 height 0
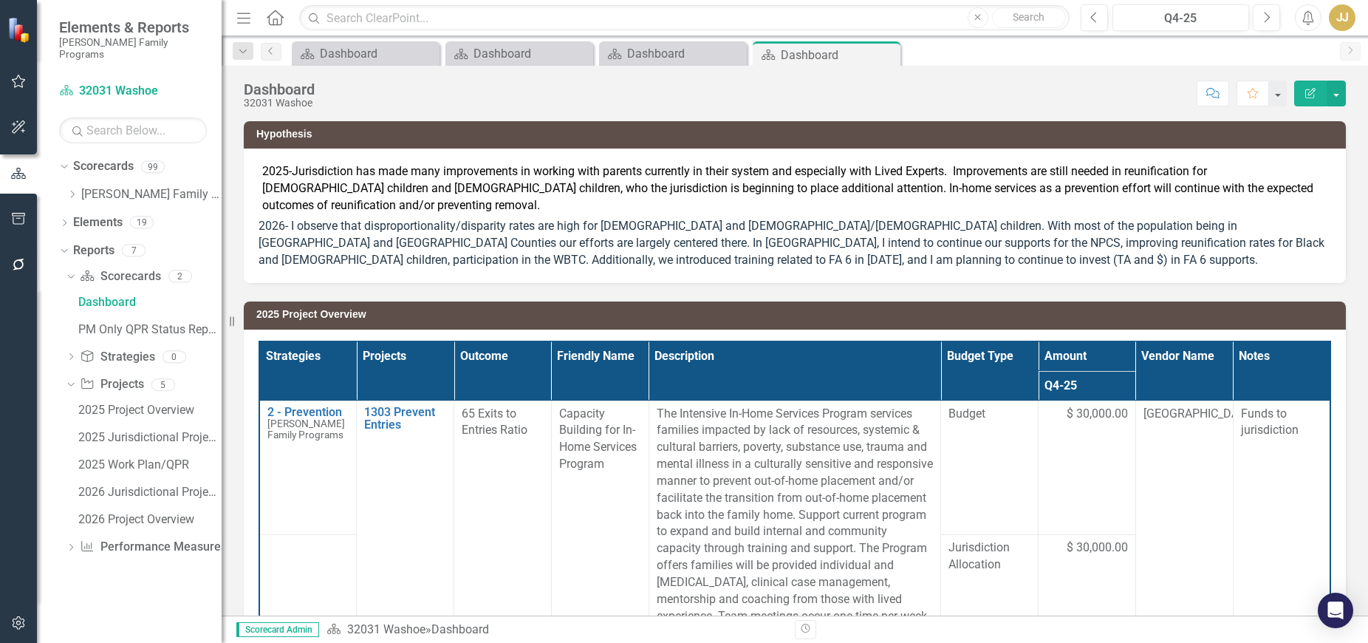
click at [0, 0] on icon "Close" at bounding box center [0, 0] width 0 height 0
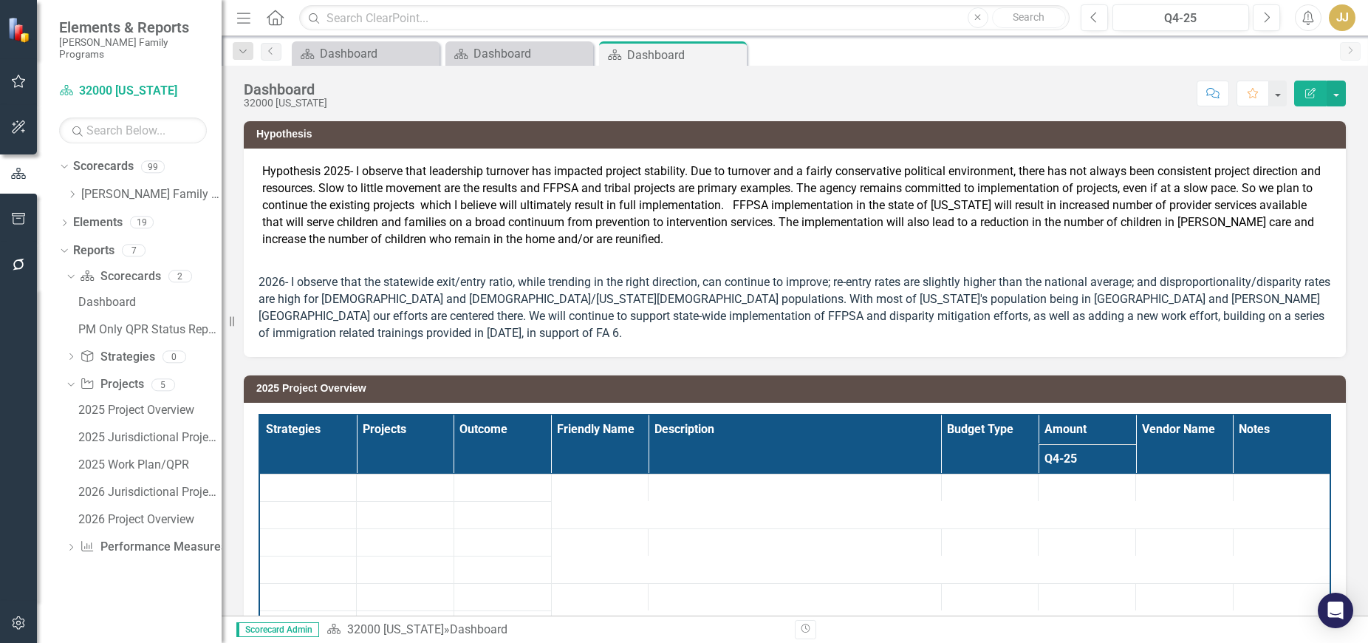
click at [0, 0] on icon "Close" at bounding box center [0, 0] width 0 height 0
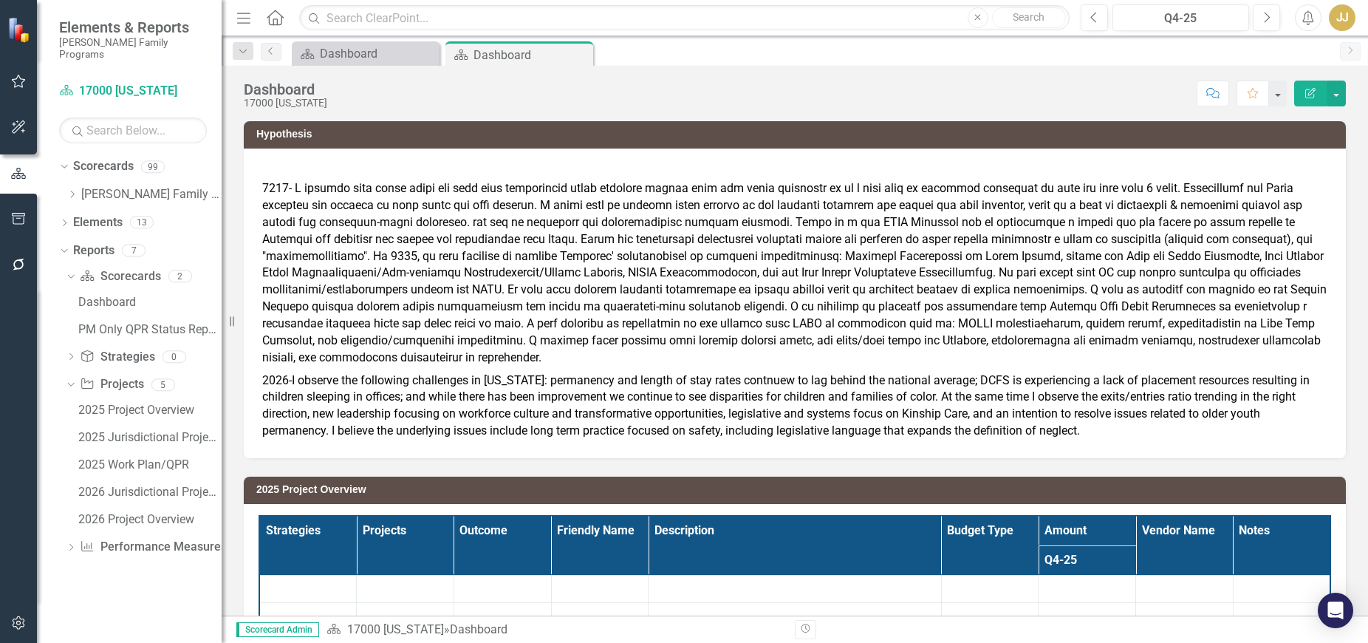
drag, startPoint x: 735, startPoint y: 54, endPoint x: 573, endPoint y: 54, distance: 161.8
click at [0, 0] on icon "Close" at bounding box center [0, 0] width 0 height 0
